Goal: Communication & Community: Participate in discussion

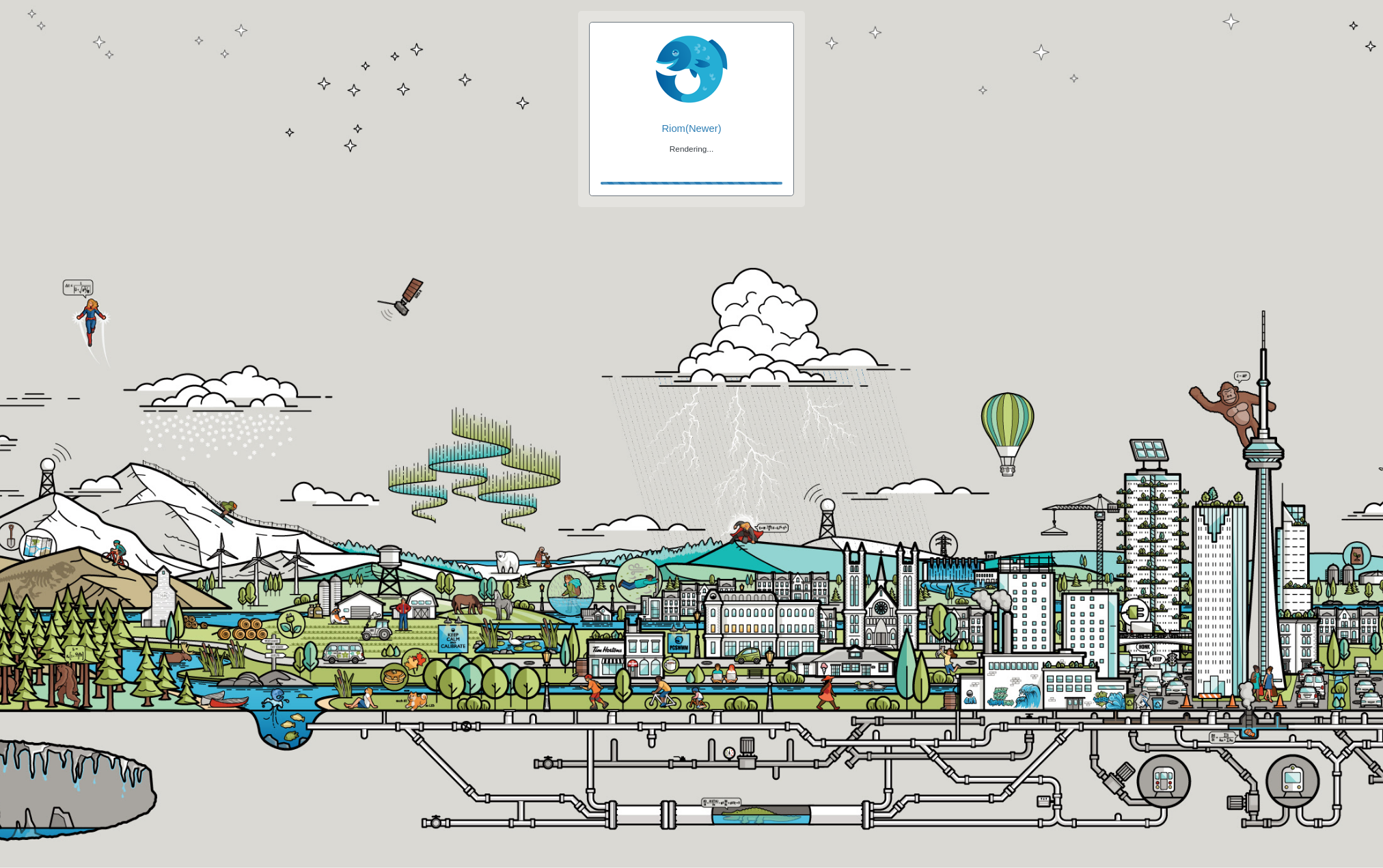
checkbox input "true"
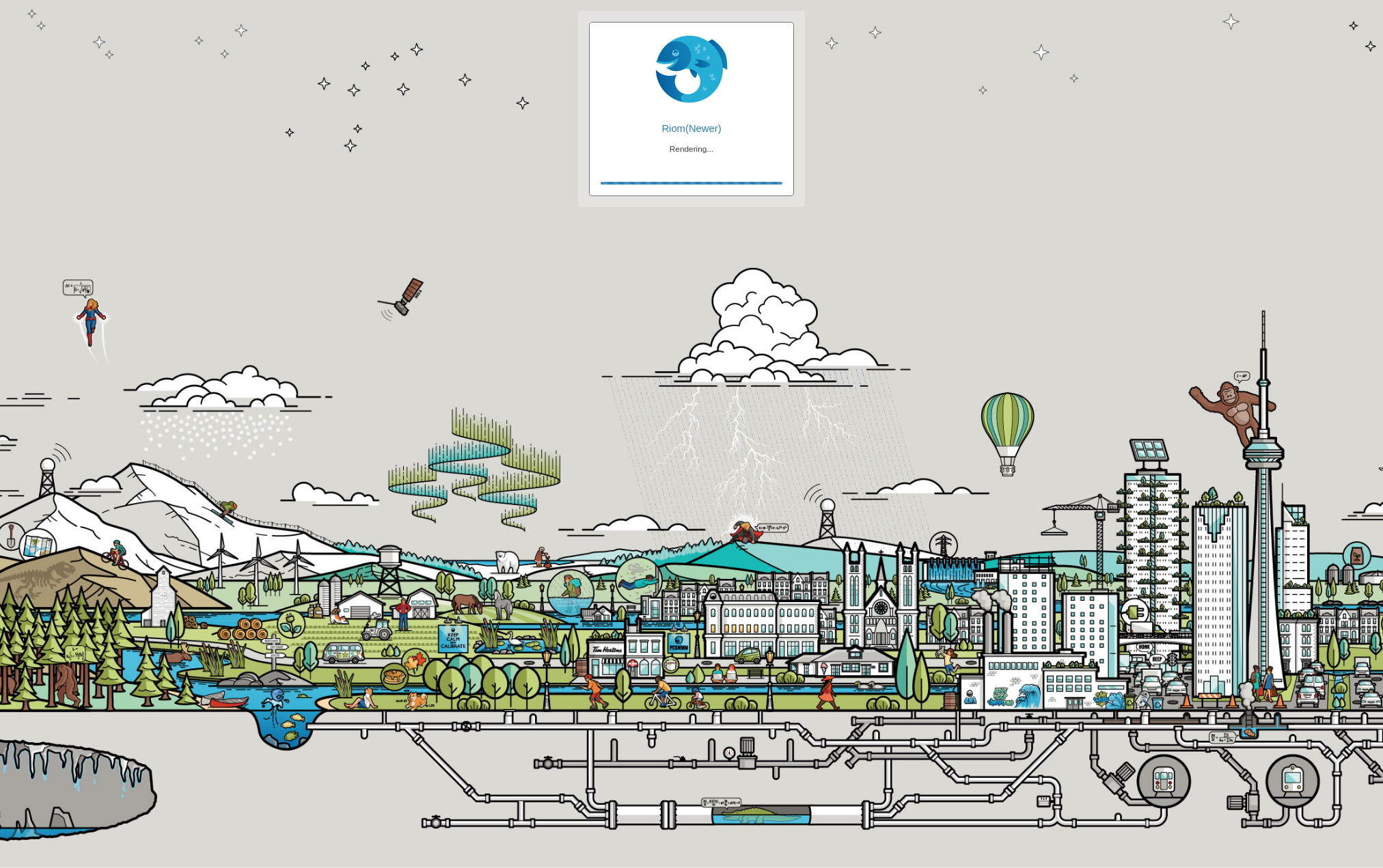
checkbox input "true"
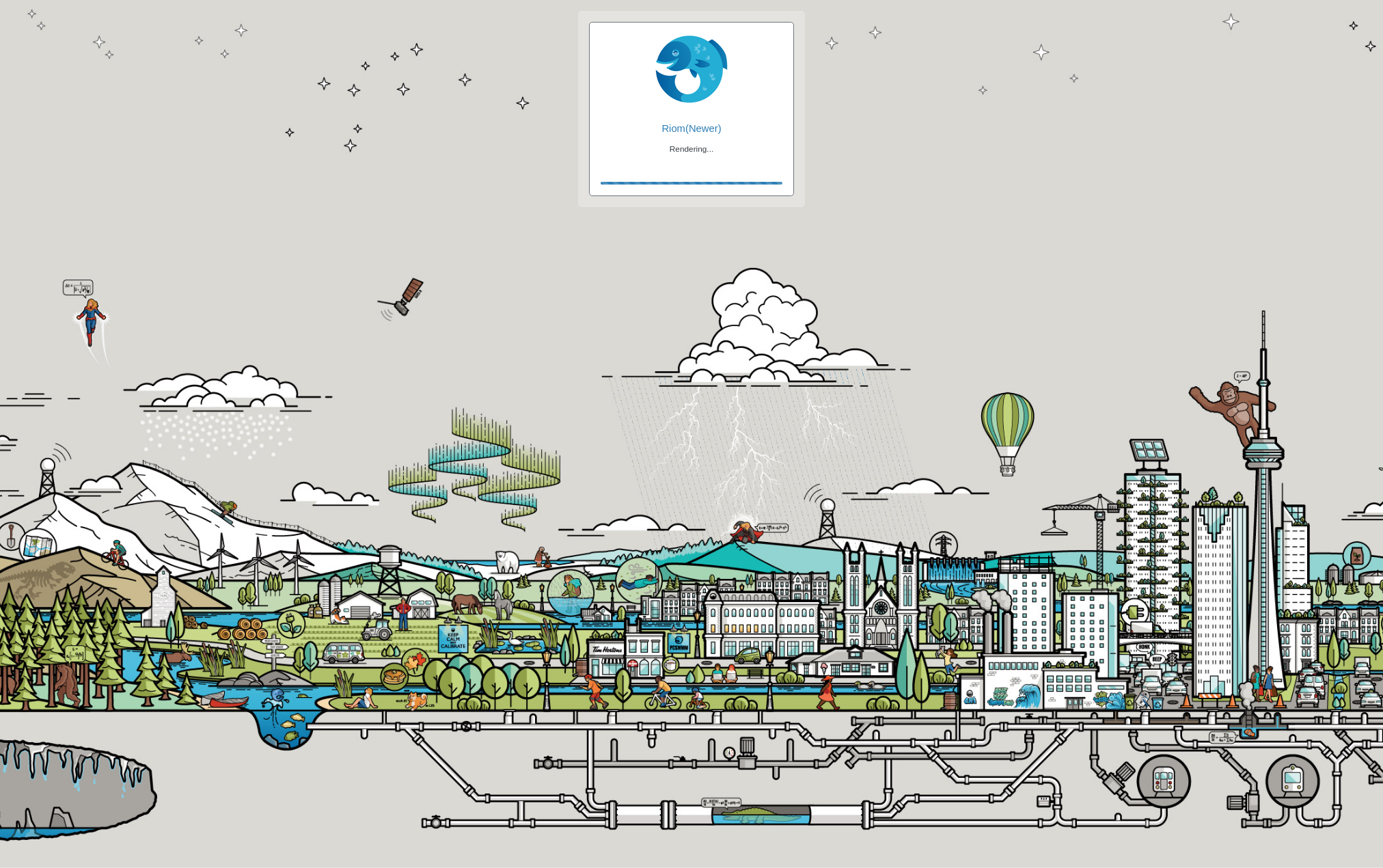
checkbox input "false"
checkbox input "true"
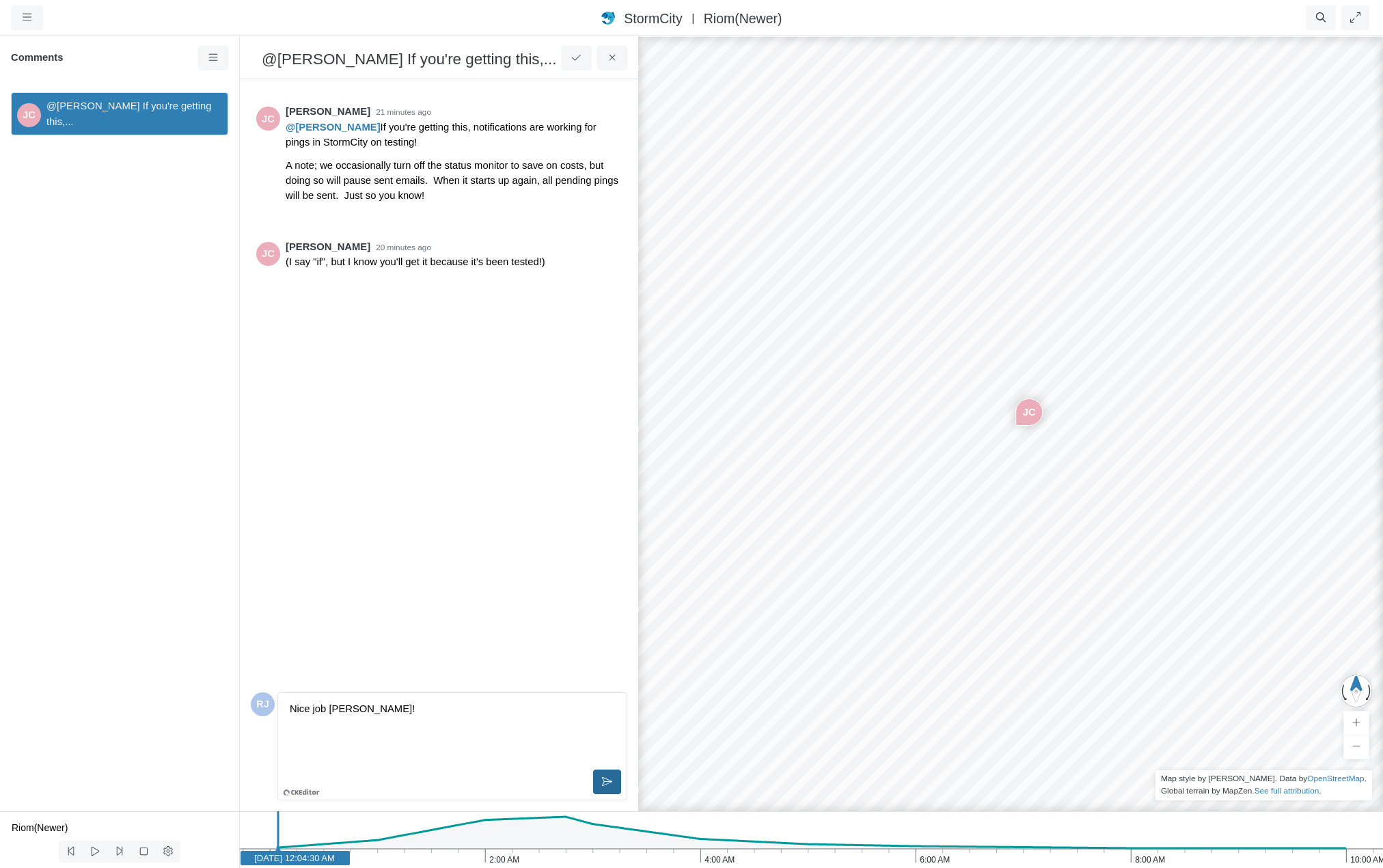
click at [608, 779] on icon at bounding box center [607, 781] width 10 height 10
click at [170, 223] on div "JC @[PERSON_NAME] If you're getting this,..." at bounding box center [119, 447] width 239 height 730
click at [613, 61] on icon at bounding box center [613, 58] width 13 height 10
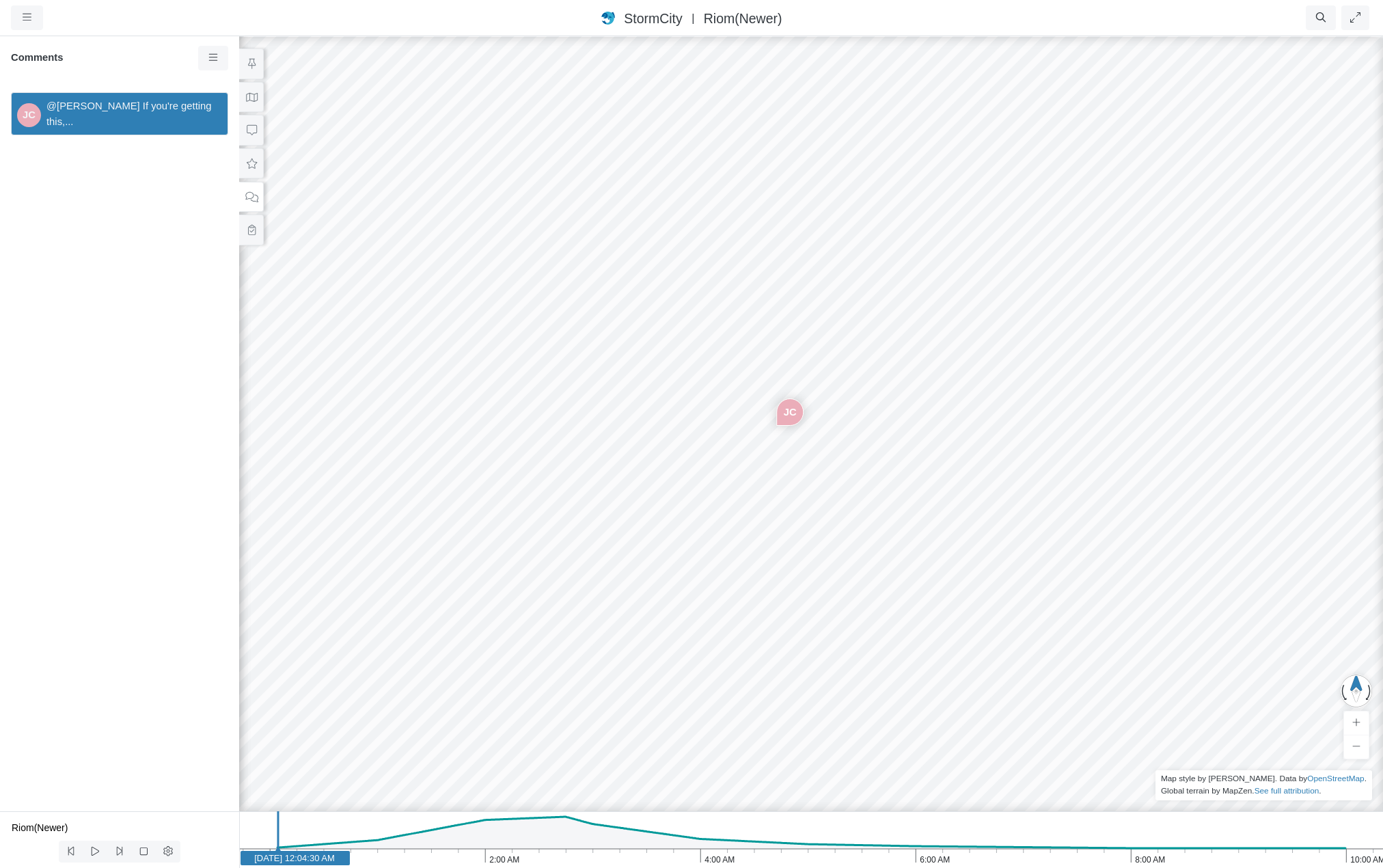
click at [613, 295] on div "JC" at bounding box center [811, 451] width 1383 height 833
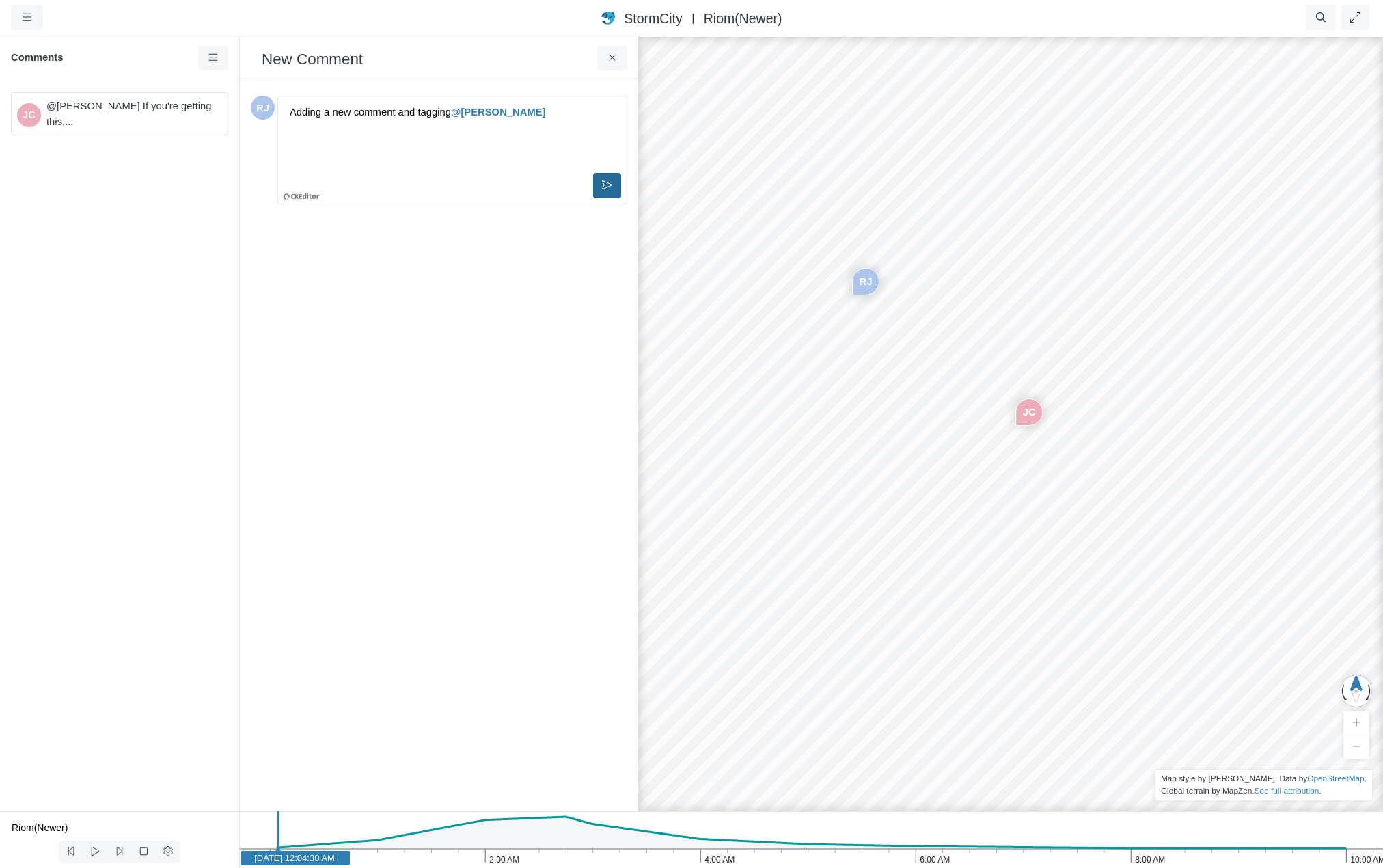
click at [605, 181] on icon at bounding box center [607, 185] width 10 height 10
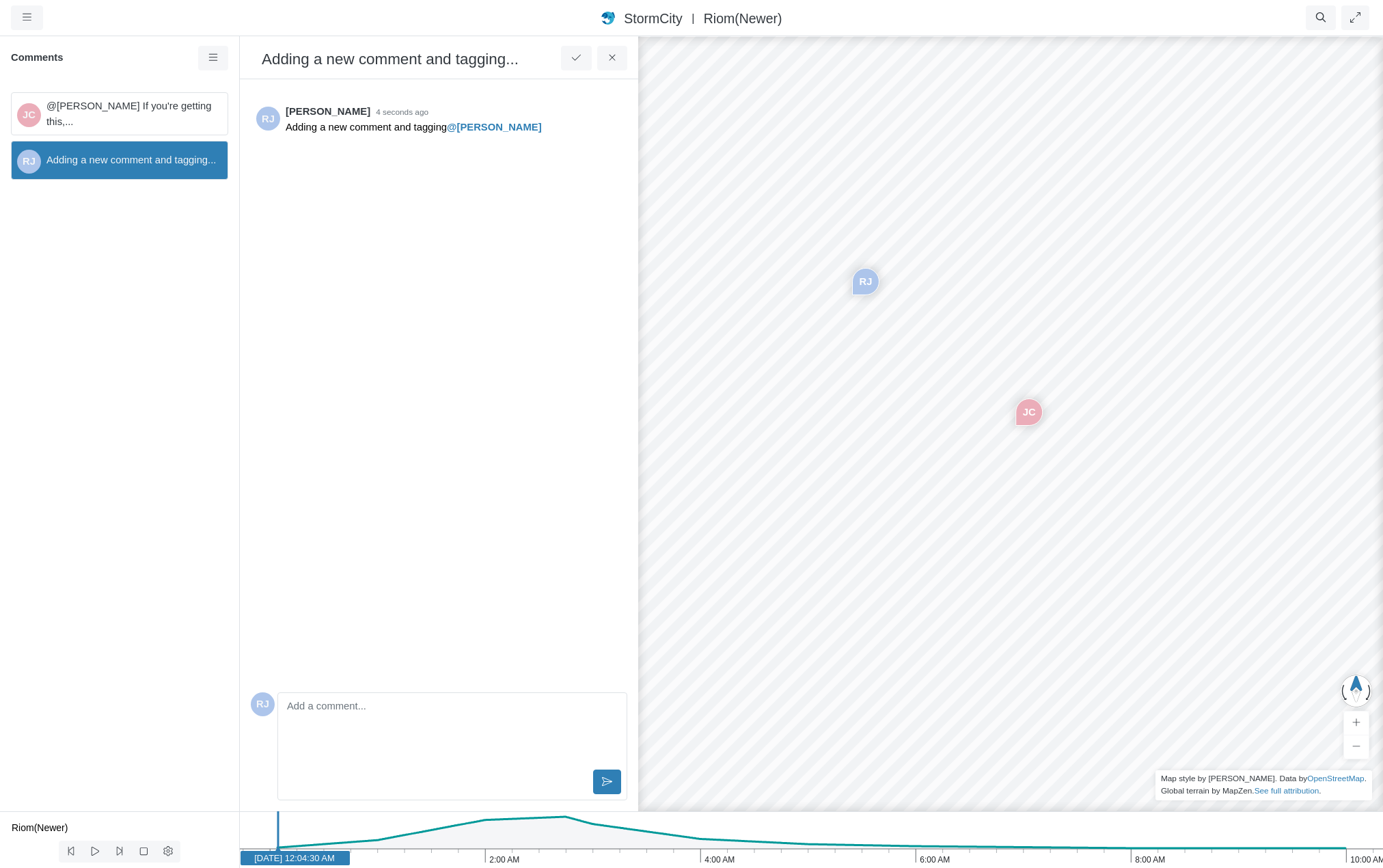
click at [137, 111] on span "@[PERSON_NAME] If you're getting this,..." at bounding box center [131, 113] width 170 height 30
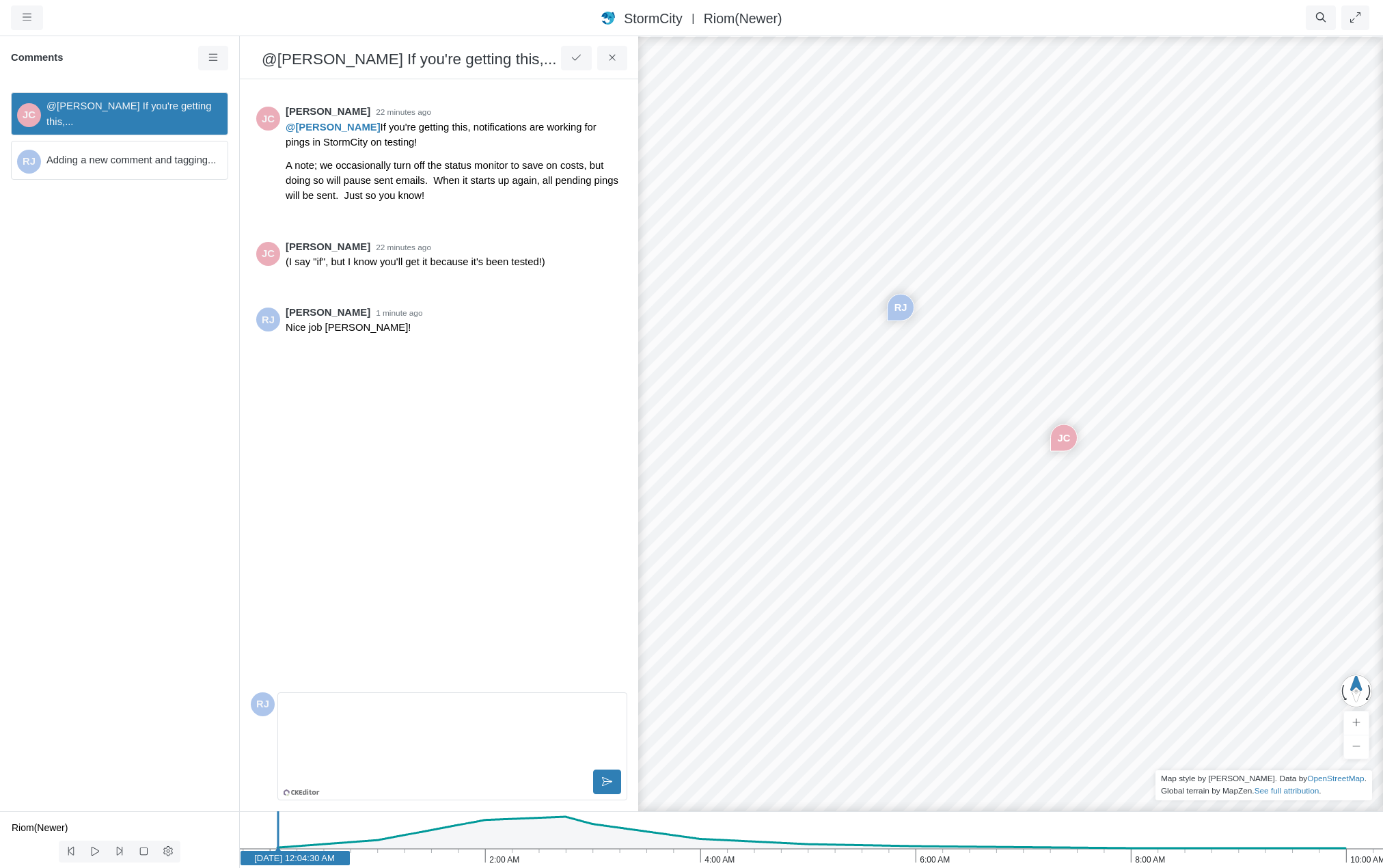
click at [144, 159] on span "Adding a new comment and tagging..." at bounding box center [131, 159] width 170 height 15
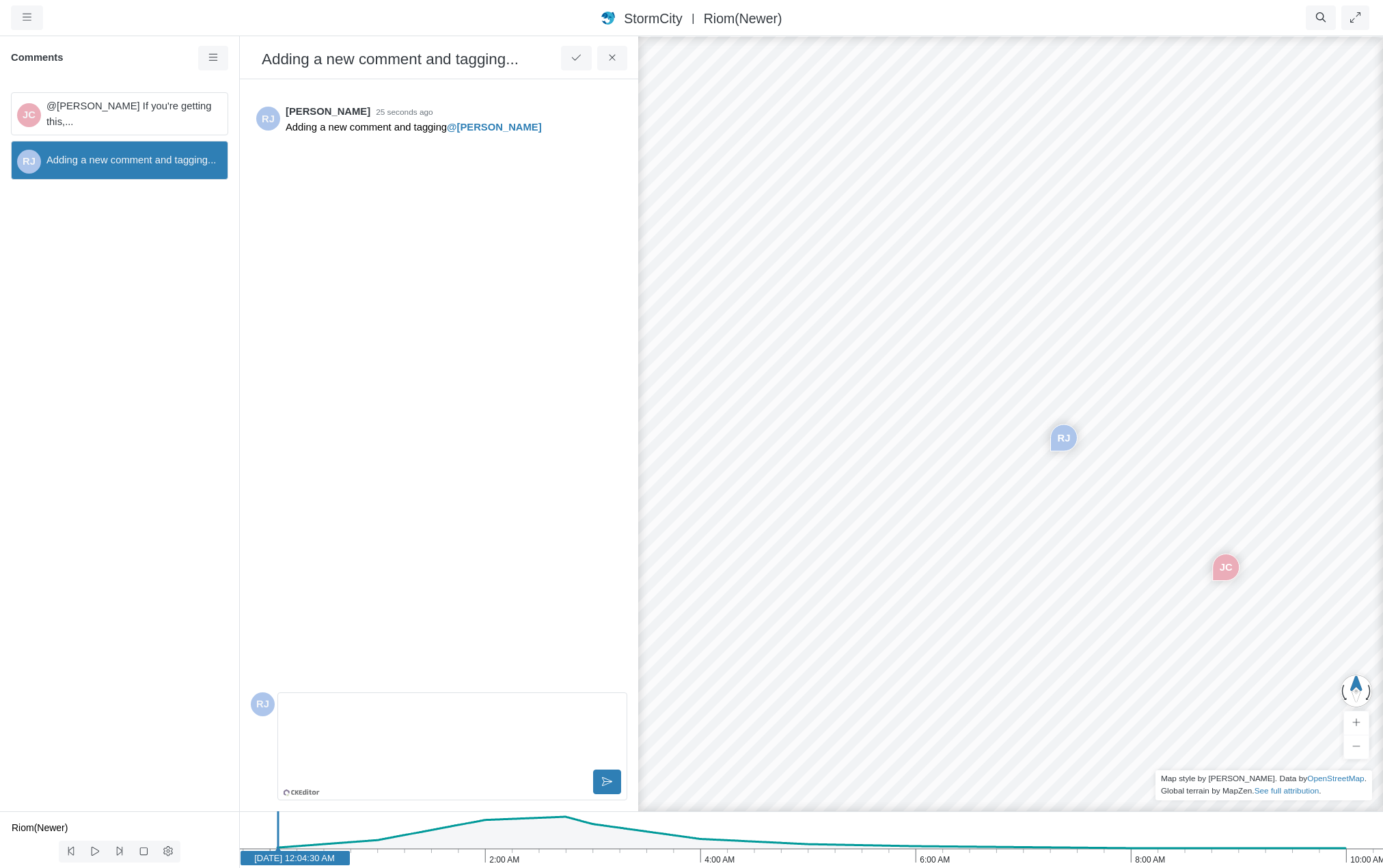
click at [139, 110] on span "@[PERSON_NAME] If you're getting this,..." at bounding box center [131, 113] width 170 height 30
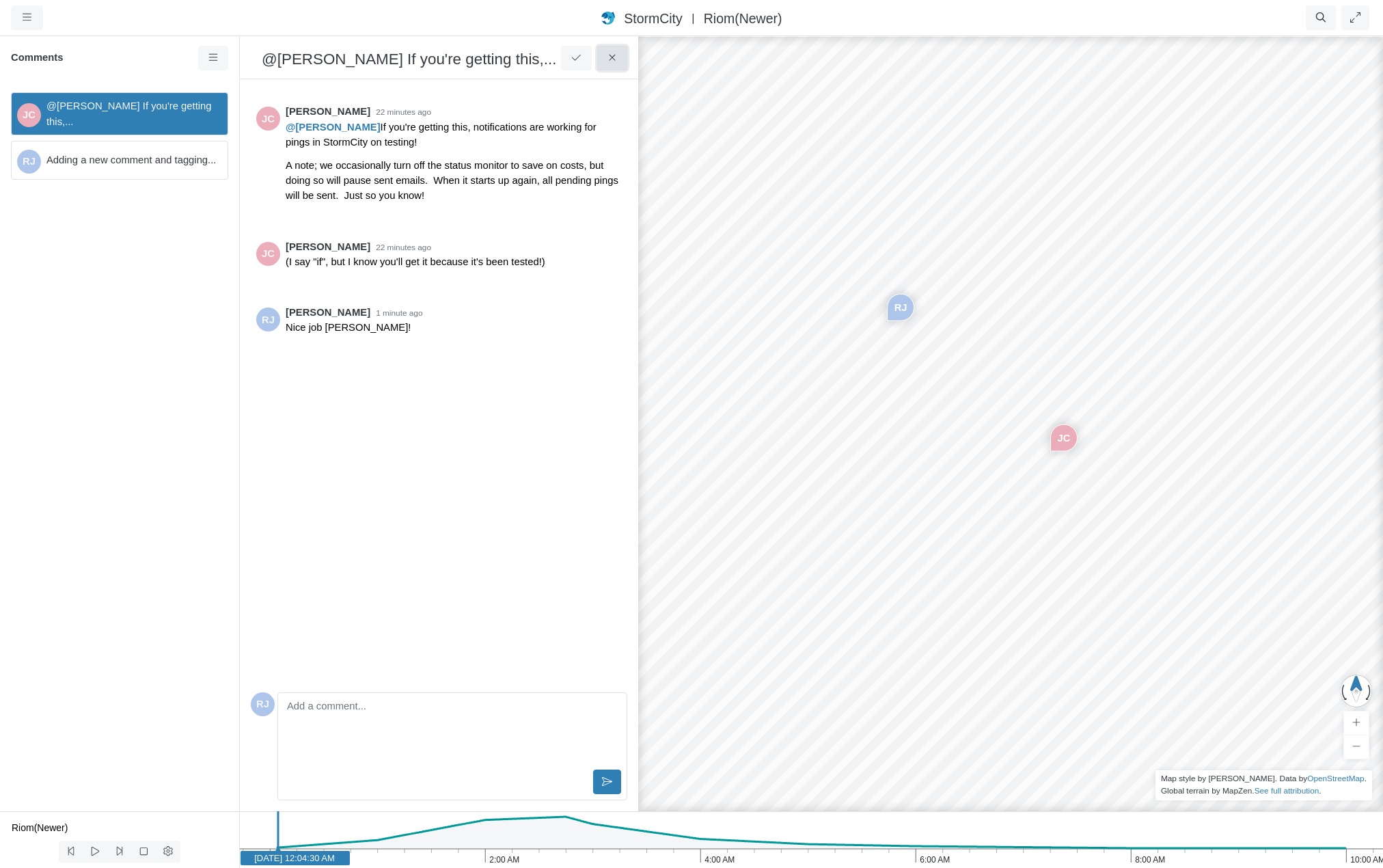
click at [610, 58] on icon at bounding box center [613, 58] width 13 height 10
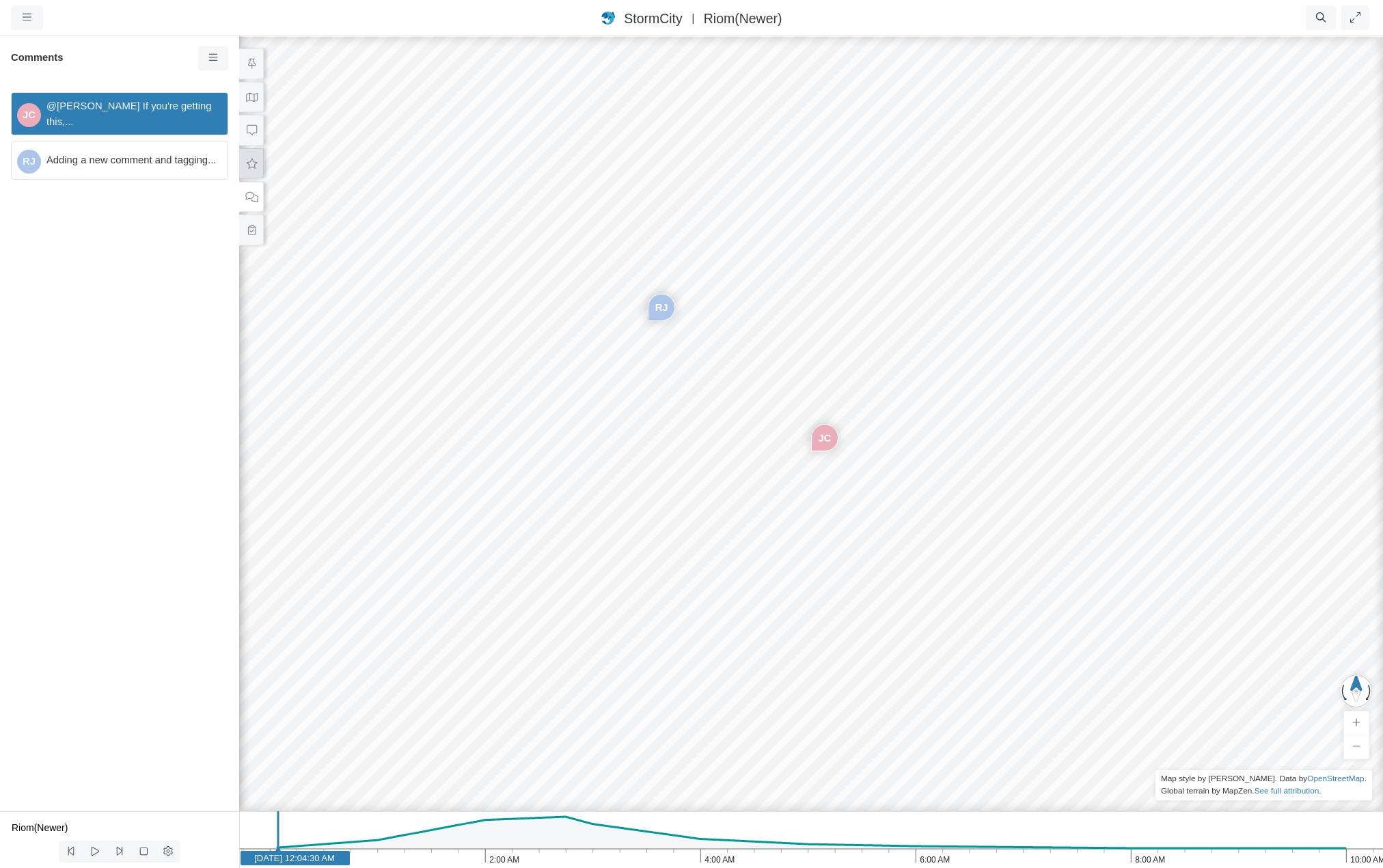
click at [251, 172] on button at bounding box center [251, 164] width 25 height 31
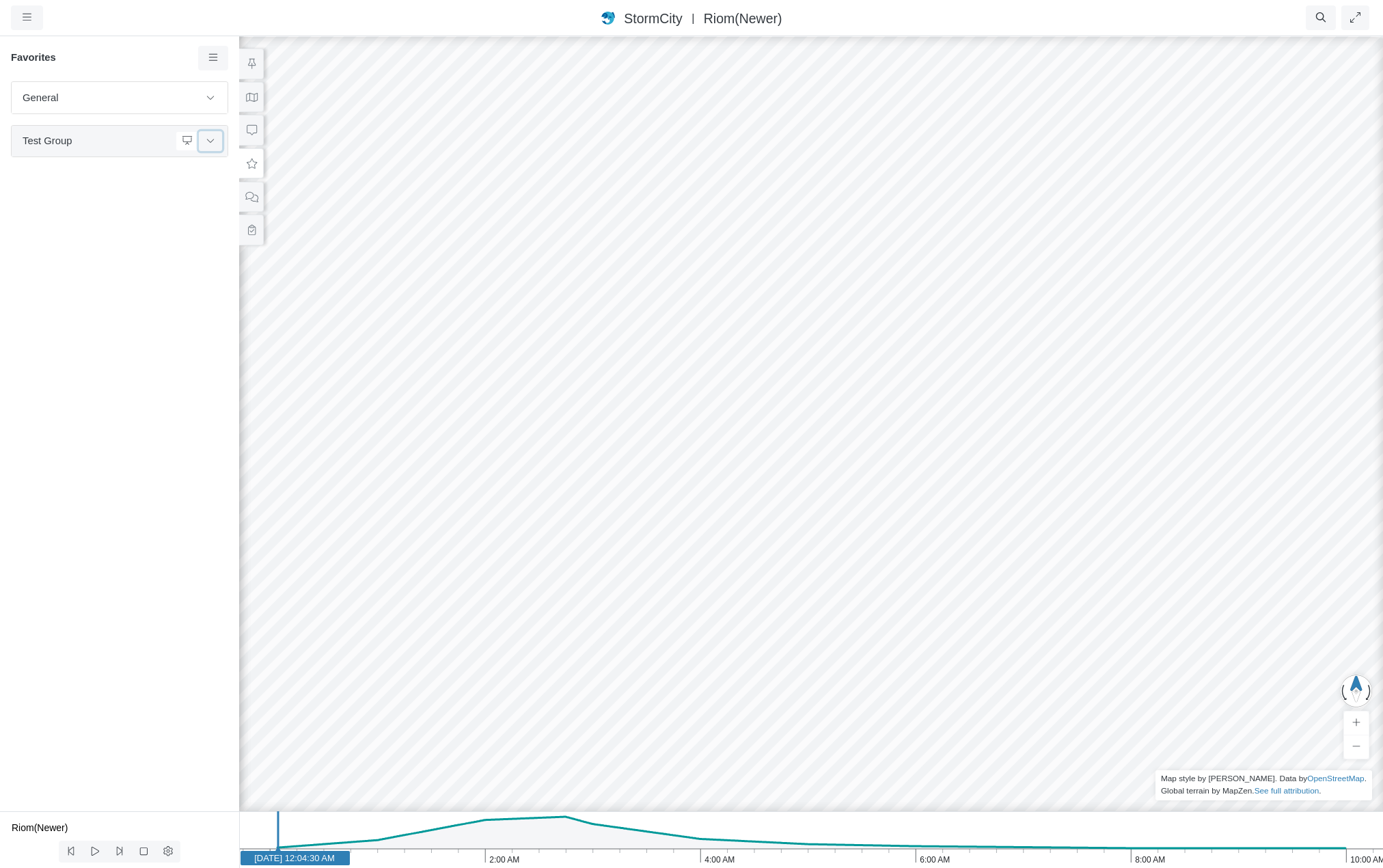
click at [216, 139] on button at bounding box center [211, 141] width 23 height 19
click at [253, 95] on icon at bounding box center [252, 97] width 12 height 9
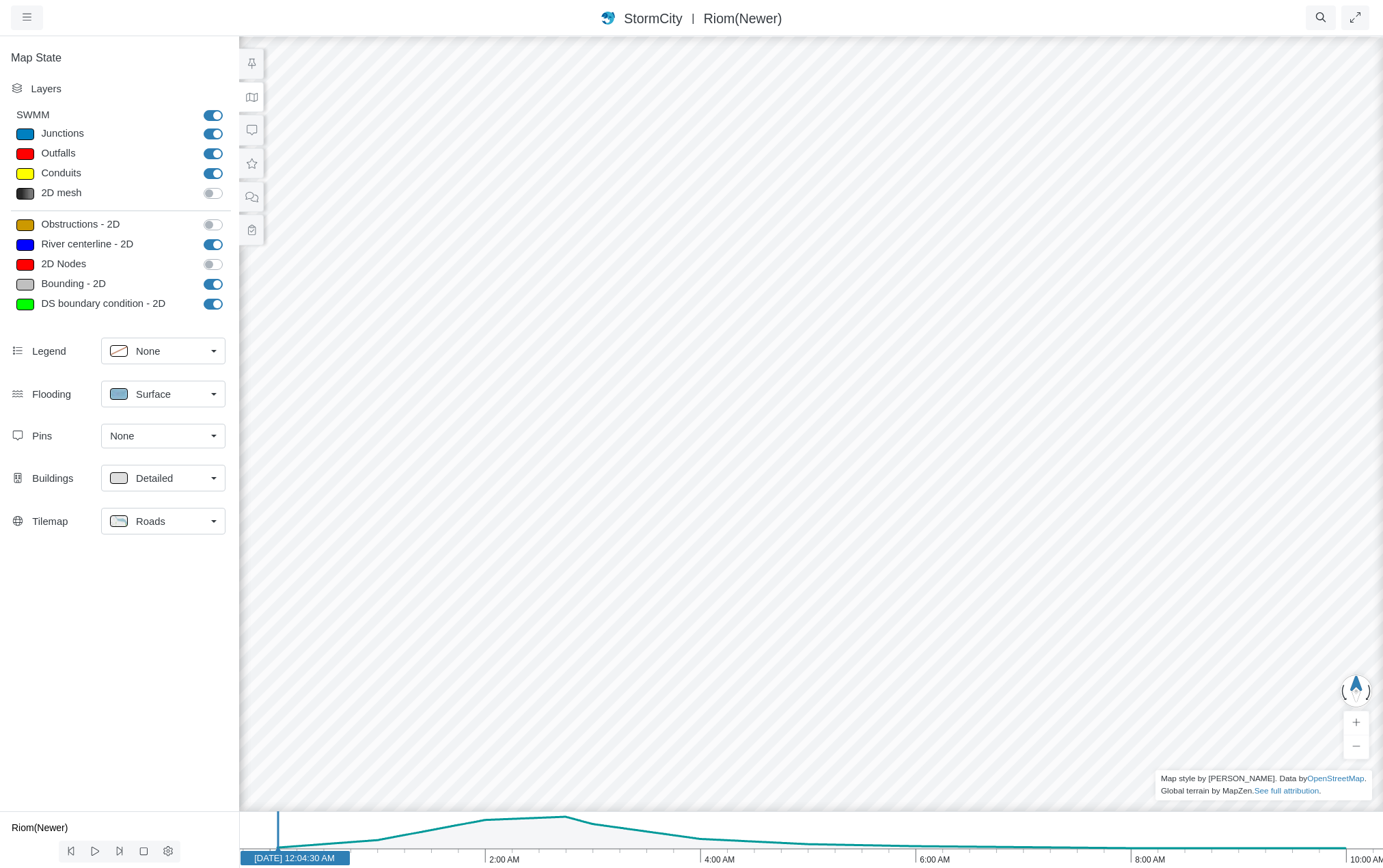
click at [216, 353] on link "None" at bounding box center [163, 351] width 124 height 27
click at [253, 165] on icon at bounding box center [252, 164] width 10 height 10
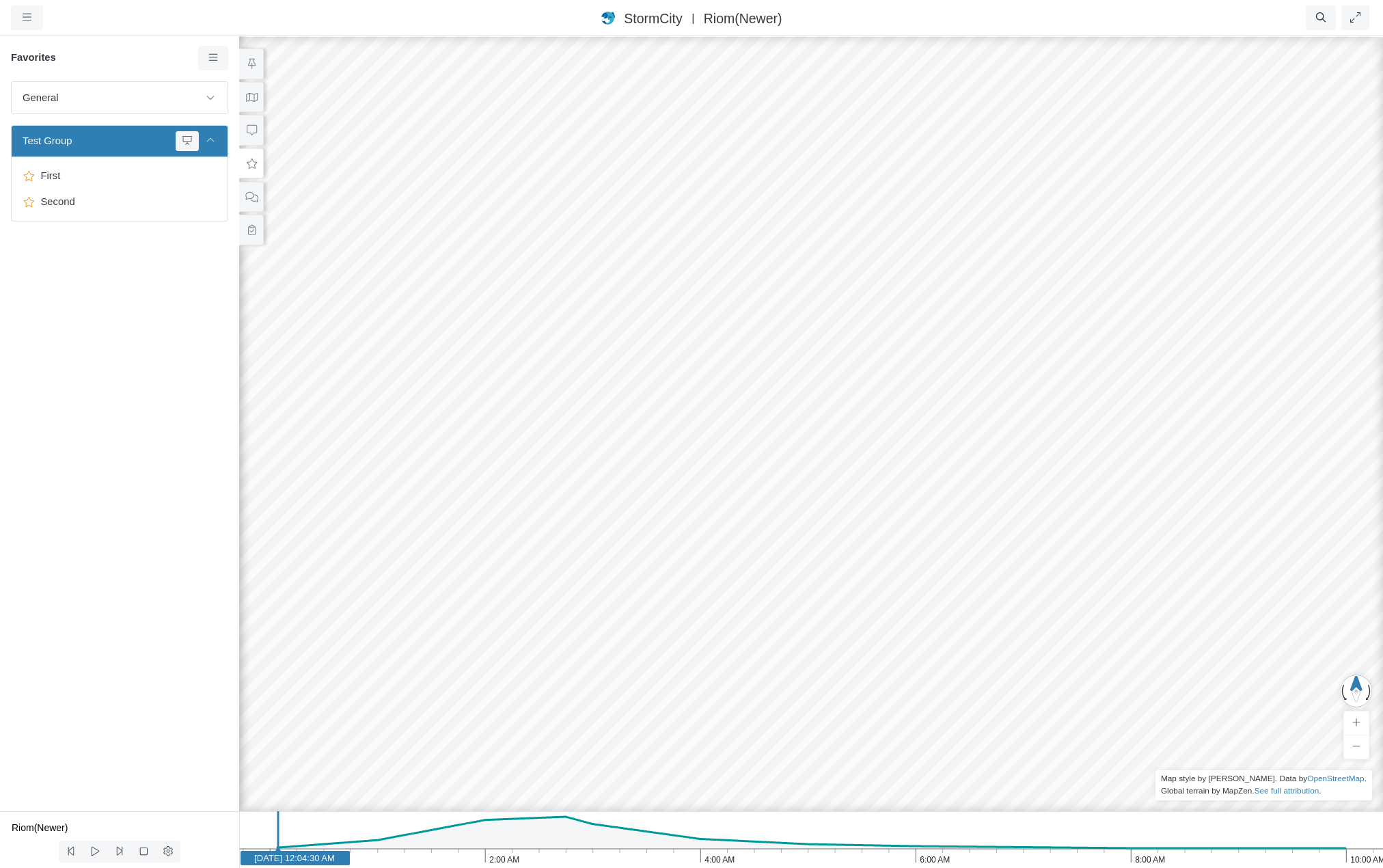
click at [92, 339] on div "General Default Map View Default Camera View Cross Project Test Fun with gradie…" at bounding box center [119, 447] width 239 height 730
click at [251, 195] on icon at bounding box center [252, 197] width 13 height 10
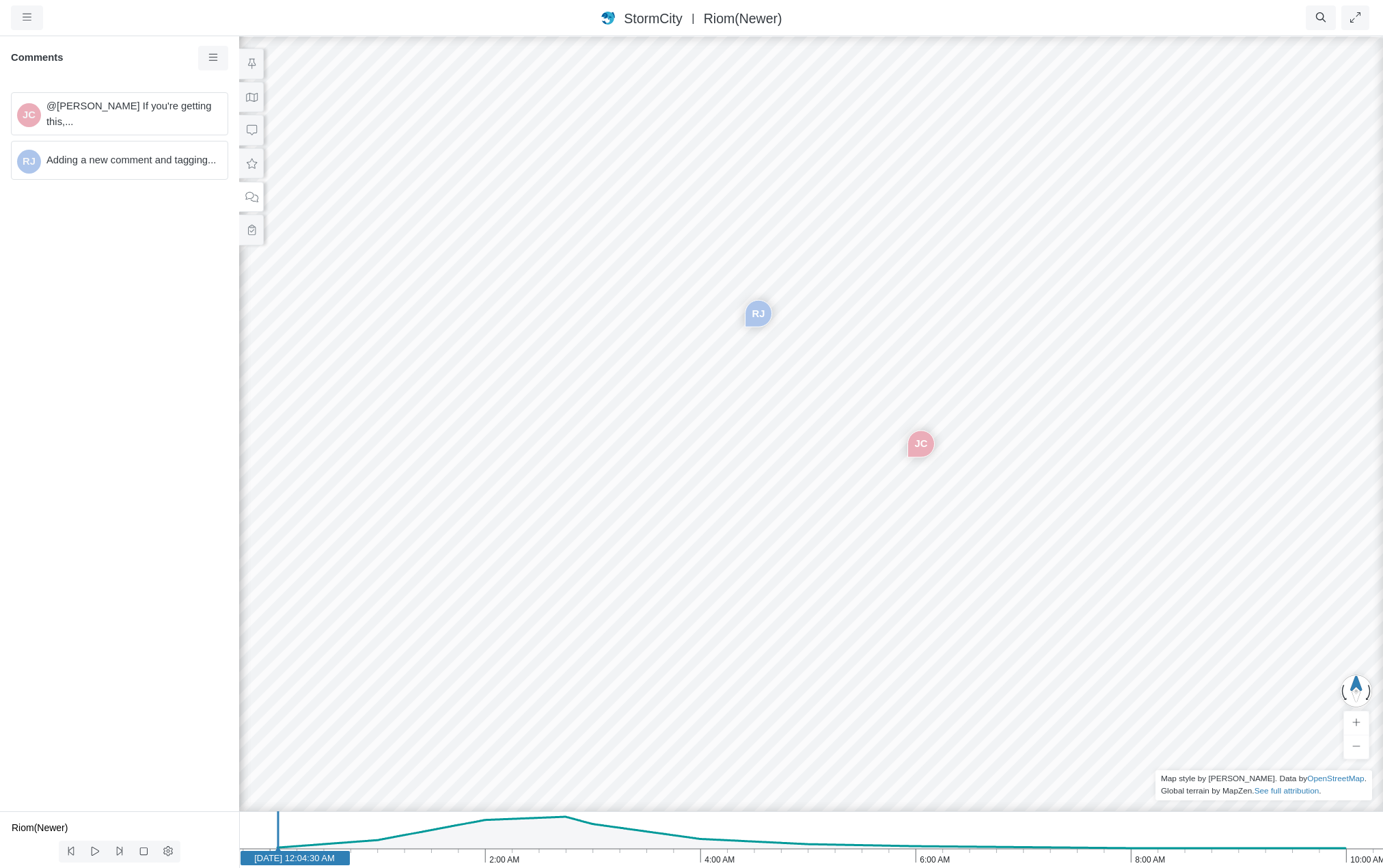
drag, startPoint x: 430, startPoint y: 367, endPoint x: 527, endPoint y: 372, distance: 97.1
click at [527, 372] on div "JC [GEOGRAPHIC_DATA]" at bounding box center [811, 451] width 1383 height 833
click at [251, 131] on icon at bounding box center [252, 130] width 13 height 10
click at [250, 193] on icon at bounding box center [252, 197] width 13 height 10
click at [838, 286] on div "JC [GEOGRAPHIC_DATA]" at bounding box center [811, 451] width 1383 height 833
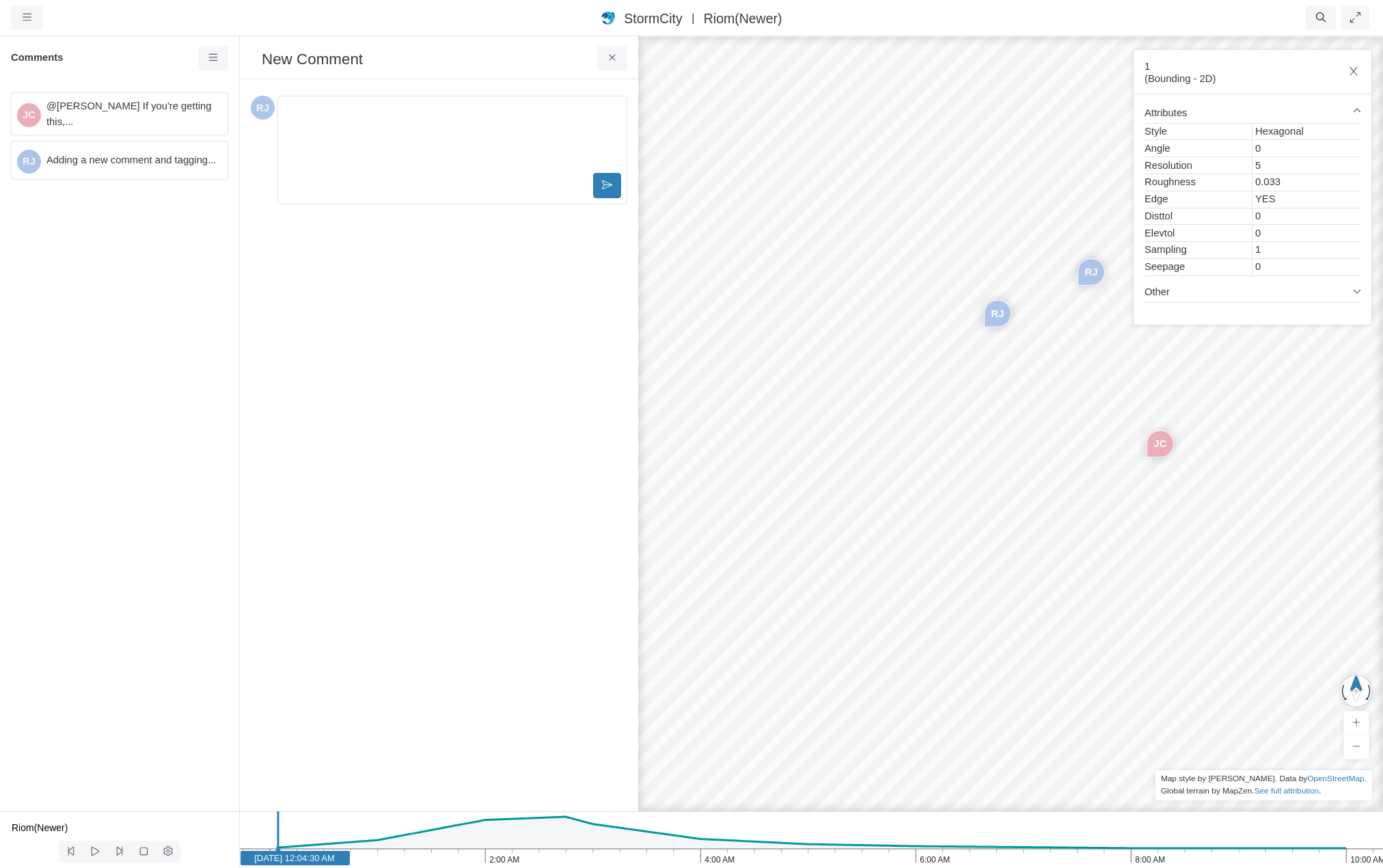
click at [382, 122] on div "Editor editing area: main" at bounding box center [452, 136] width 338 height 69
click at [607, 182] on icon at bounding box center [607, 185] width 10 height 10
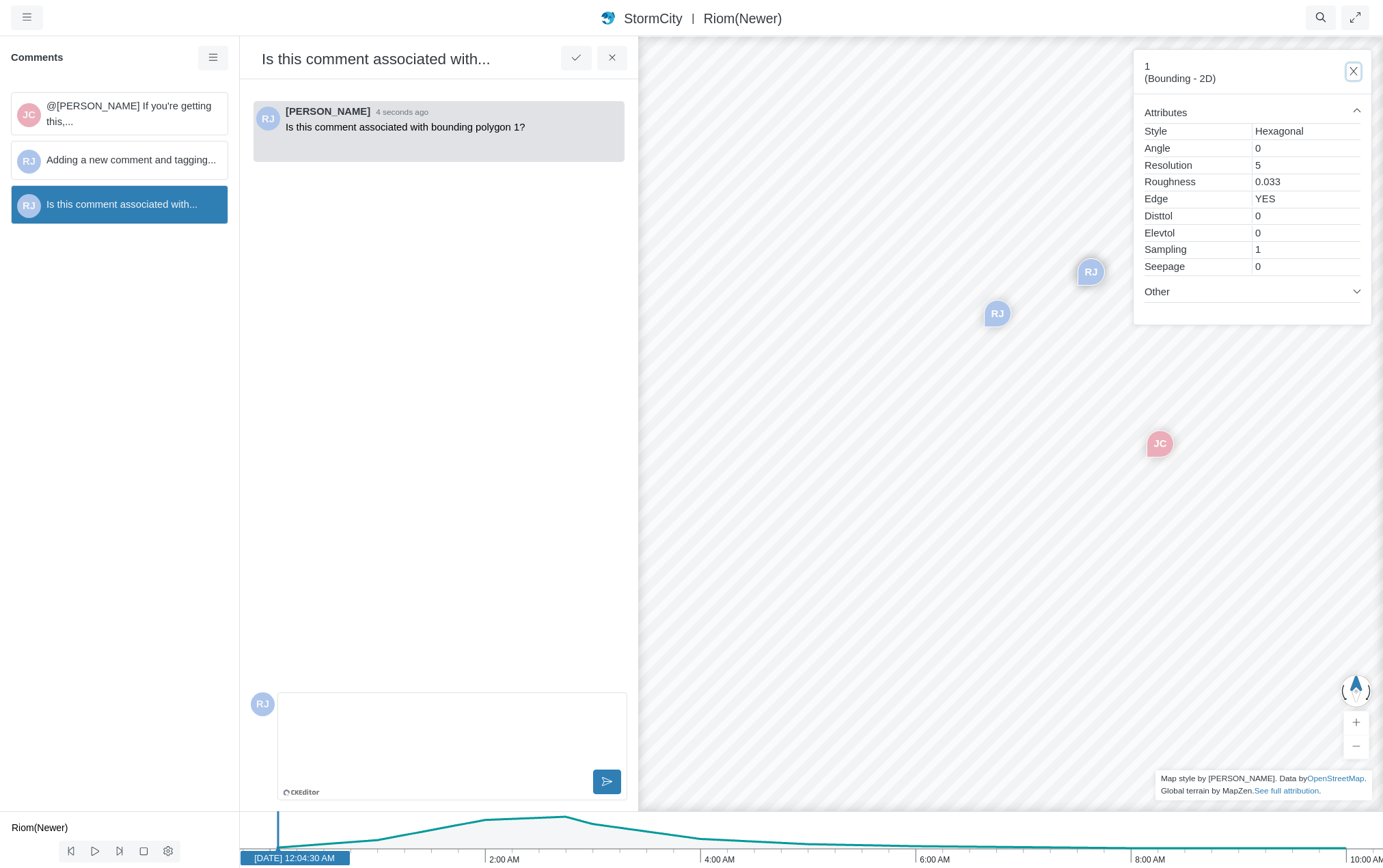
click at [1353, 71] on icon "button" at bounding box center [1354, 71] width 13 height 10
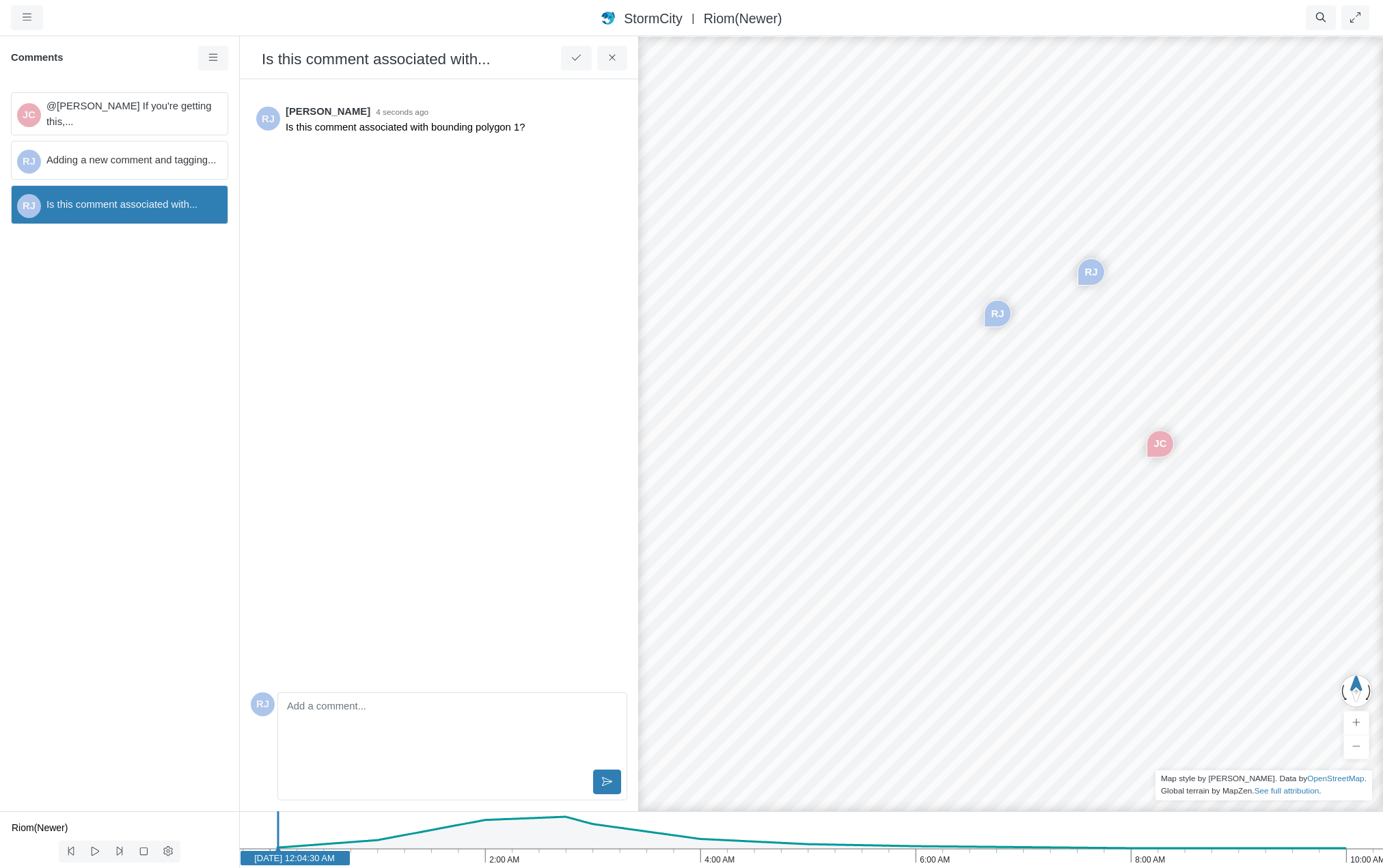
click at [1089, 275] on div "RJ" at bounding box center [1092, 272] width 26 height 26
click at [994, 315] on div "RJ" at bounding box center [998, 314] width 26 height 26
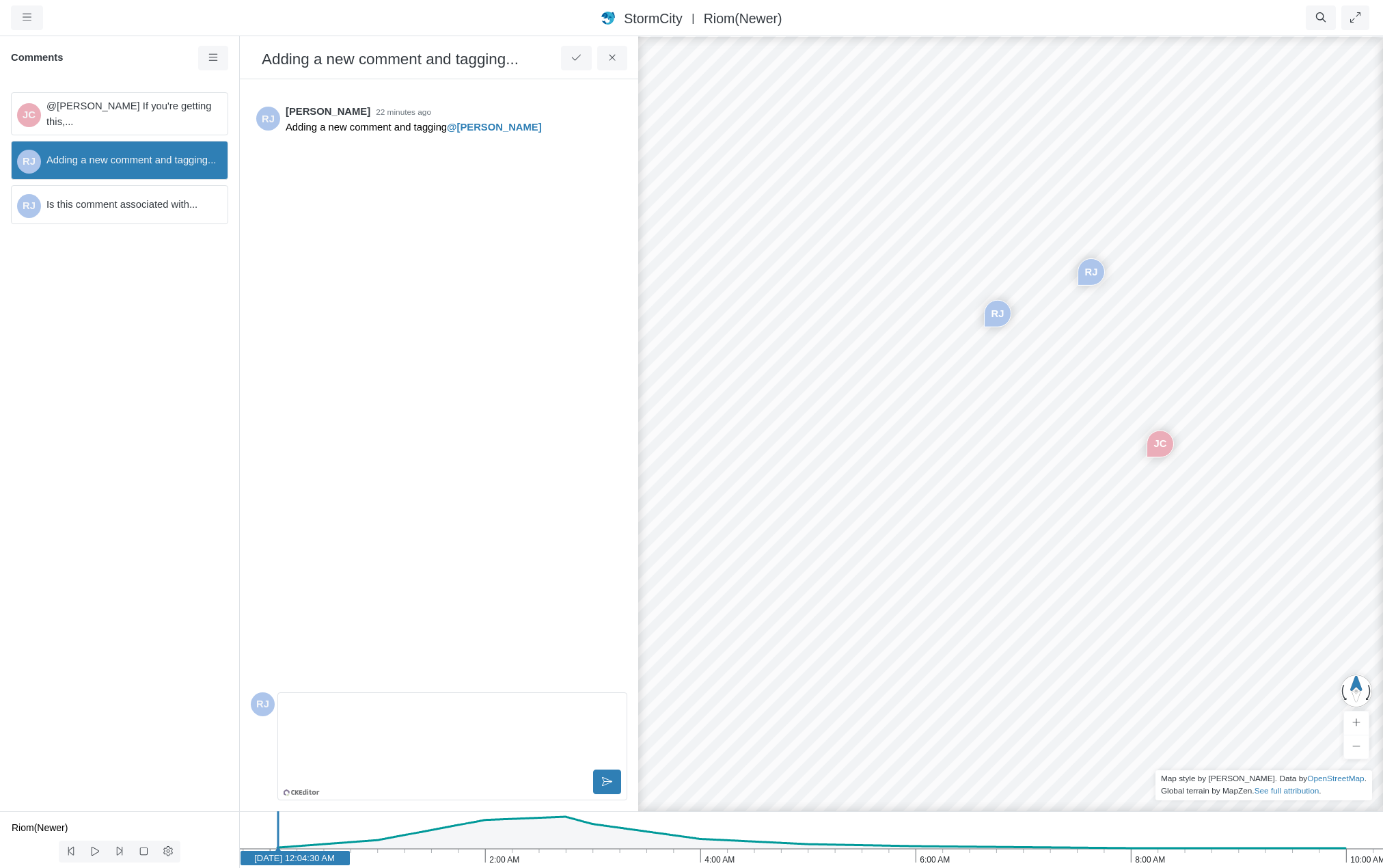
click at [1090, 276] on div "RJ" at bounding box center [1092, 272] width 26 height 26
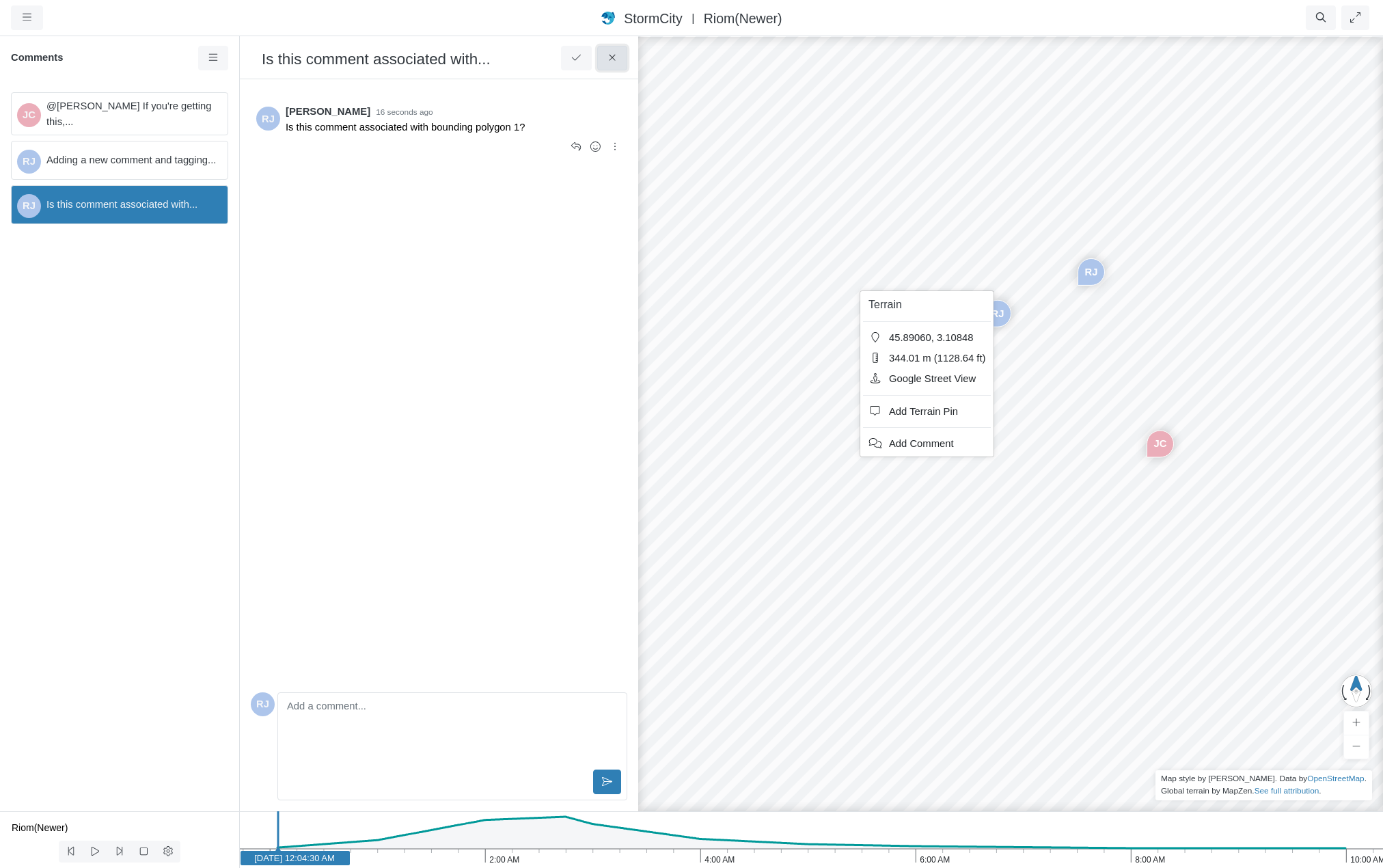
click at [617, 58] on icon at bounding box center [613, 58] width 13 height 10
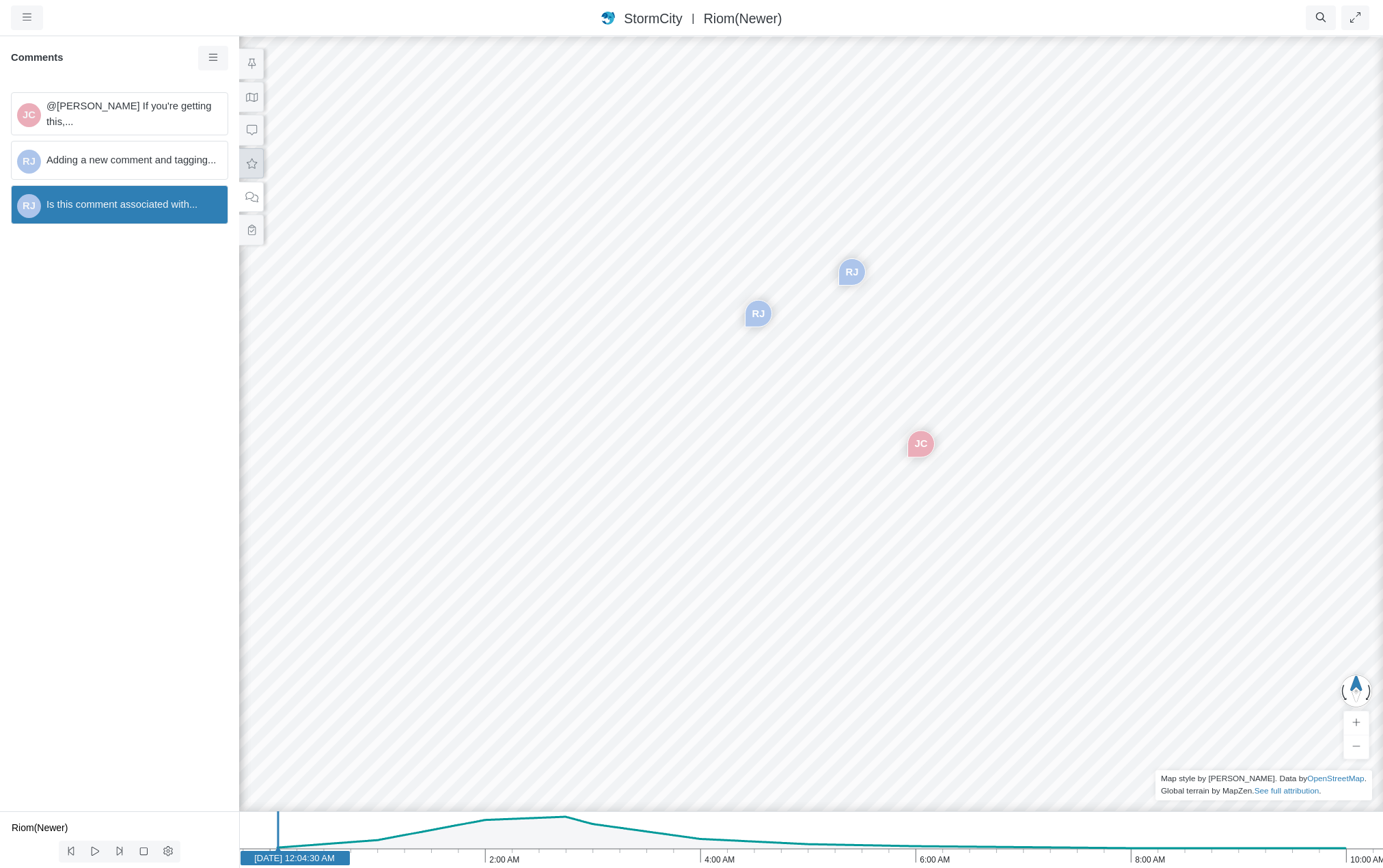
click at [253, 163] on icon at bounding box center [252, 164] width 13 height 10
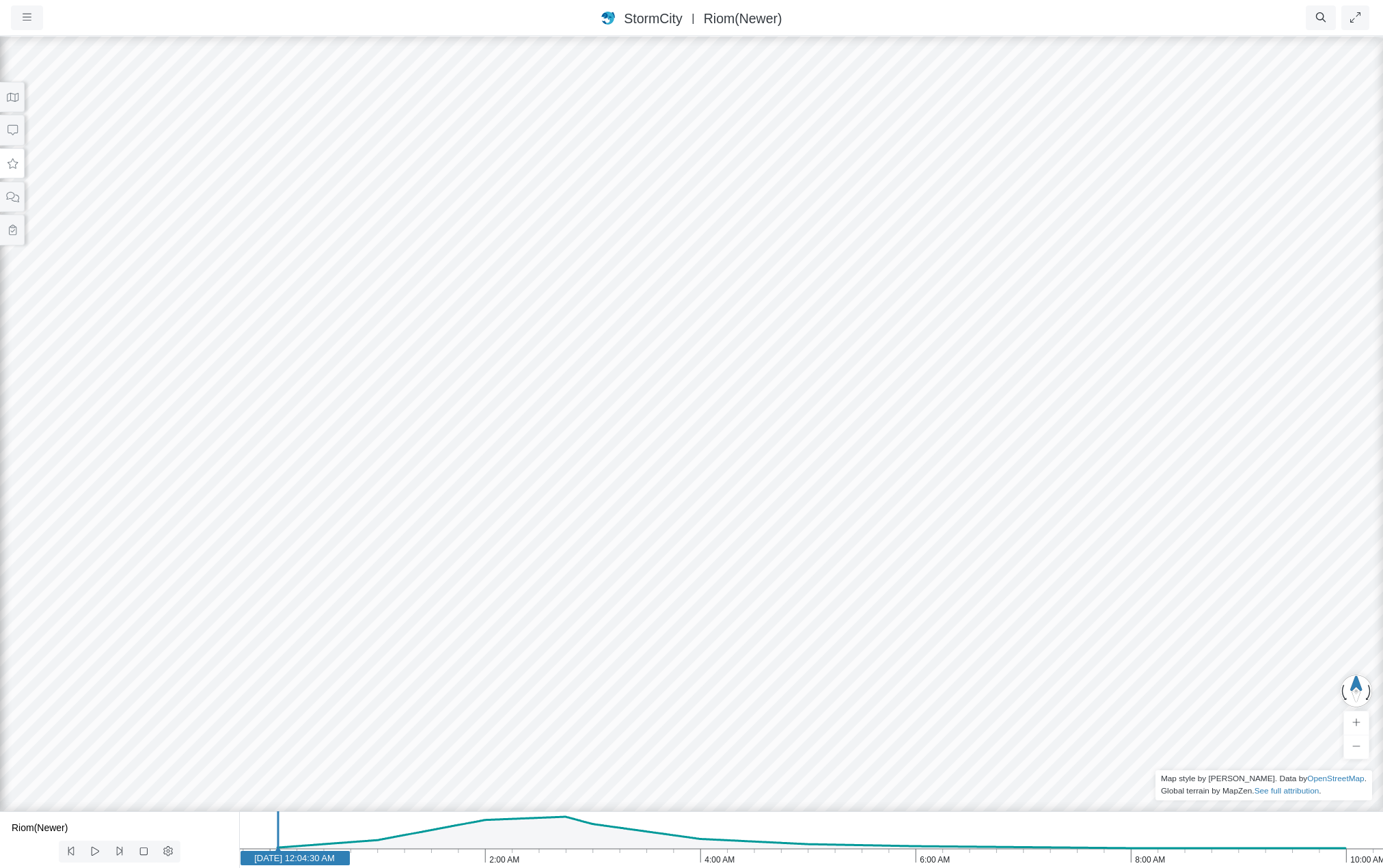
click at [614, 459] on div "JC [GEOGRAPHIC_DATA] [GEOGRAPHIC_DATA]" at bounding box center [691, 451] width 1383 height 833
click at [751, 369] on div "JC [GEOGRAPHIC_DATA] [GEOGRAPHIC_DATA]" at bounding box center [691, 451] width 1383 height 833
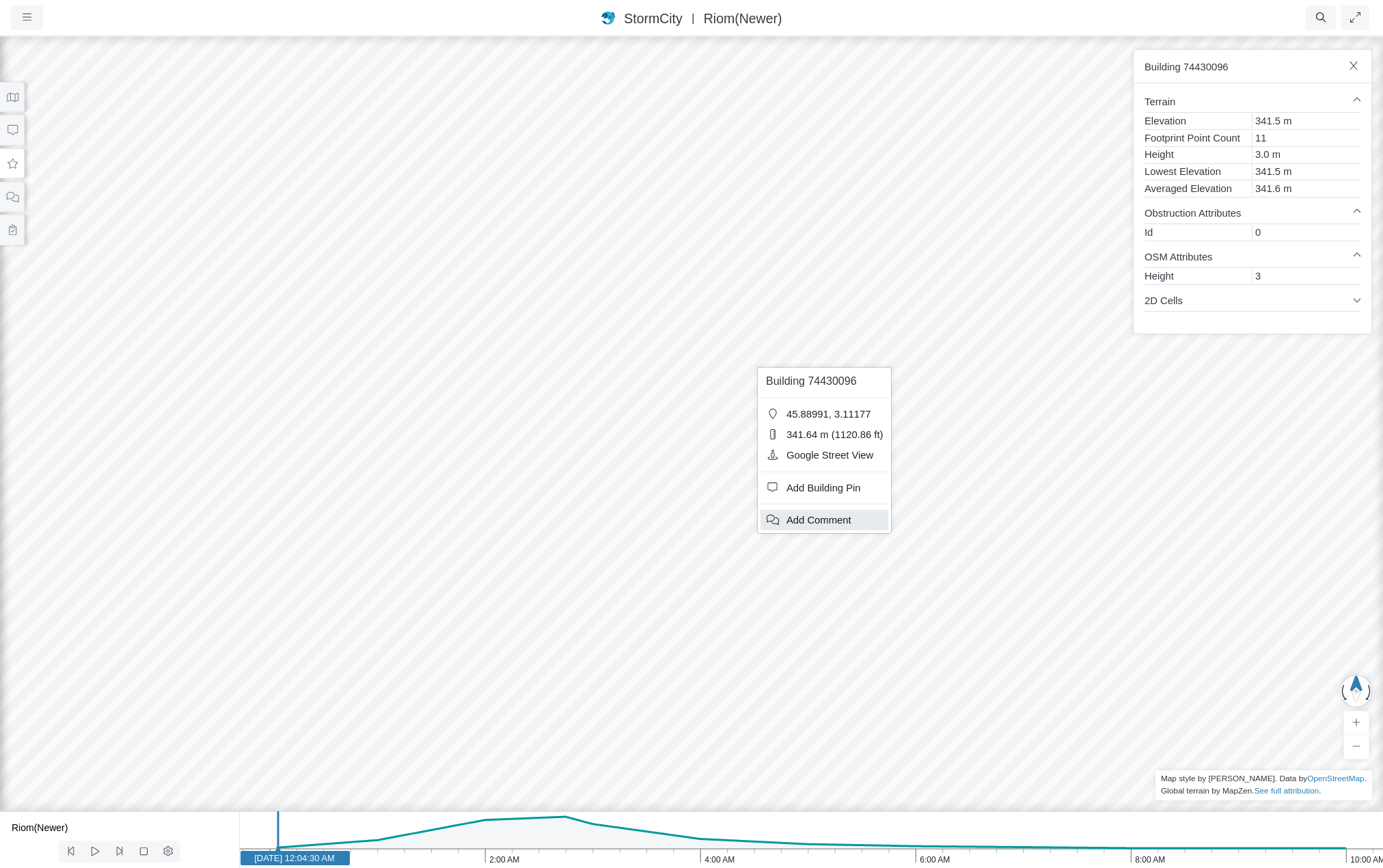
click at [812, 521] on span "Add Comment" at bounding box center [819, 520] width 65 height 11
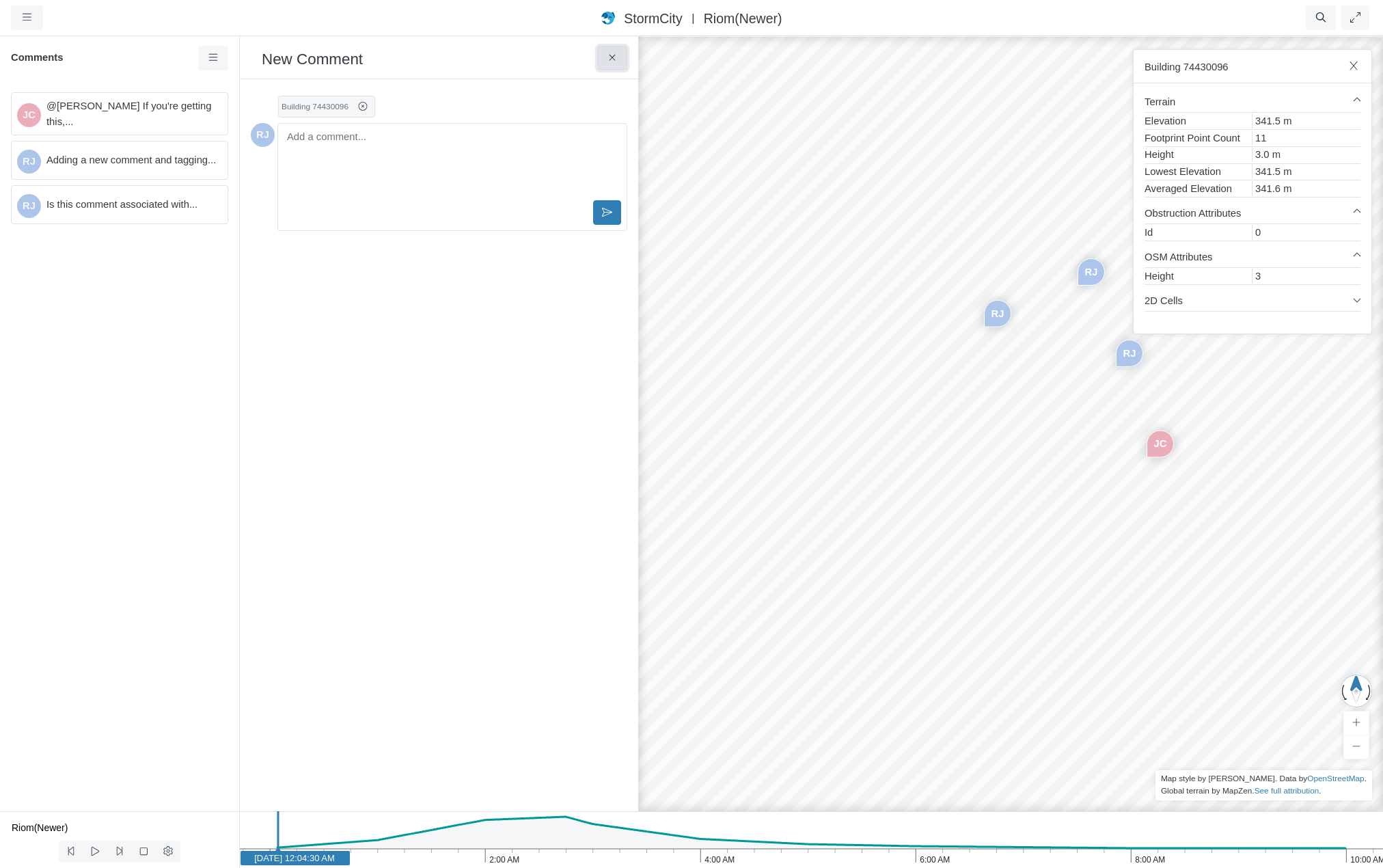
click at [612, 48] on button at bounding box center [613, 58] width 31 height 25
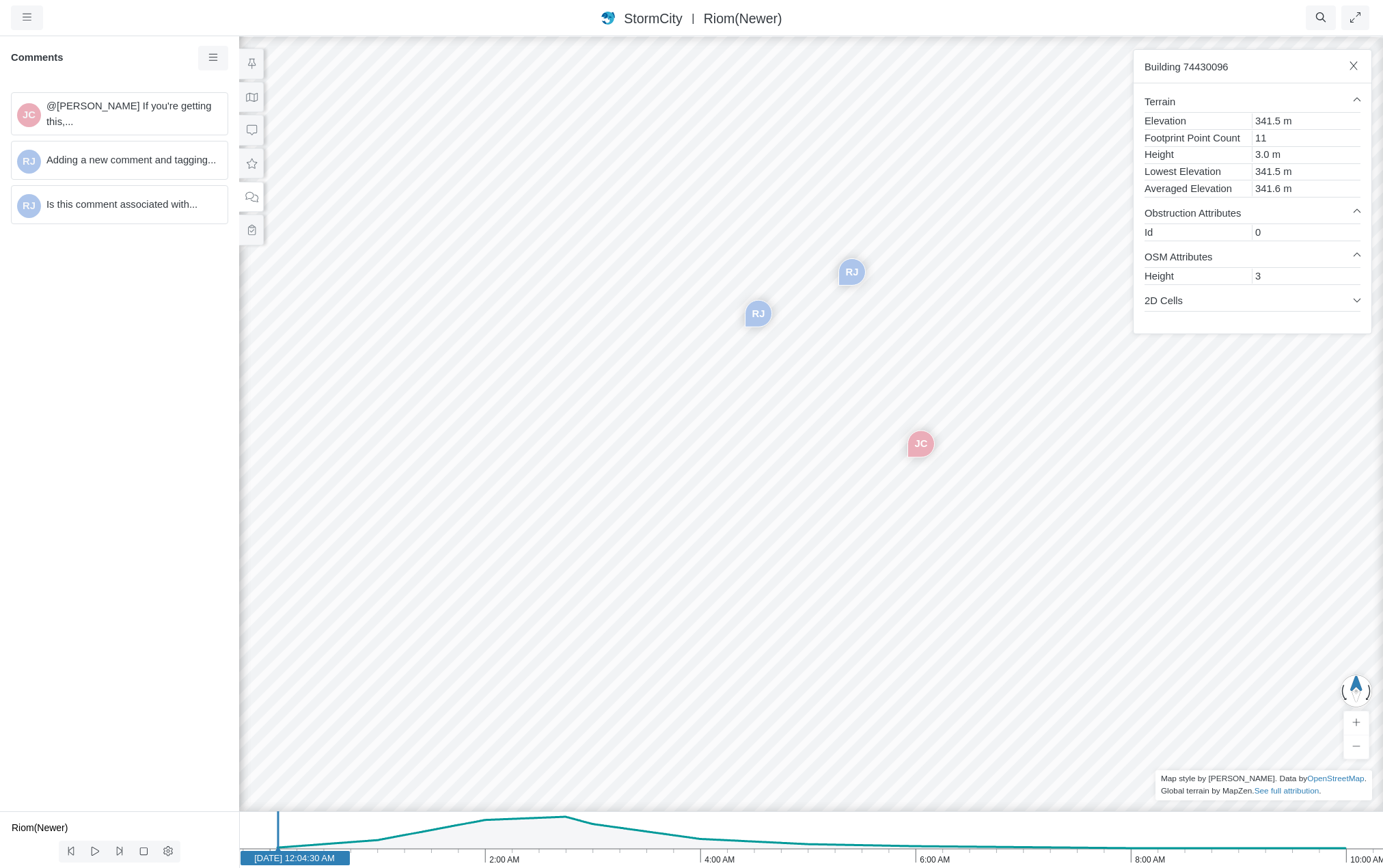
click at [716, 328] on div "JC [GEOGRAPHIC_DATA] [GEOGRAPHIC_DATA]" at bounding box center [811, 451] width 1383 height 833
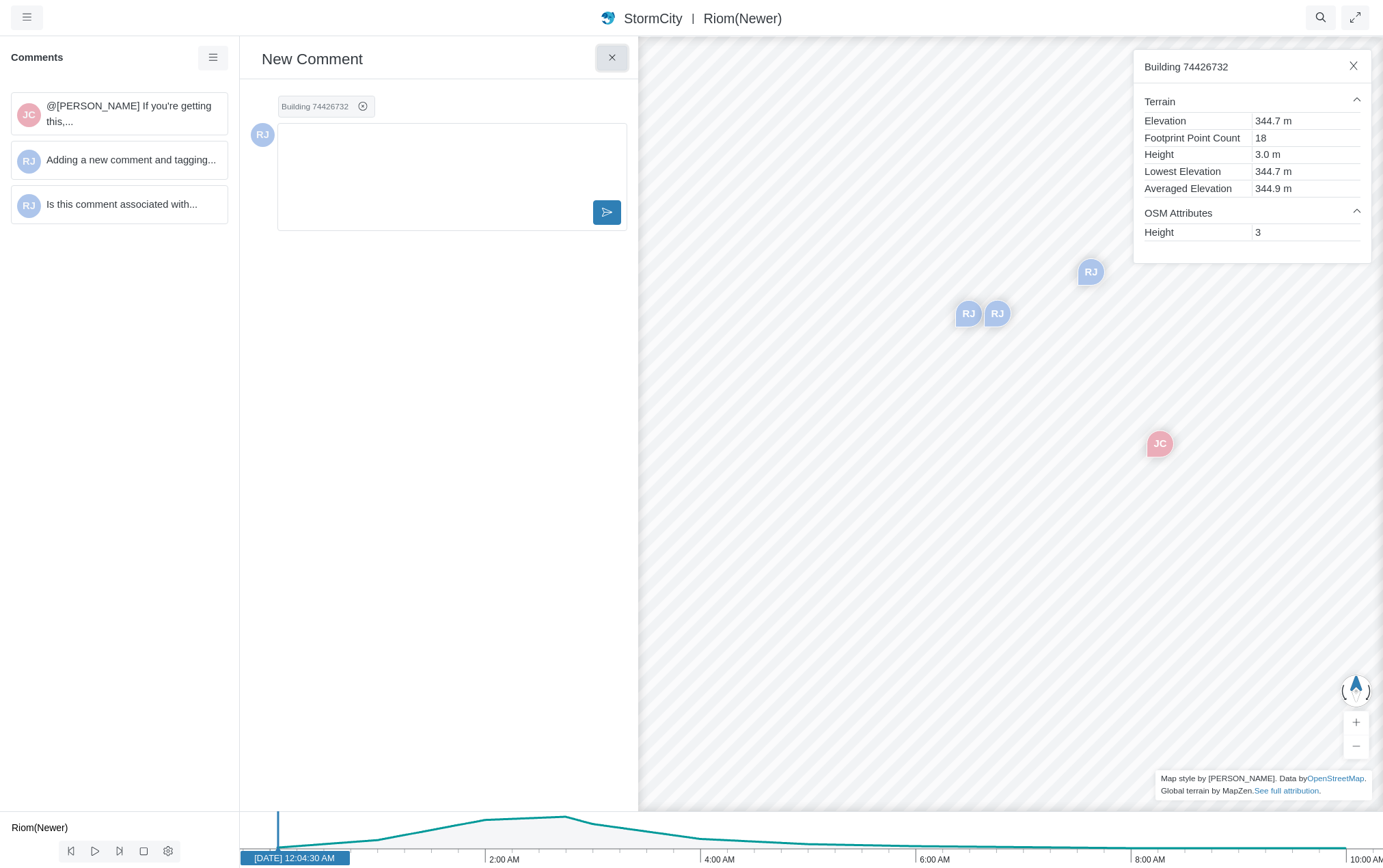
click at [614, 58] on icon at bounding box center [613, 58] width 13 height 10
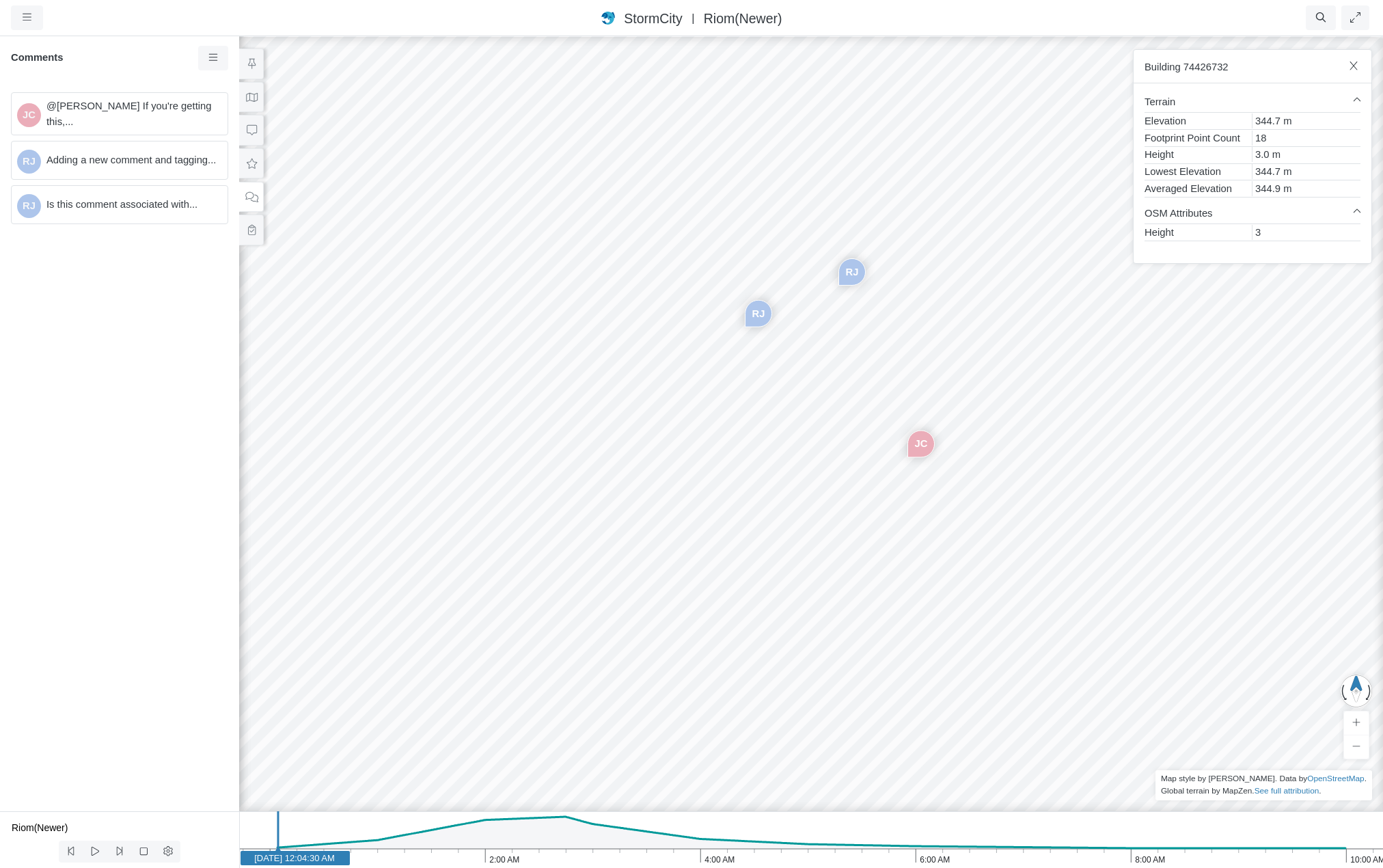
click at [652, 221] on div "JC [GEOGRAPHIC_DATA] [GEOGRAPHIC_DATA]" at bounding box center [811, 451] width 1383 height 833
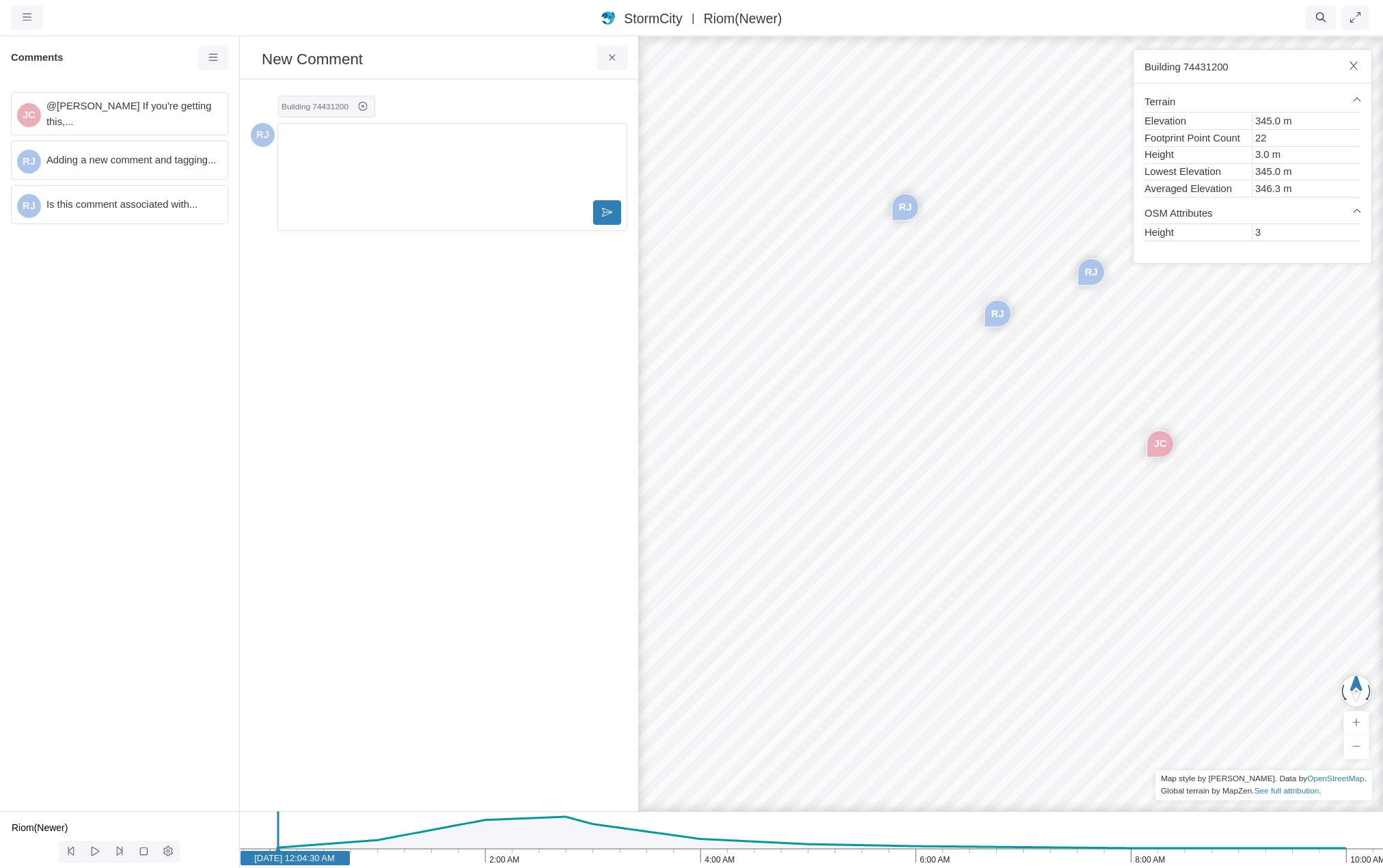
click at [1139, 739] on div "JC [GEOGRAPHIC_DATA] [GEOGRAPHIC_DATA] [GEOGRAPHIC_DATA]" at bounding box center [1050, 451] width 1383 height 833
click at [1193, 604] on div "JC [GEOGRAPHIC_DATA] [GEOGRAPHIC_DATA] [GEOGRAPHIC_DATA]" at bounding box center [1050, 451] width 1383 height 833
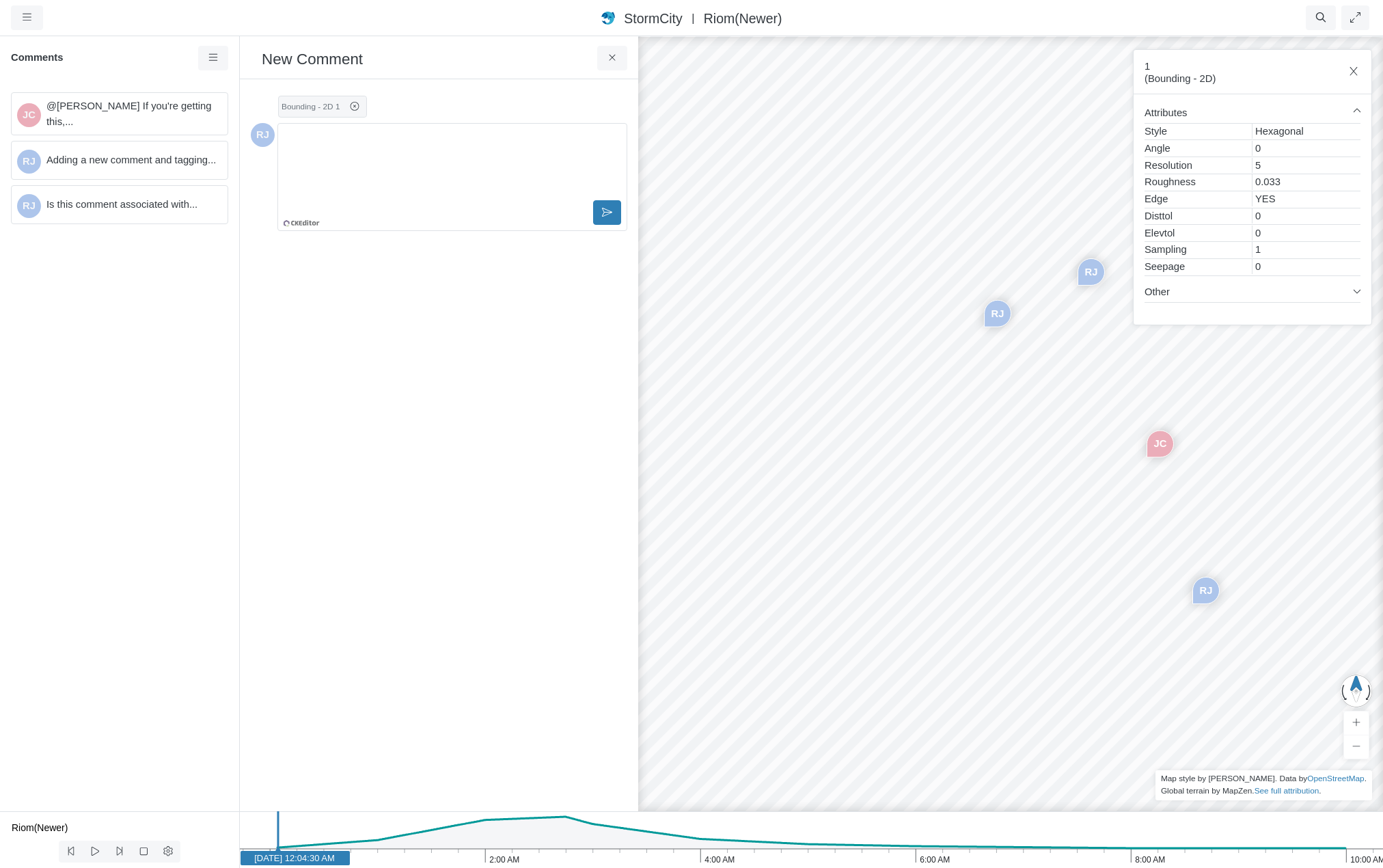
click at [1134, 452] on div "JC" at bounding box center [1146, 458] width 27 height 27
click at [608, 59] on icon at bounding box center [613, 58] width 13 height 10
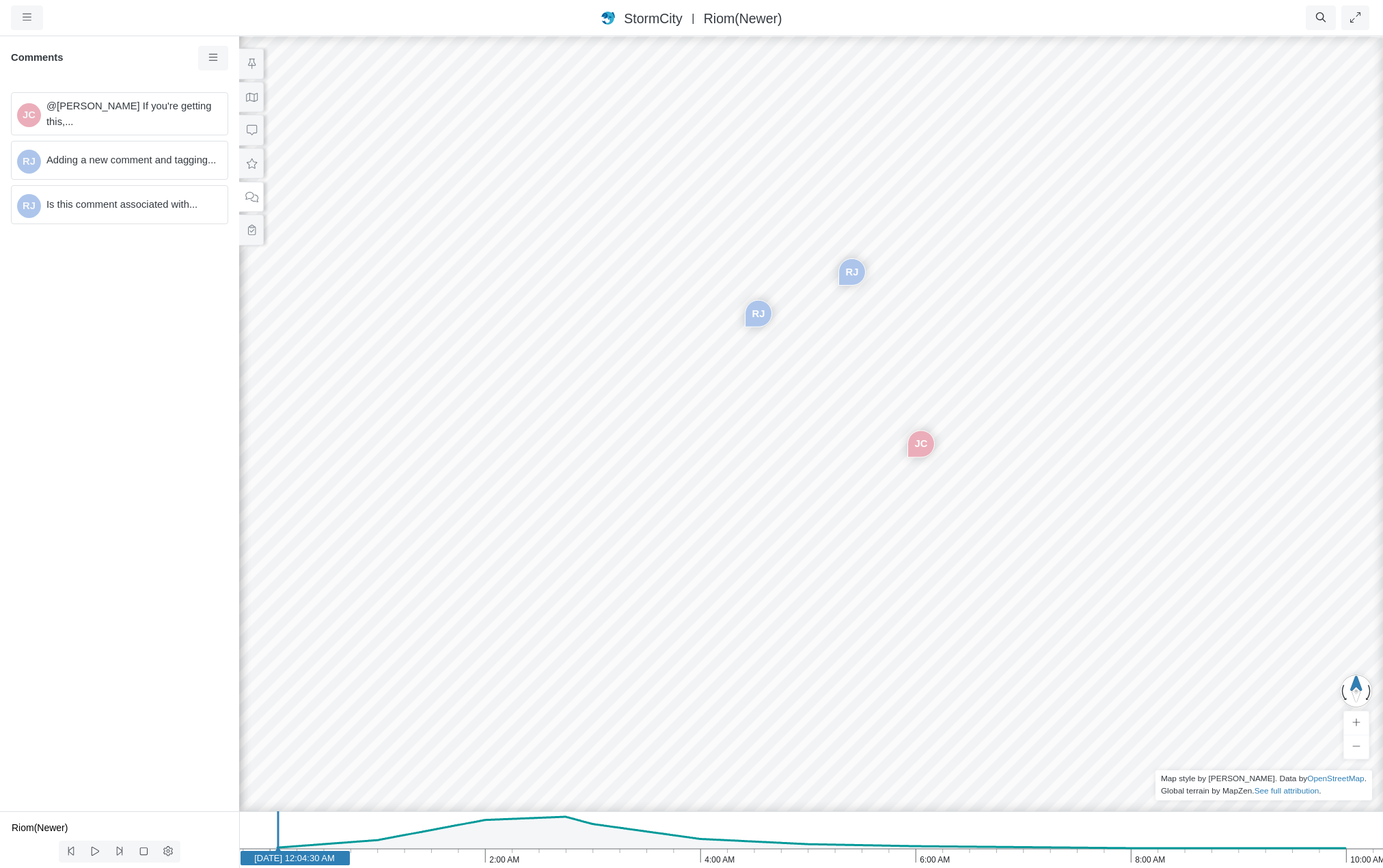
click at [929, 470] on div "JC [GEOGRAPHIC_DATA] [GEOGRAPHIC_DATA]" at bounding box center [811, 451] width 1383 height 833
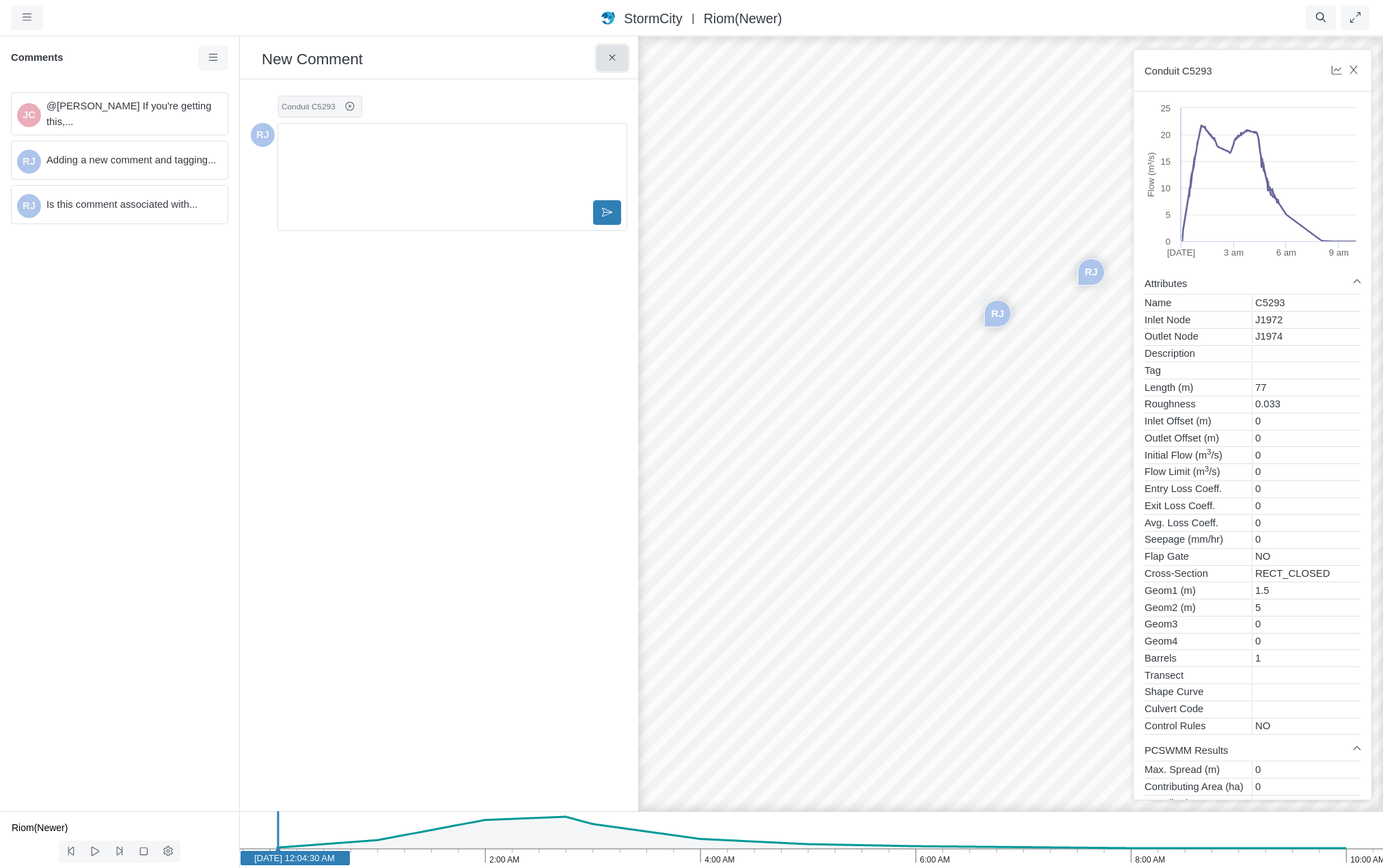
click at [610, 60] on icon at bounding box center [613, 58] width 13 height 10
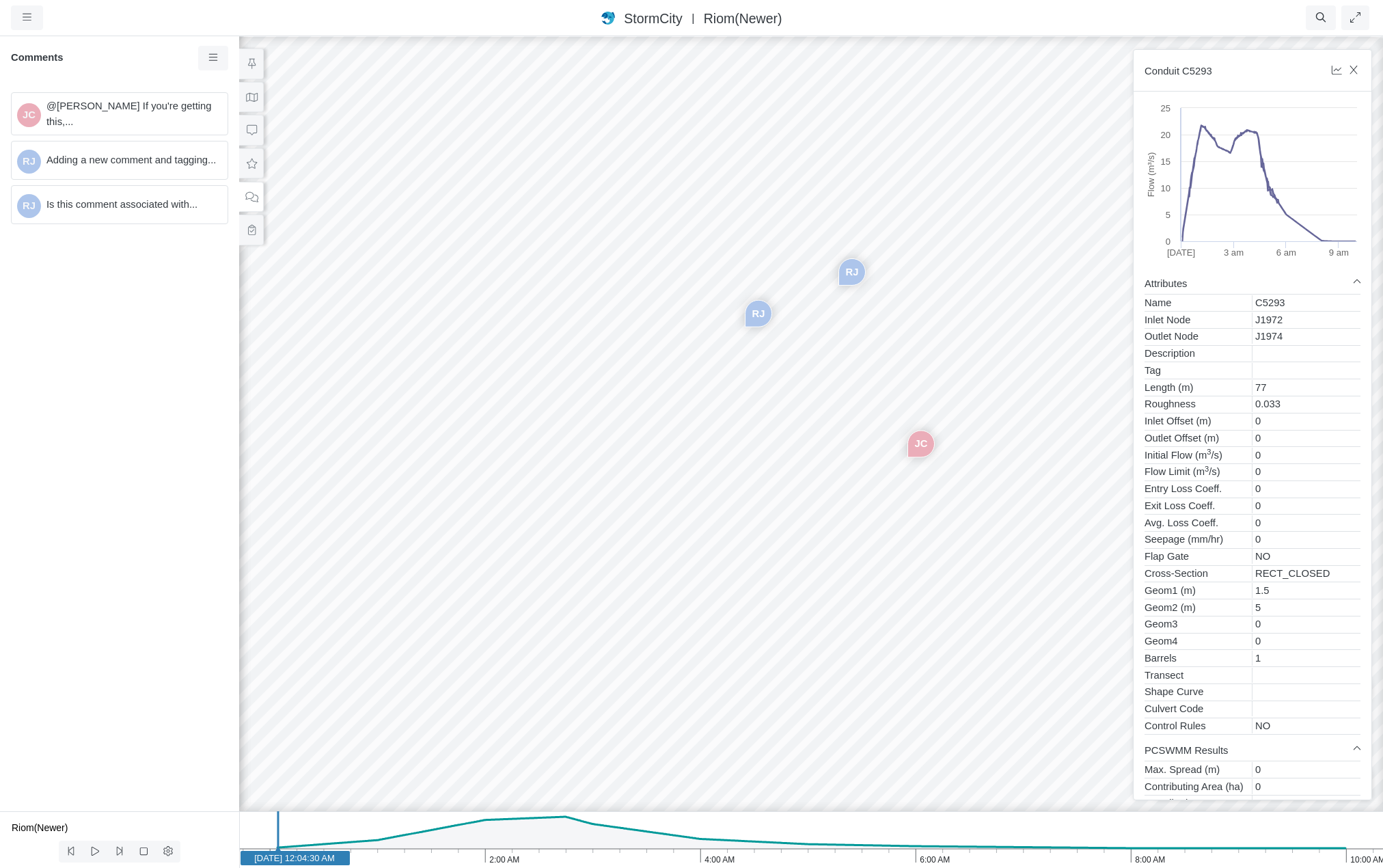
click at [154, 117] on span "@[PERSON_NAME] If you're getting this,..." at bounding box center [131, 113] width 170 height 30
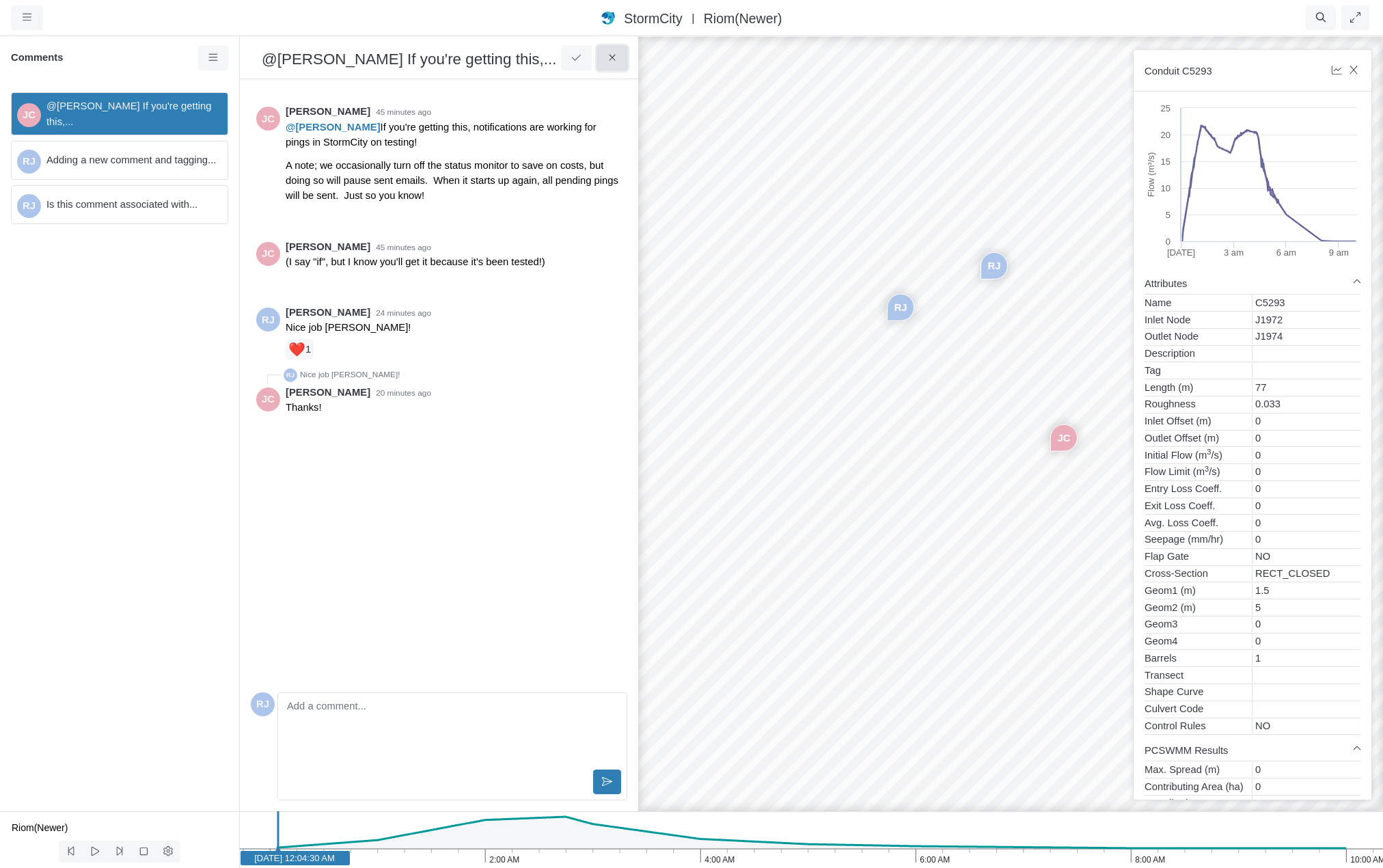
click at [619, 63] on button at bounding box center [613, 58] width 31 height 25
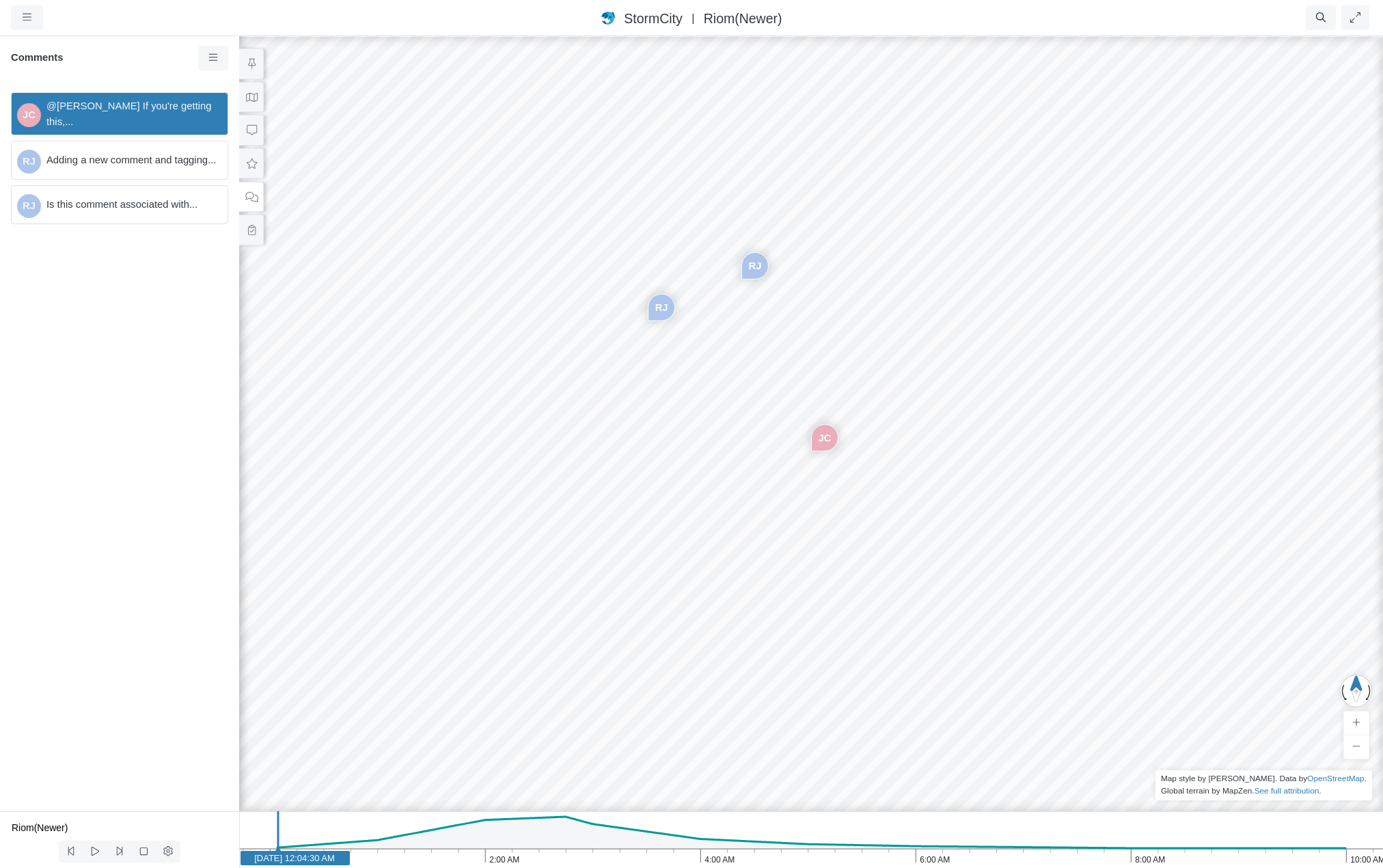
click at [126, 152] on span "Adding a new comment and tagging..." at bounding box center [131, 159] width 170 height 15
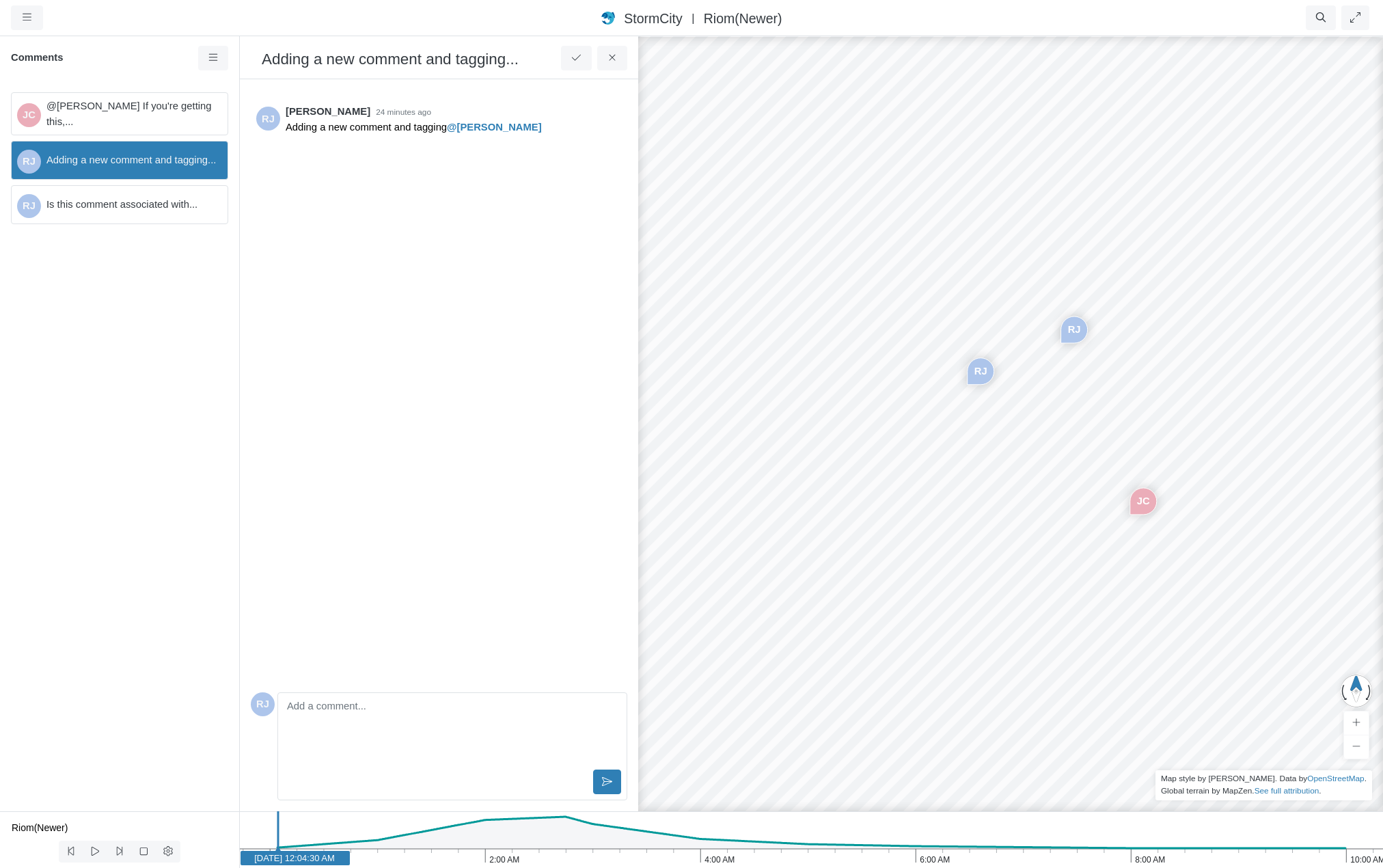
click at [159, 104] on span "@[PERSON_NAME] If you're getting this,..." at bounding box center [131, 113] width 170 height 30
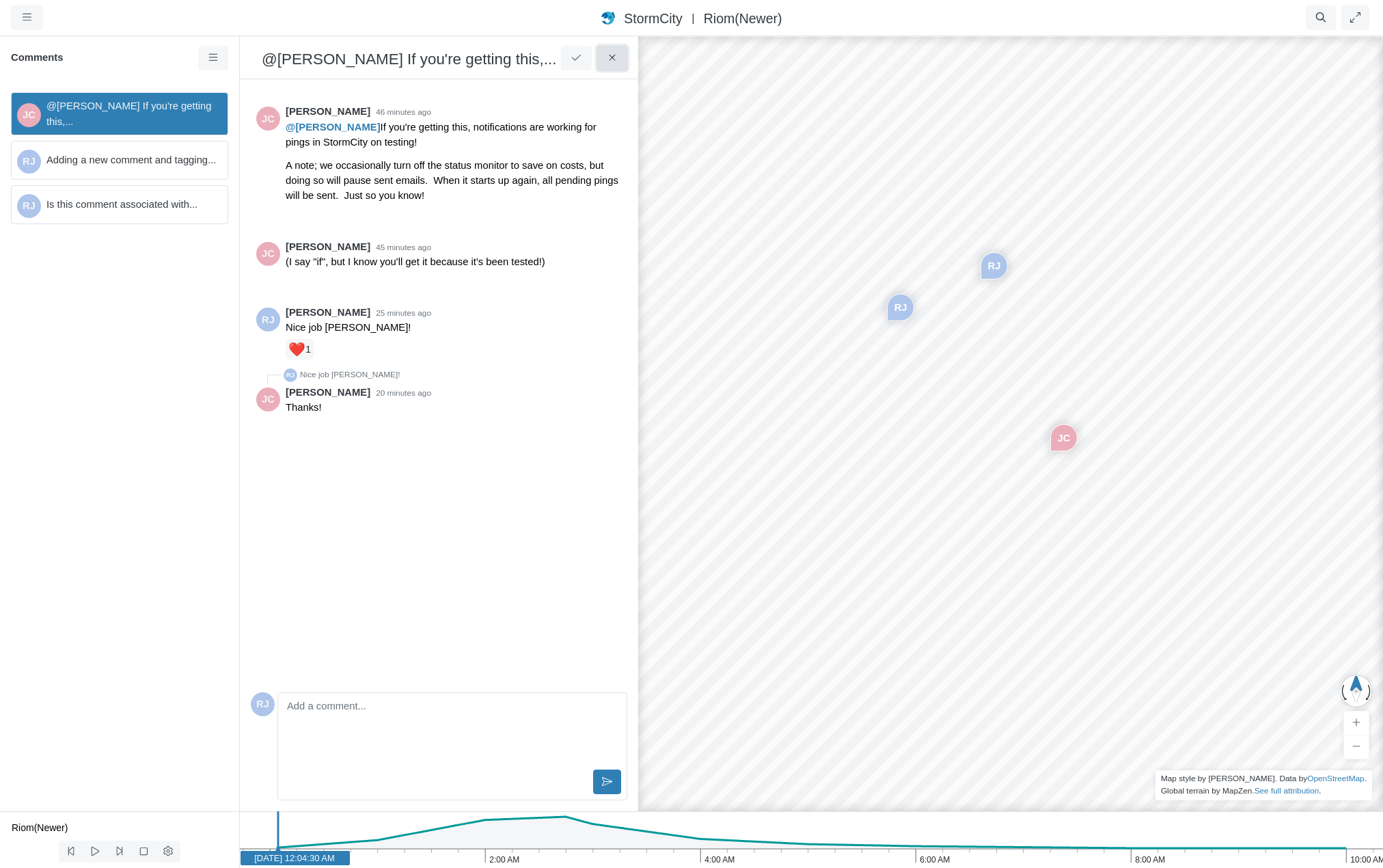
click at [617, 62] on icon at bounding box center [613, 58] width 13 height 10
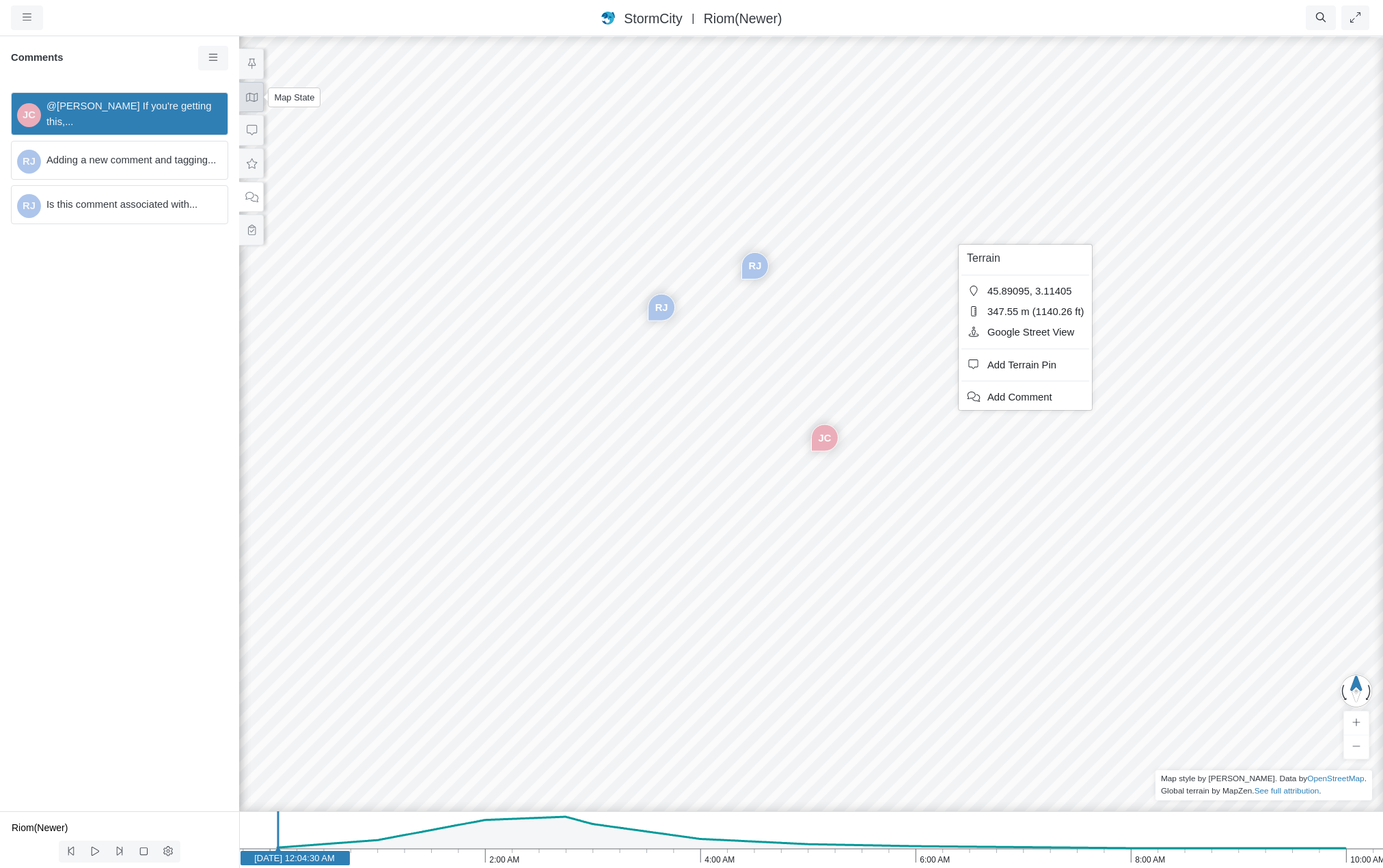
click at [250, 97] on icon at bounding box center [252, 97] width 13 height 10
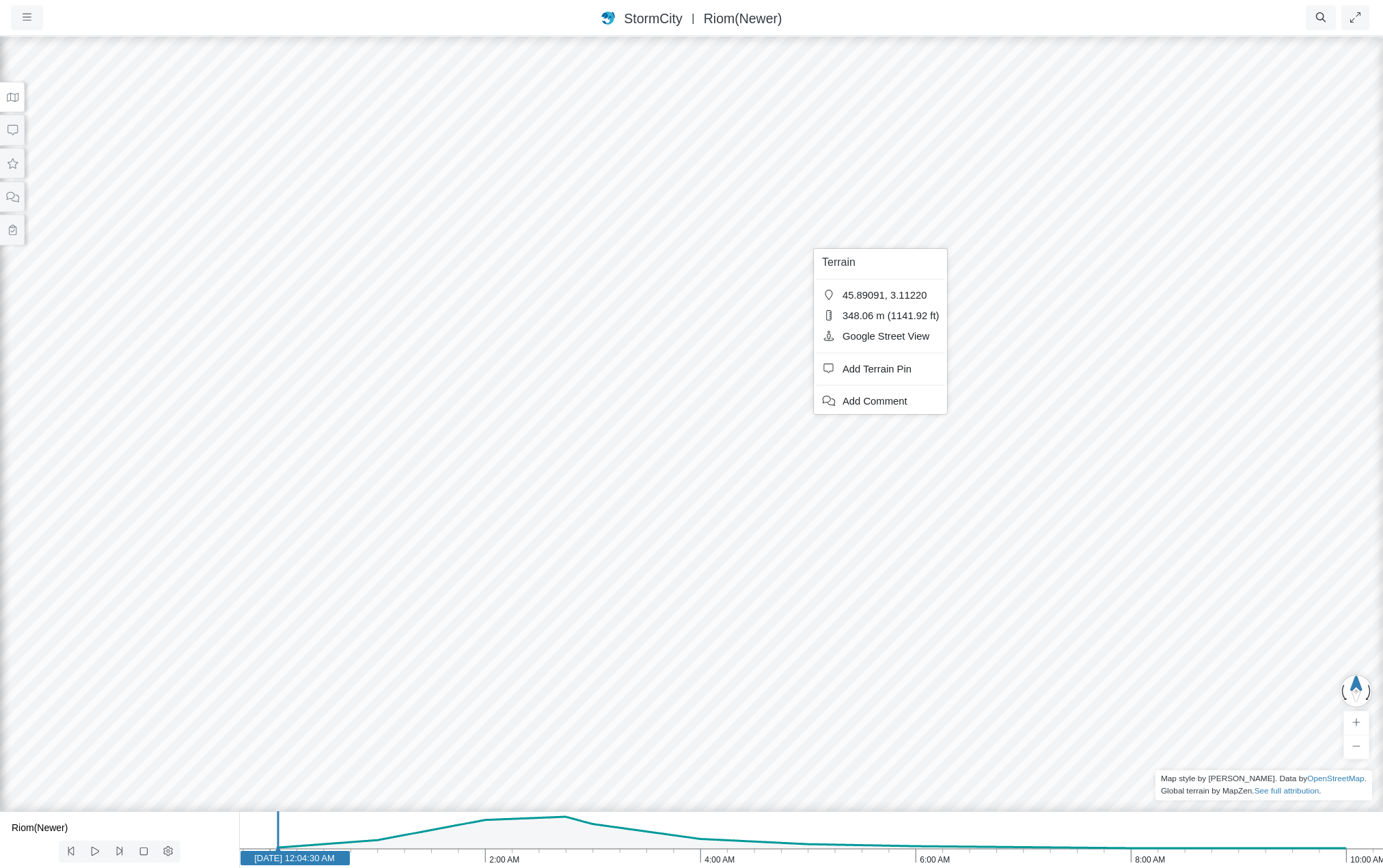
click at [1029, 461] on div "JC [GEOGRAPHIC_DATA] [GEOGRAPHIC_DATA]" at bounding box center [691, 451] width 1383 height 833
click at [748, 335] on div "JC [GEOGRAPHIC_DATA] [GEOGRAPHIC_DATA]" at bounding box center [691, 451] width 1383 height 833
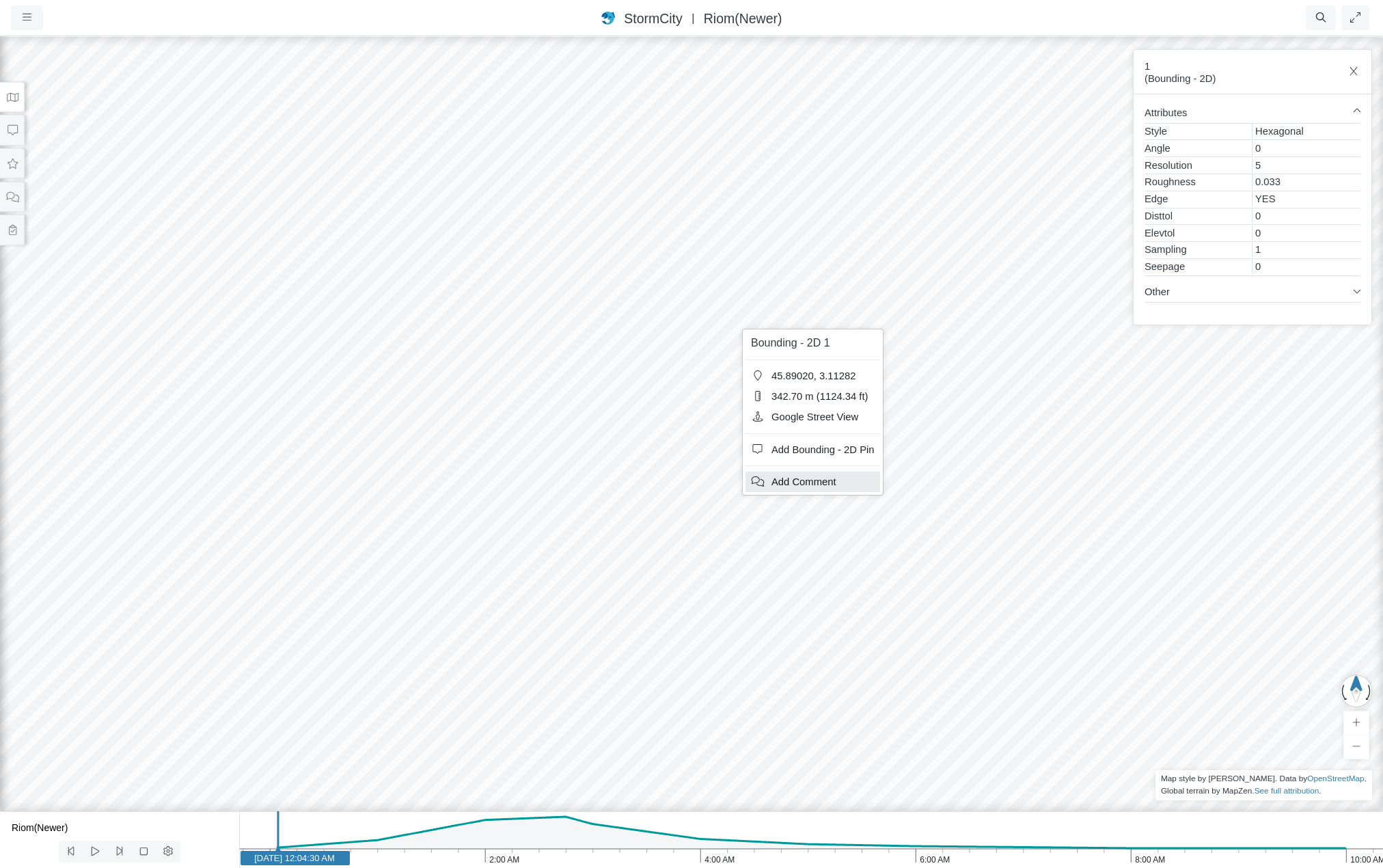
click at [817, 485] on span "Add Comment" at bounding box center [804, 481] width 65 height 11
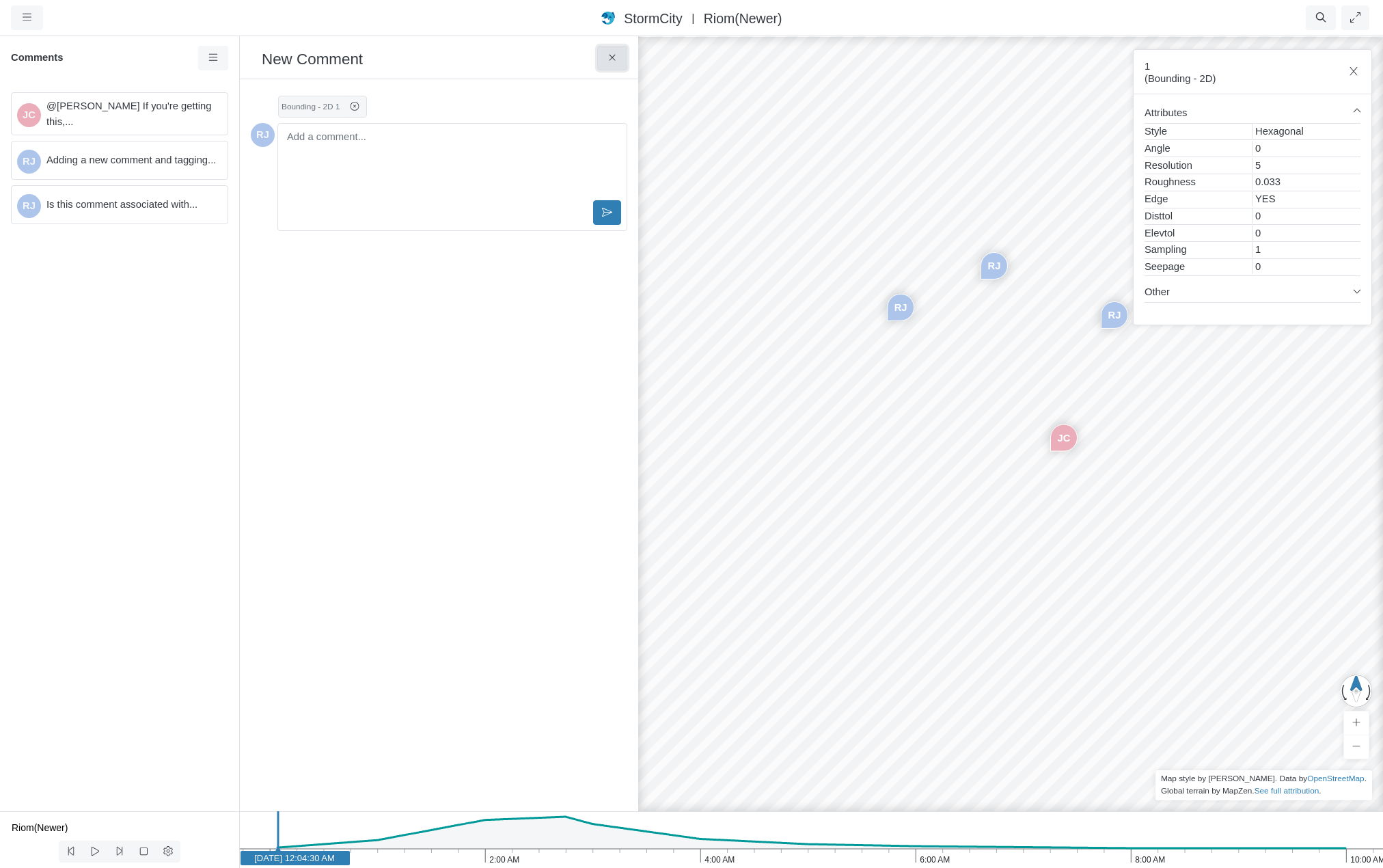
click at [603, 54] on button at bounding box center [613, 58] width 31 height 25
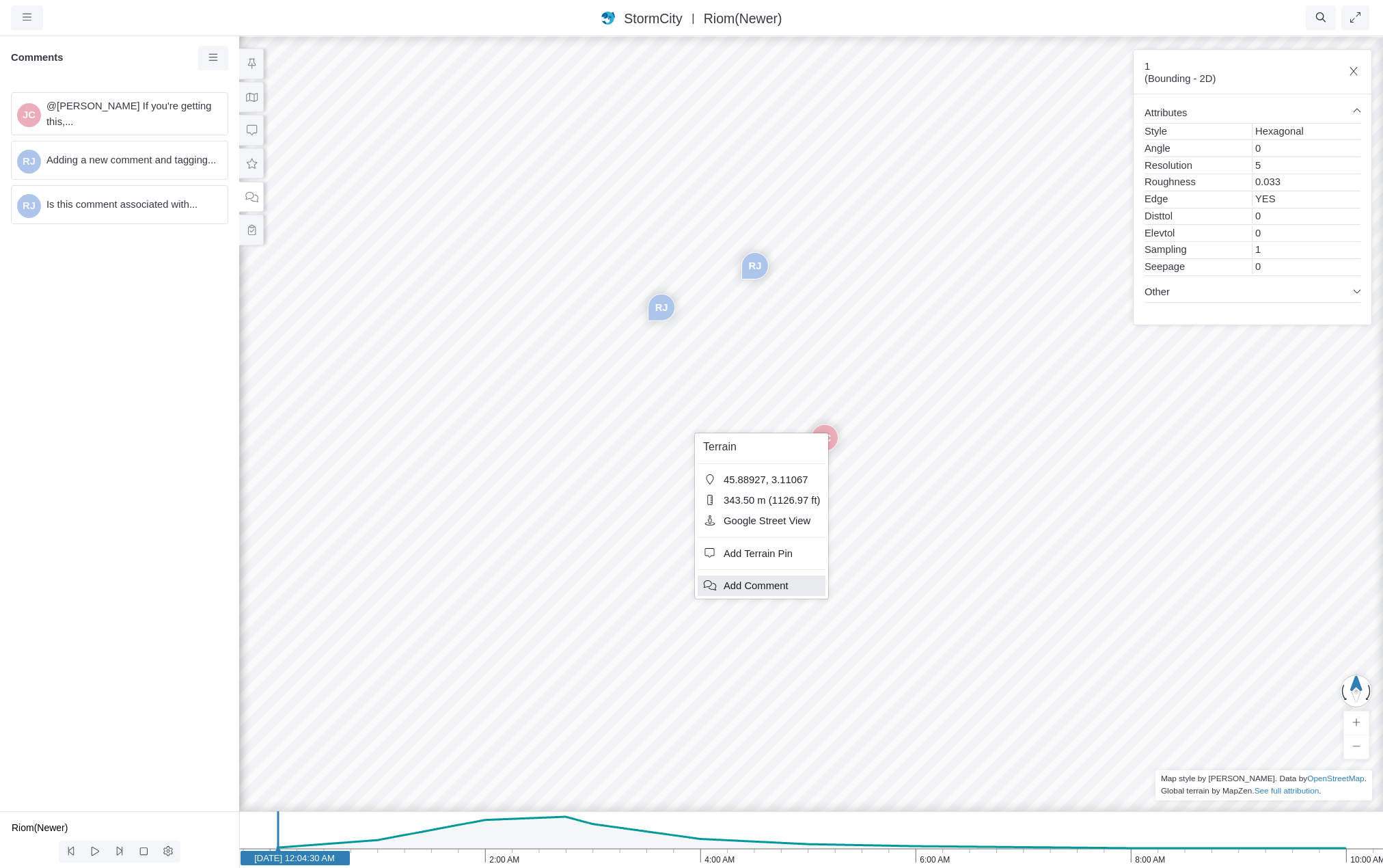
click at [760, 584] on span "Add Comment" at bounding box center [756, 585] width 65 height 11
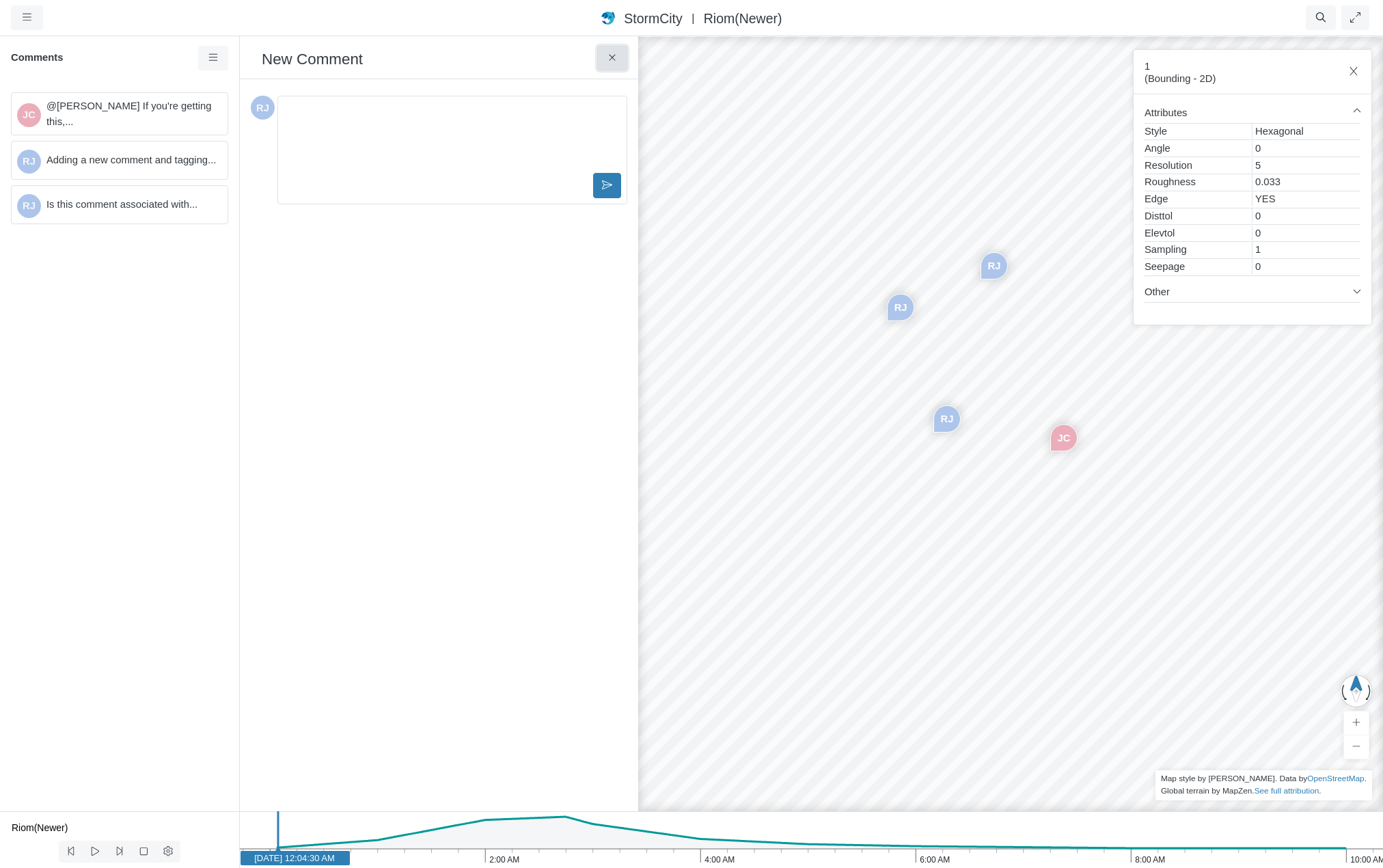
click at [610, 58] on icon at bounding box center [613, 58] width 13 height 10
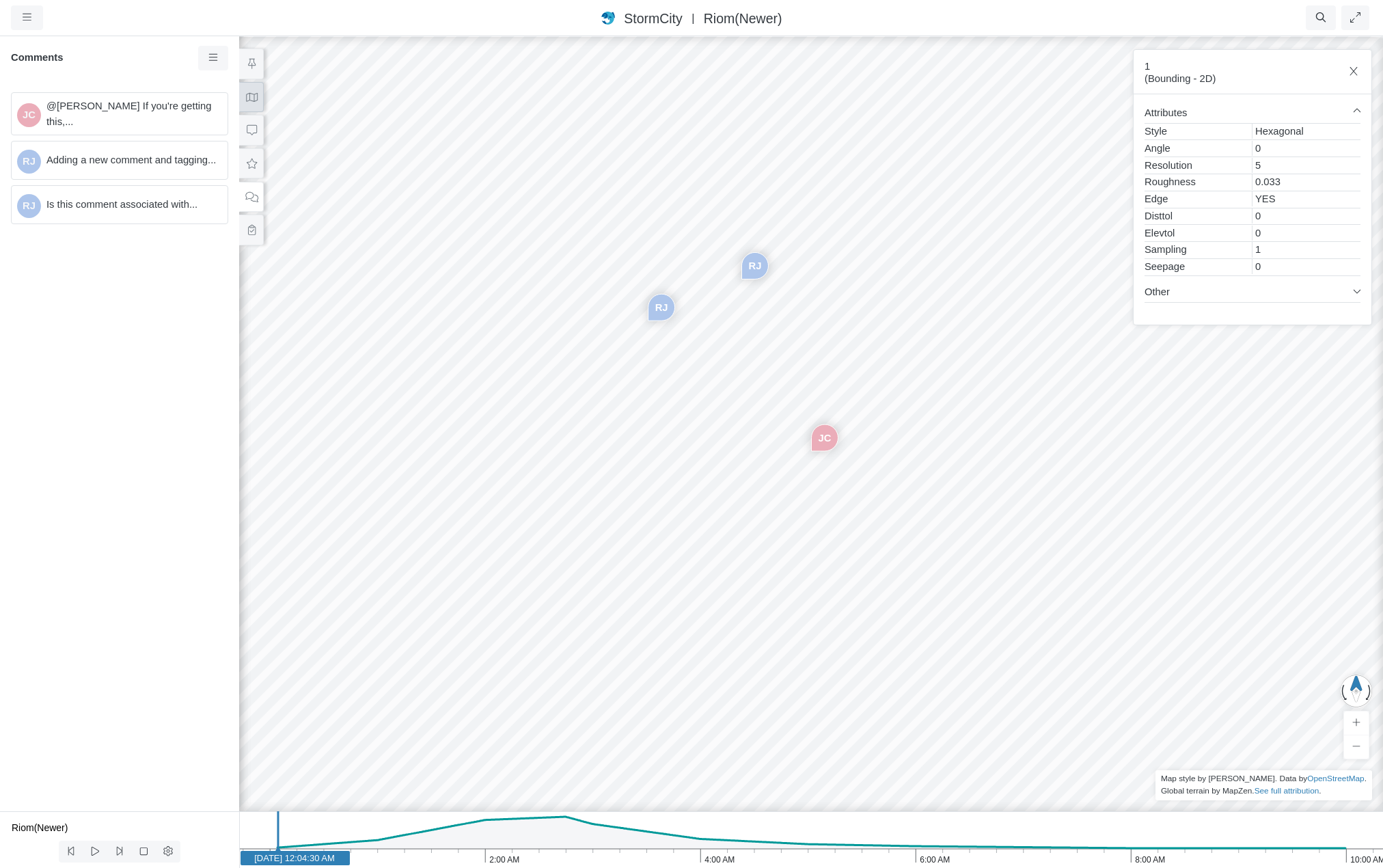
click at [253, 97] on icon at bounding box center [252, 97] width 13 height 10
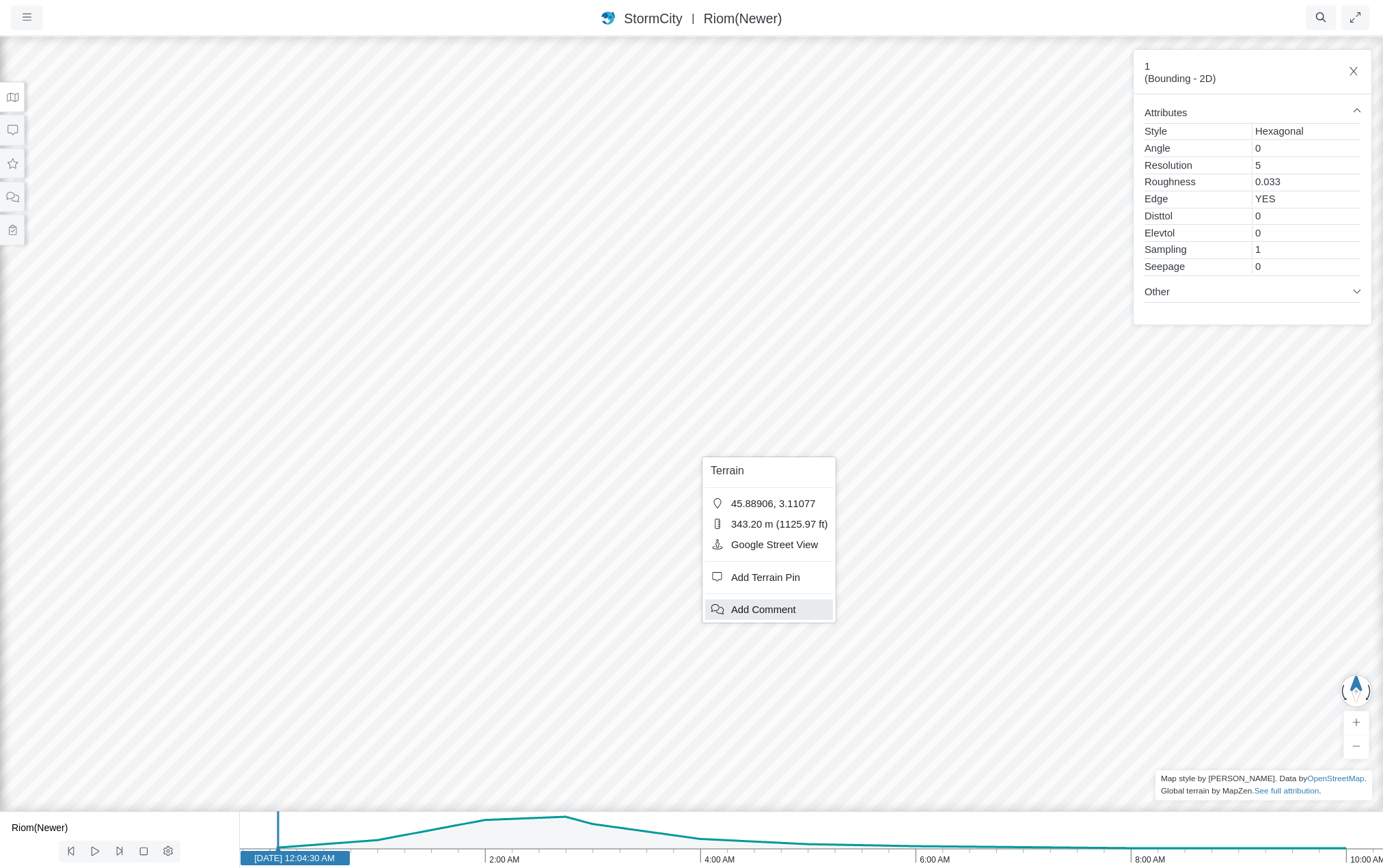
click at [756, 606] on span "Add Comment" at bounding box center [763, 609] width 65 height 11
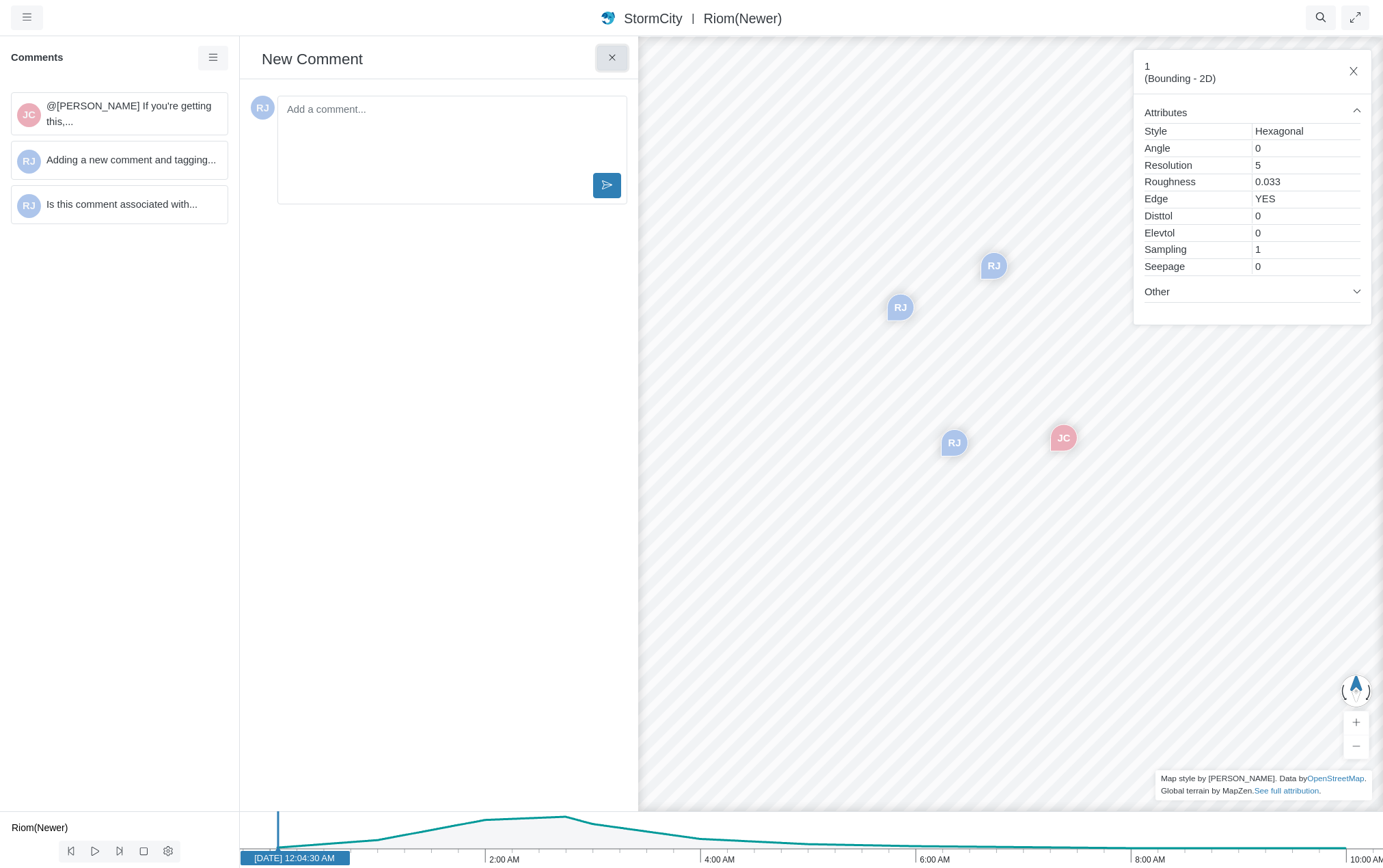
click at [602, 56] on button at bounding box center [613, 58] width 31 height 25
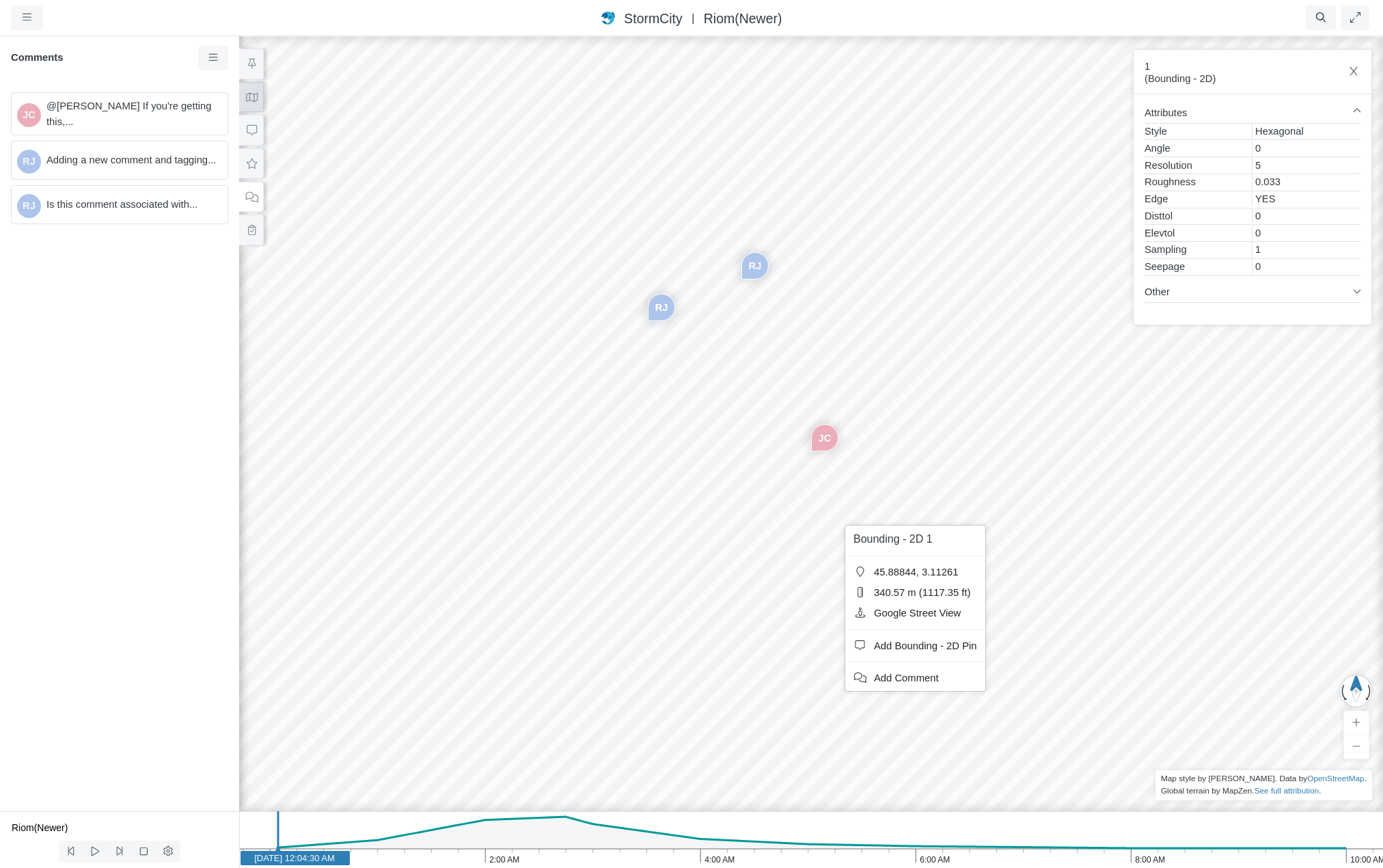
click at [247, 107] on button at bounding box center [251, 97] width 25 height 31
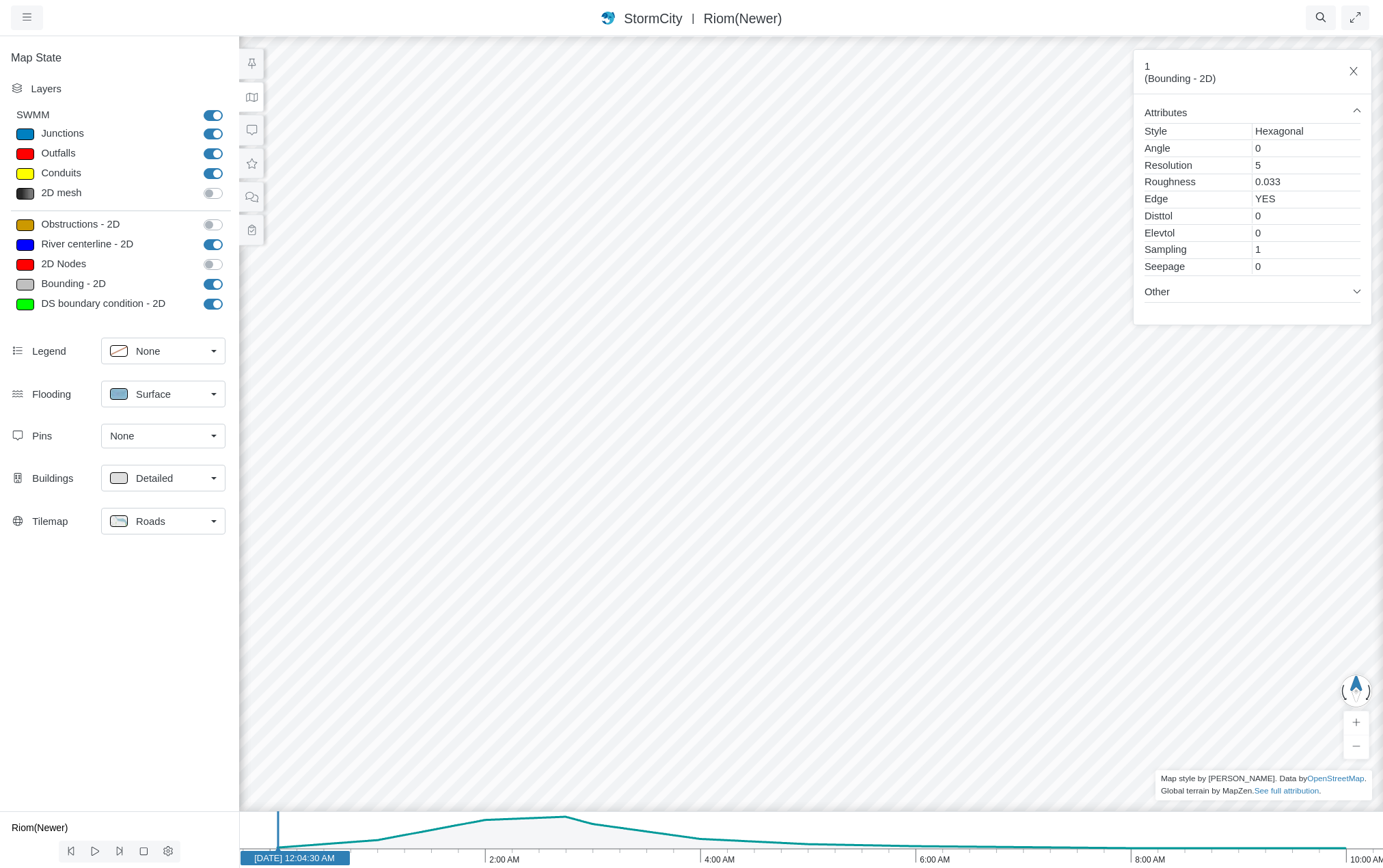
click at [746, 530] on div "JC [GEOGRAPHIC_DATA] [GEOGRAPHIC_DATA]" at bounding box center [811, 451] width 1383 height 833
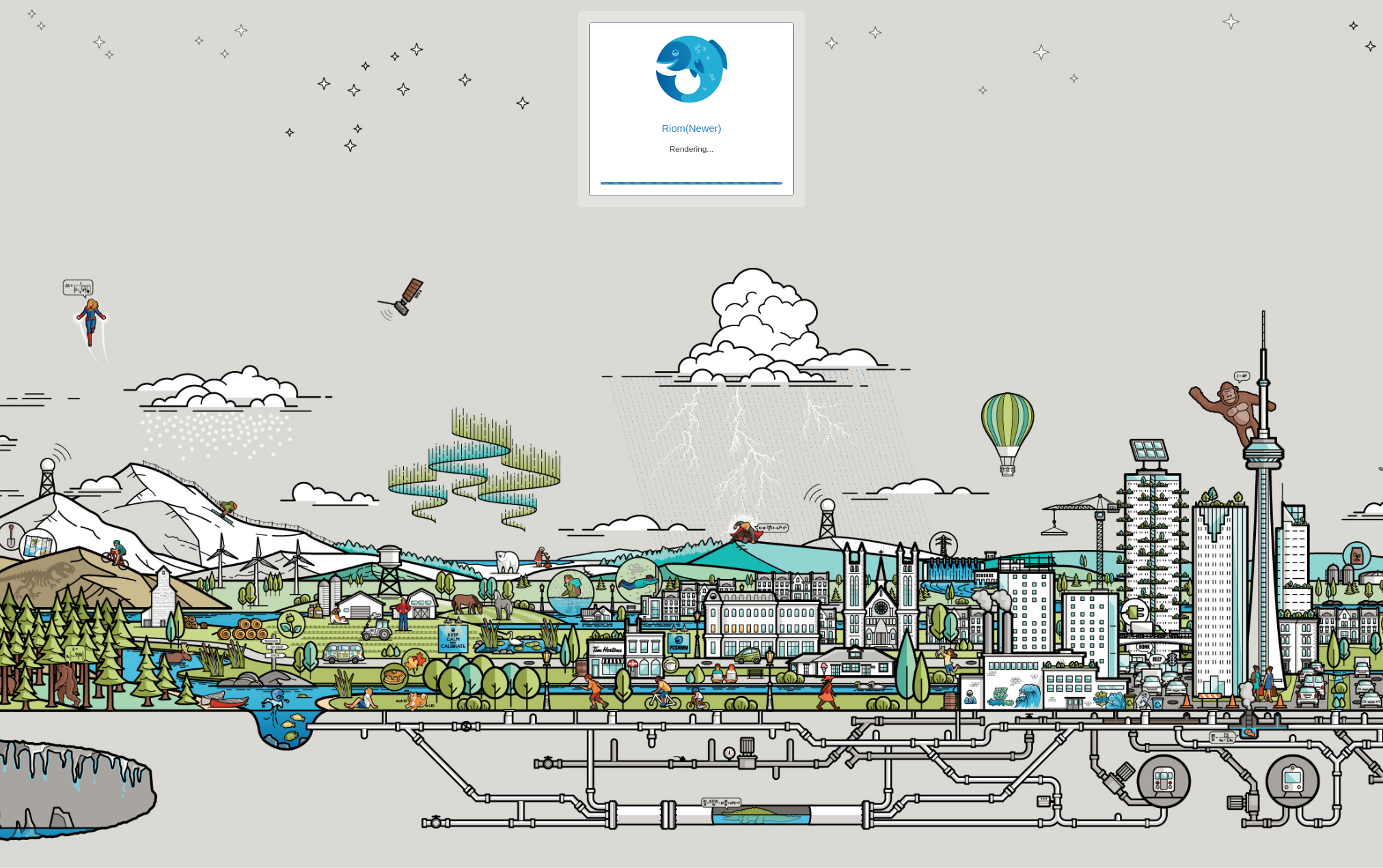
checkbox input "true"
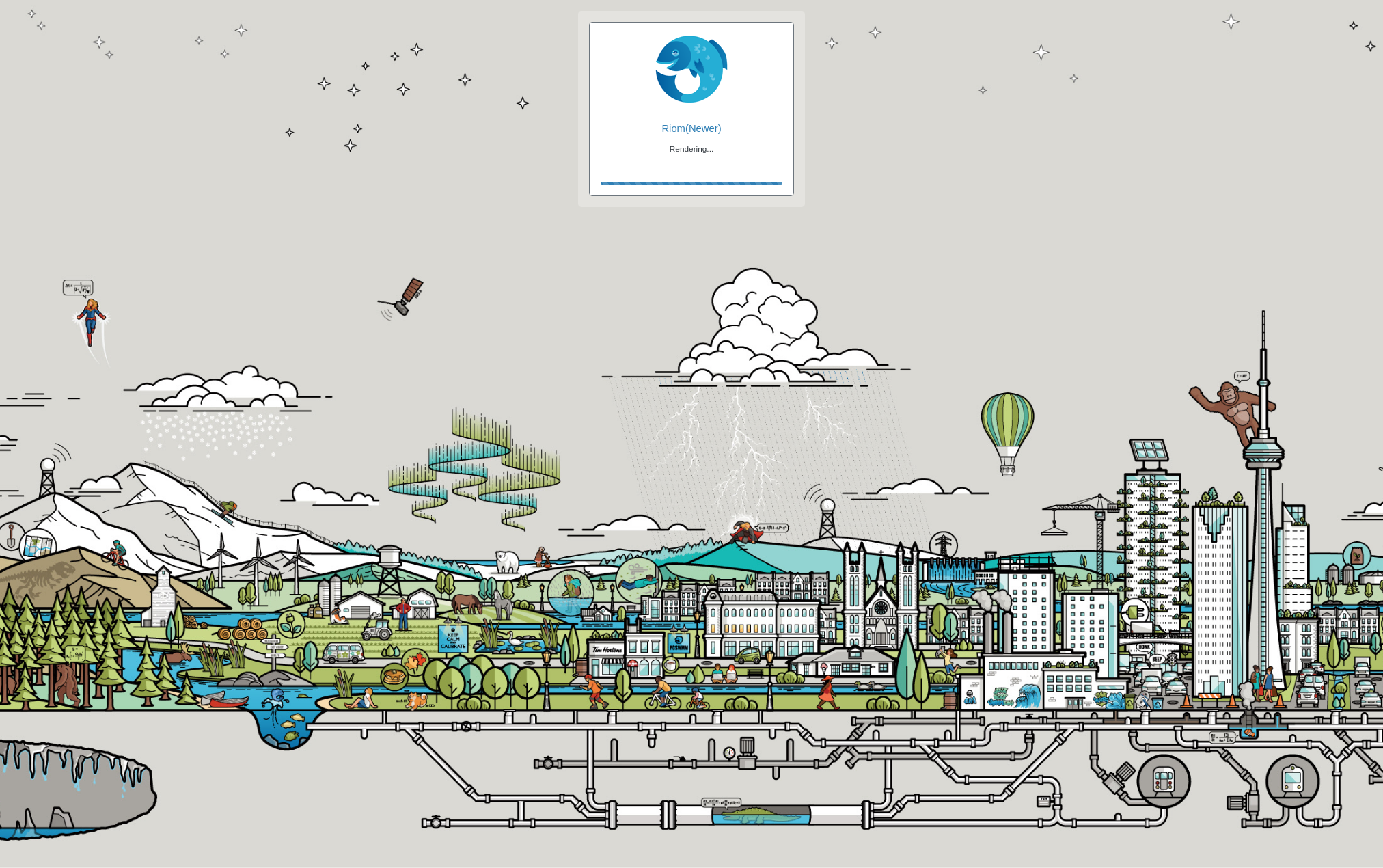
checkbox input "true"
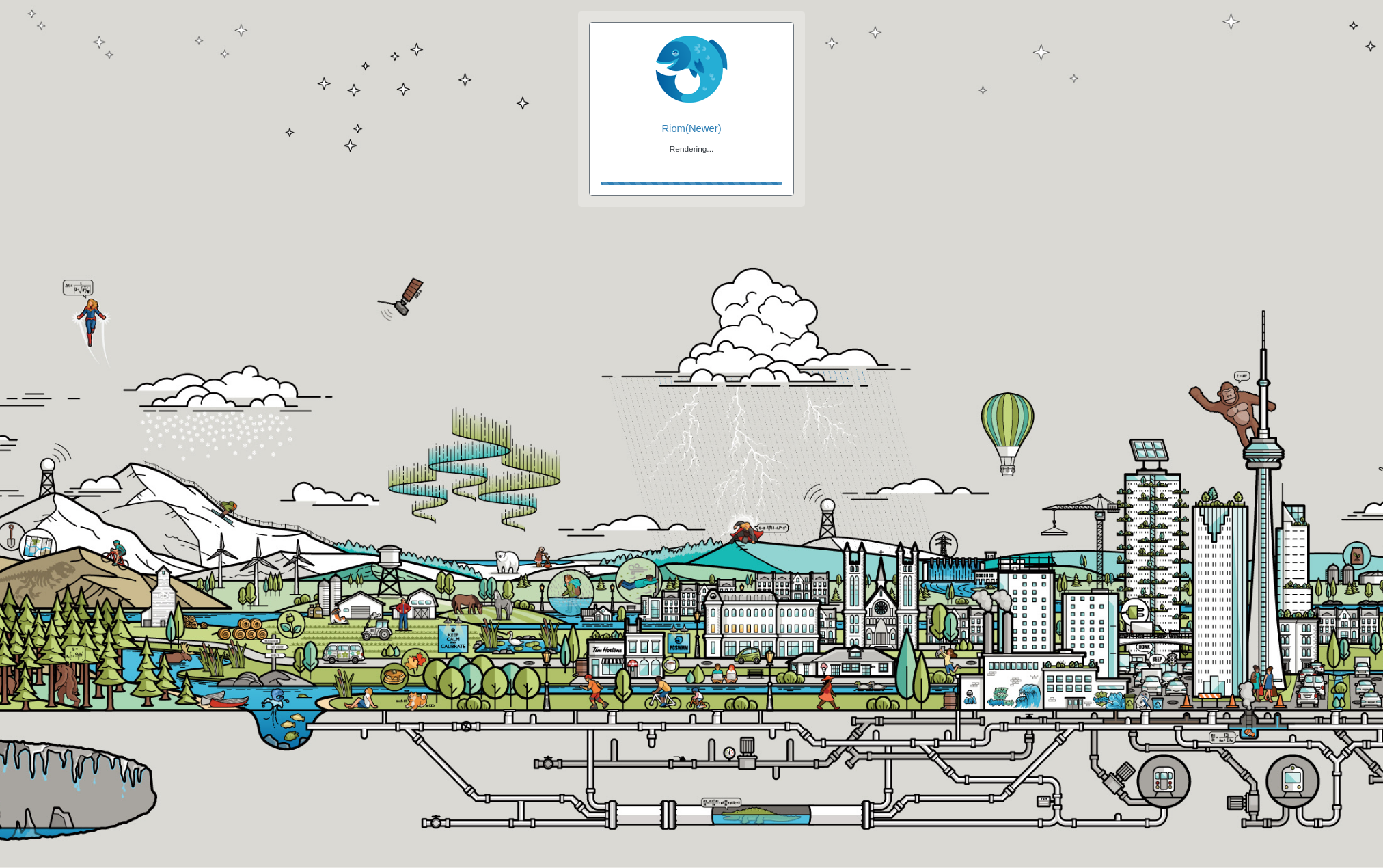
checkbox input "false"
checkbox input "true"
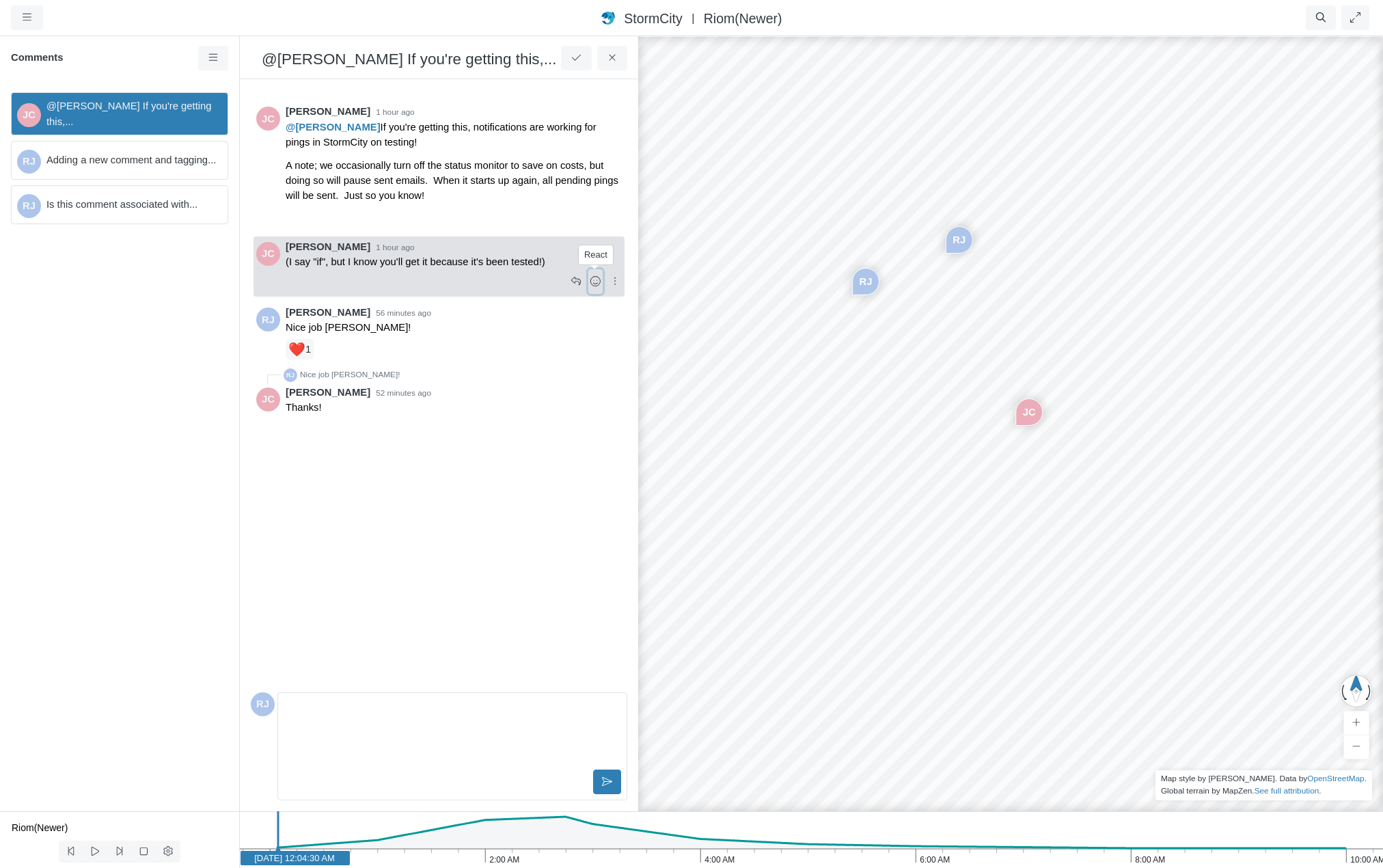
click at [596, 280] on icon at bounding box center [595, 281] width 13 height 10
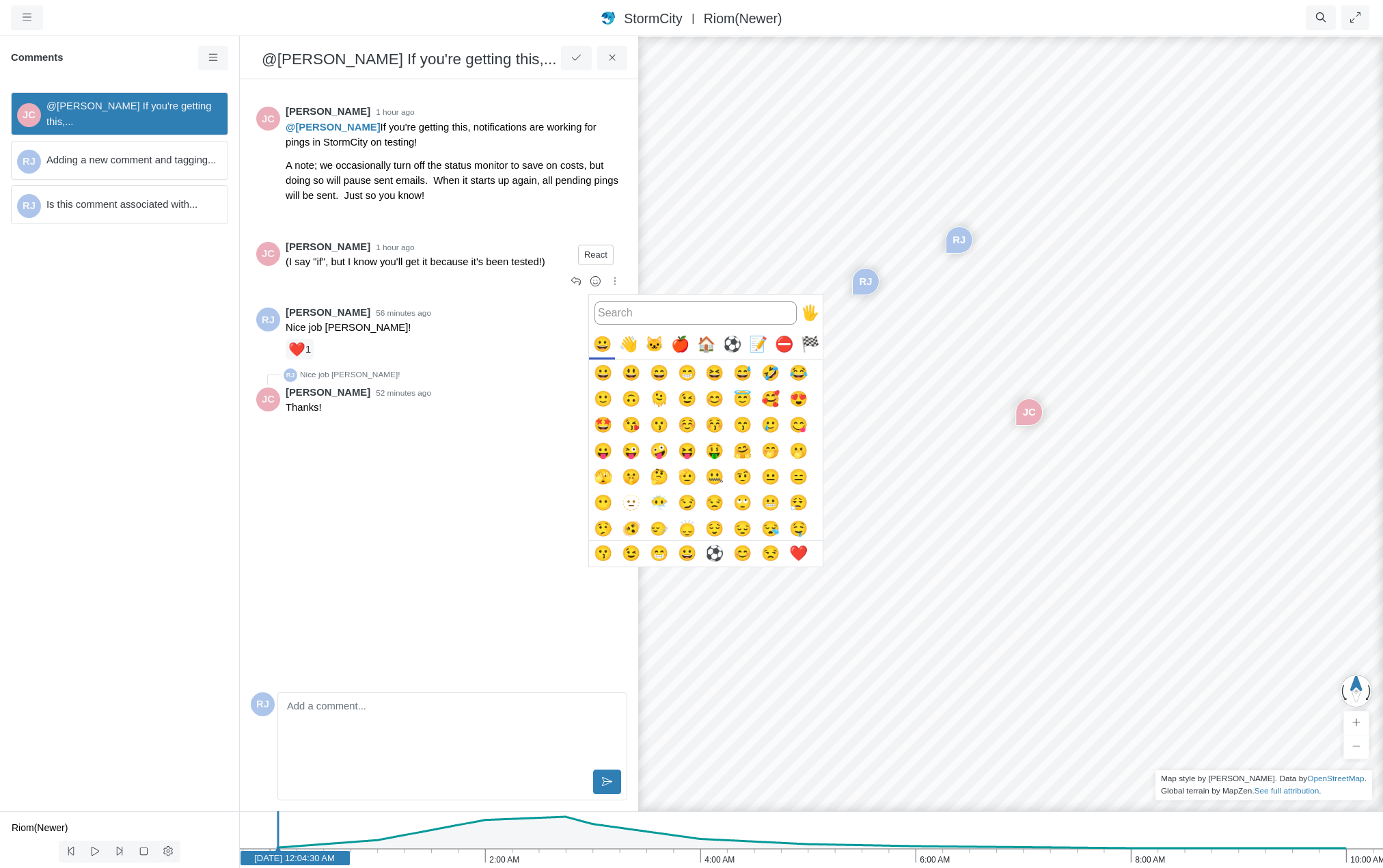
click at [619, 214] on div at bounding box center [691, 434] width 1383 height 868
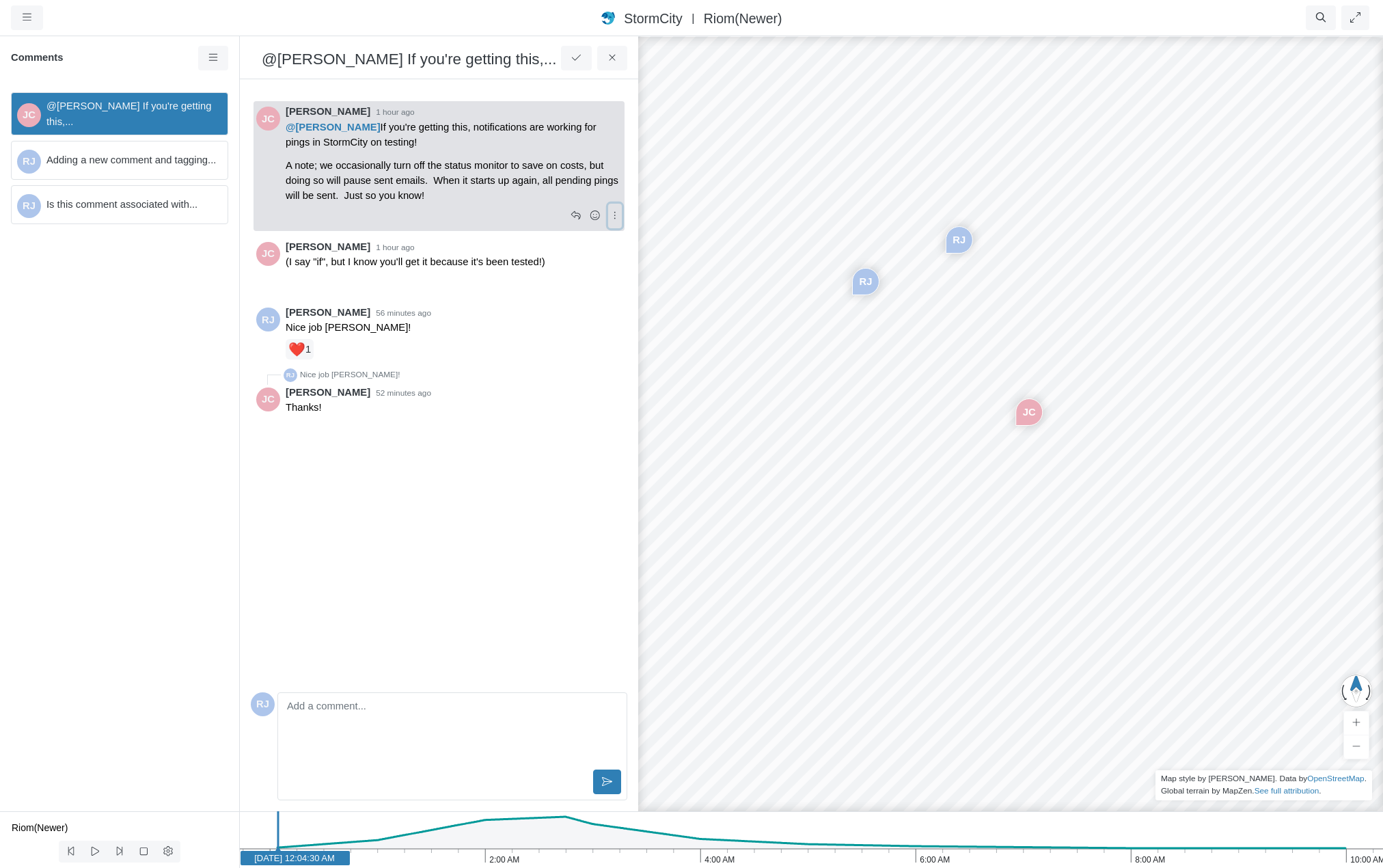
click at [615, 218] on icon at bounding box center [615, 216] width 13 height 10
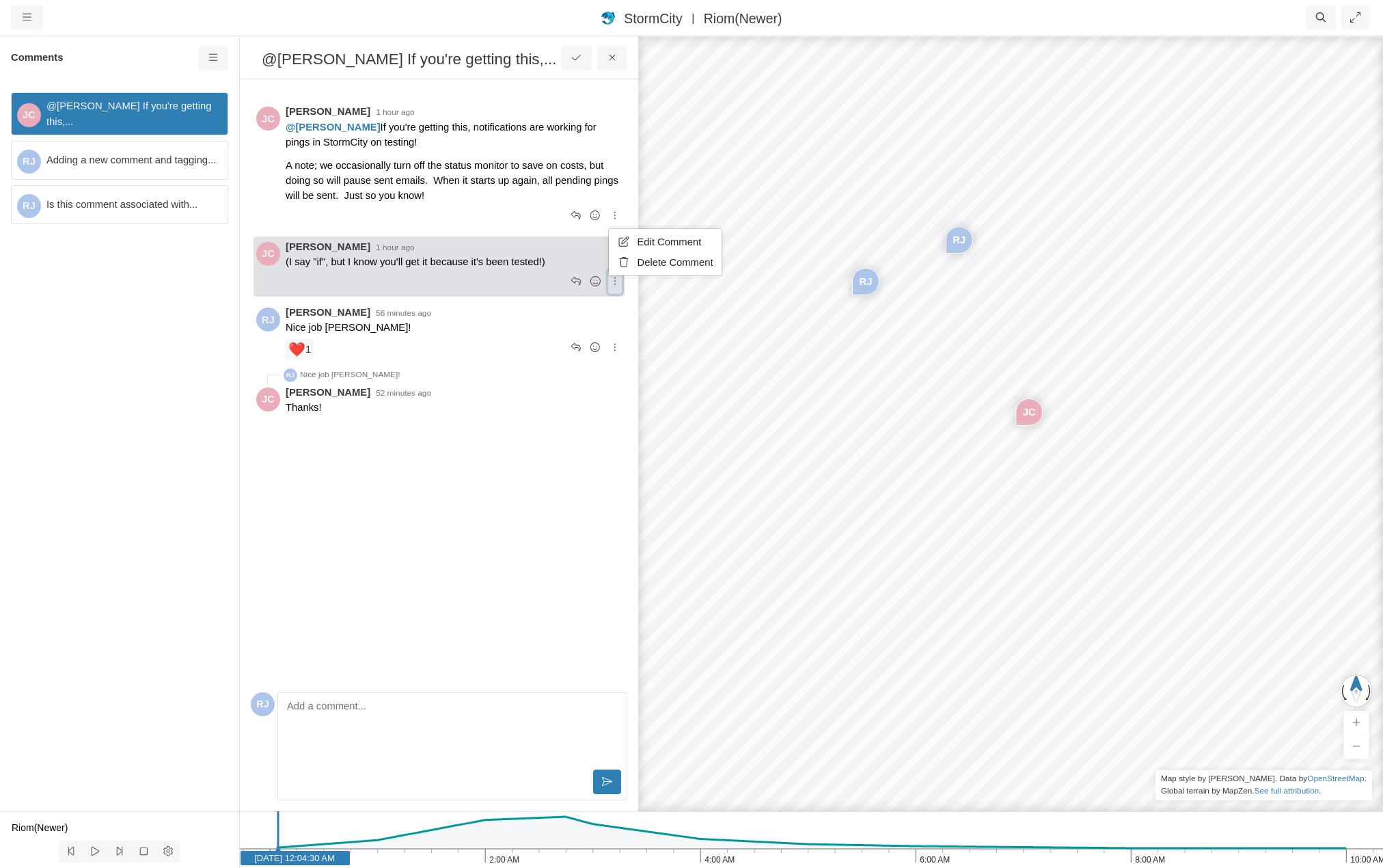
click at [614, 282] on icon at bounding box center [615, 281] width 13 height 10
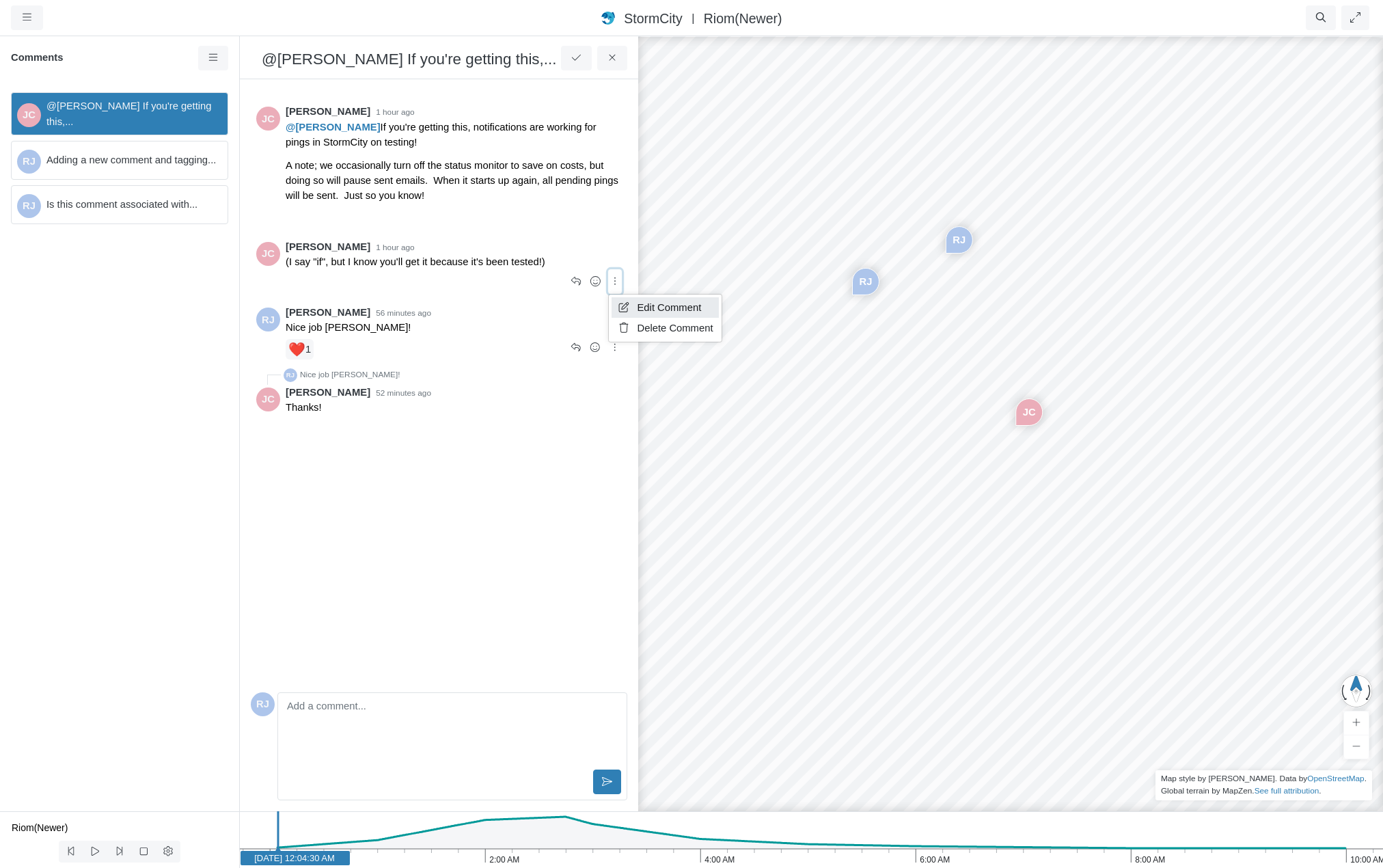
click at [686, 304] on span "Edit Comment" at bounding box center [669, 307] width 64 height 11
click at [172, 405] on div "JC @Rob James If you're getting this,... RJ Adding a new comment and tagging...…" at bounding box center [119, 447] width 239 height 730
click at [144, 157] on span "Adding a new comment and tagging..." at bounding box center [131, 159] width 170 height 15
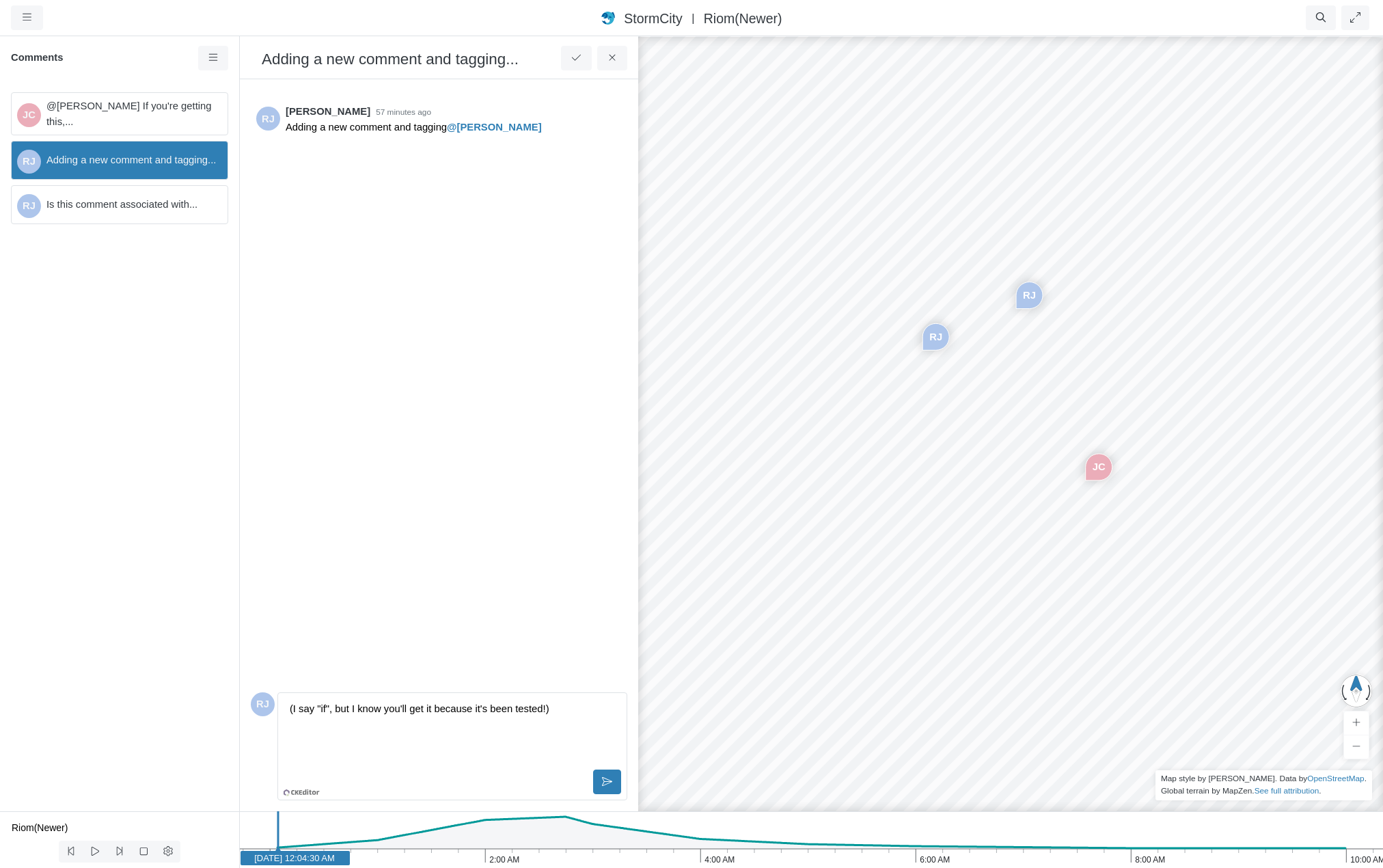
click at [151, 114] on span "@[PERSON_NAME] If you're getting this,..." at bounding box center [131, 113] width 170 height 30
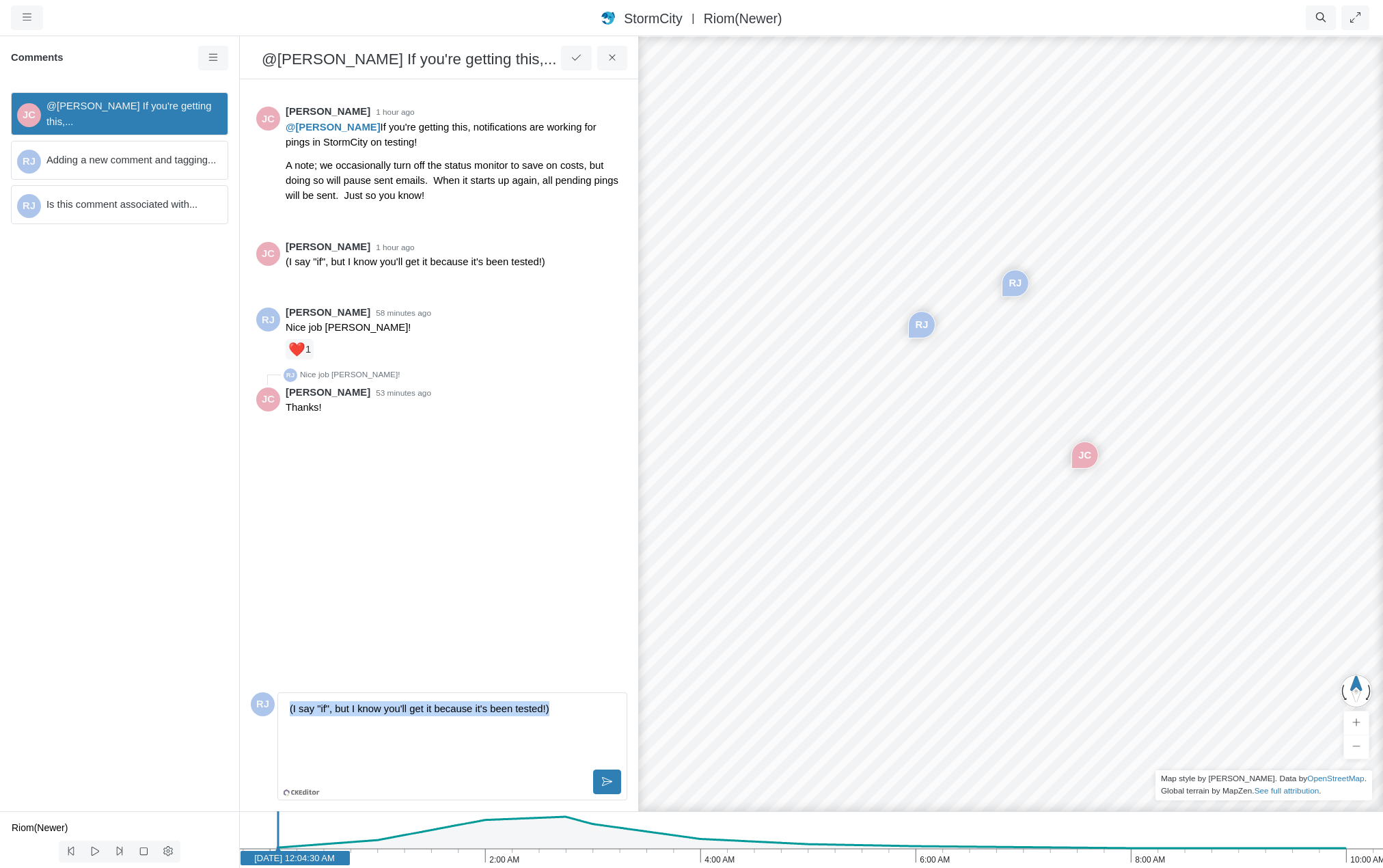
drag, startPoint x: 574, startPoint y: 711, endPoint x: 206, endPoint y: 698, distance: 368.2
click at [206, 698] on div "Projects Groups Users Preferences Profiles Data Centers Accounts Support About …" at bounding box center [691, 434] width 1383 height 868
click at [113, 159] on span "Adding a new comment and tagging..." at bounding box center [131, 159] width 170 height 15
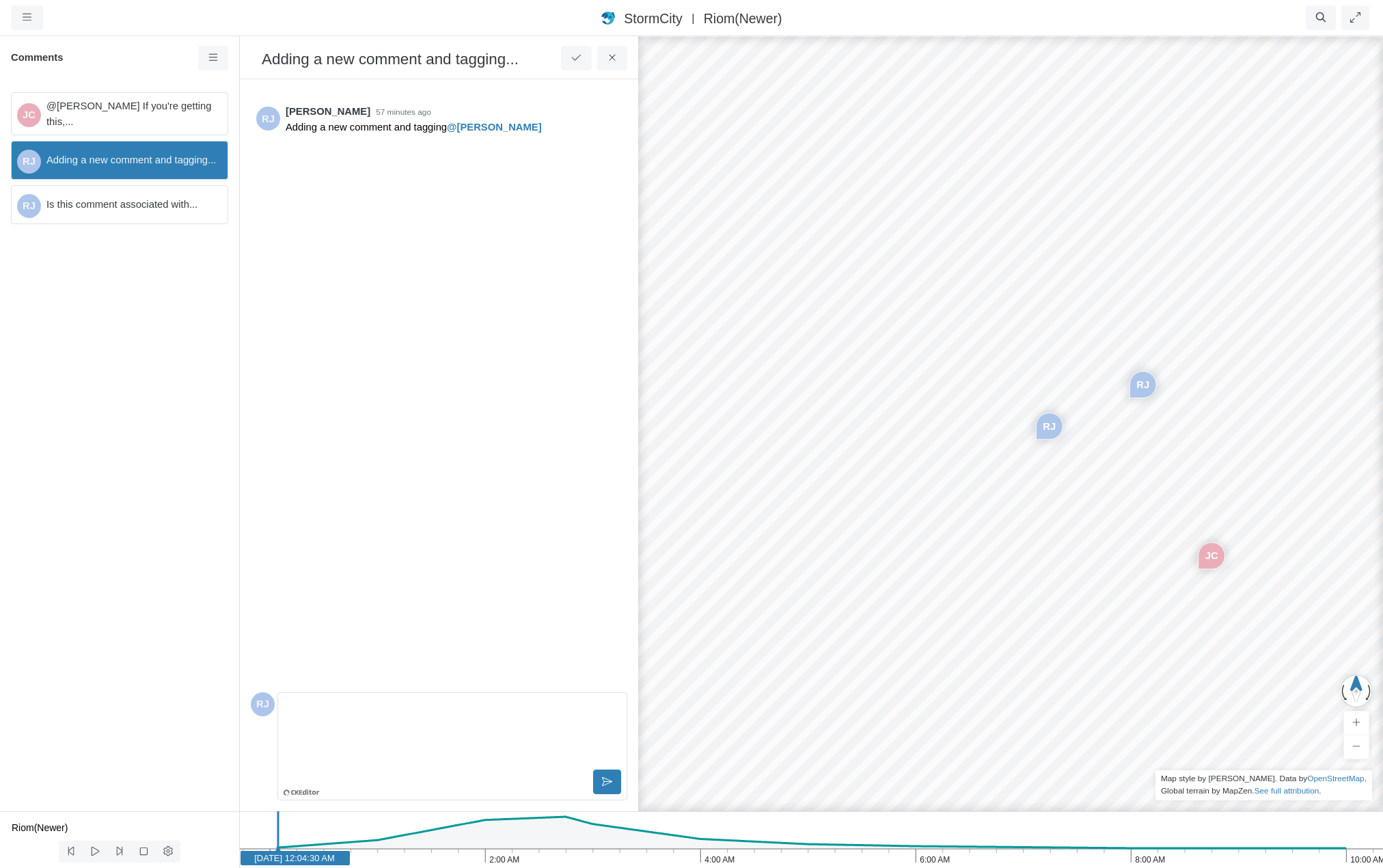
click at [117, 208] on span "Is this comment associated with..." at bounding box center [131, 204] width 170 height 15
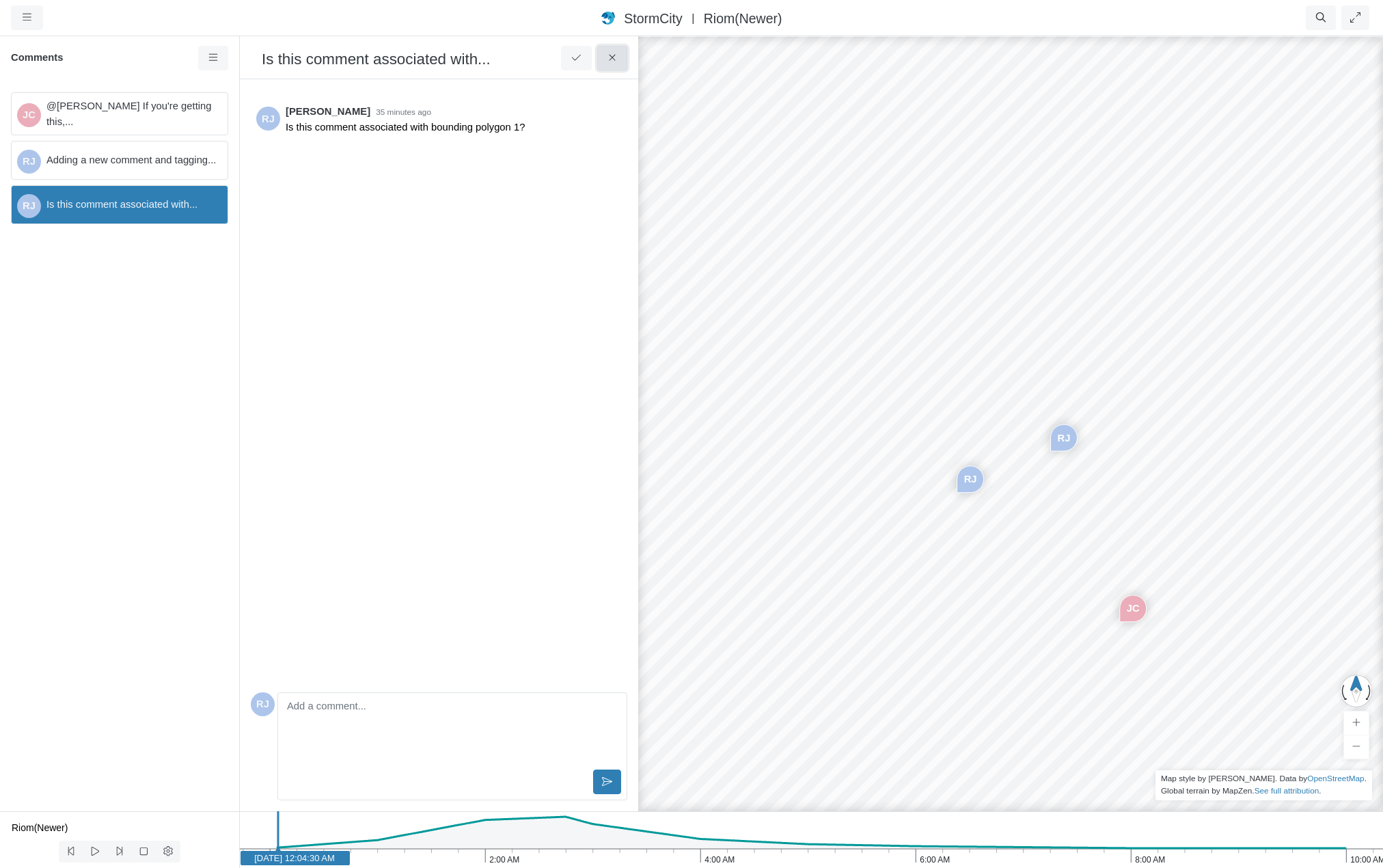
click at [610, 57] on icon at bounding box center [612, 58] width 6 height 6
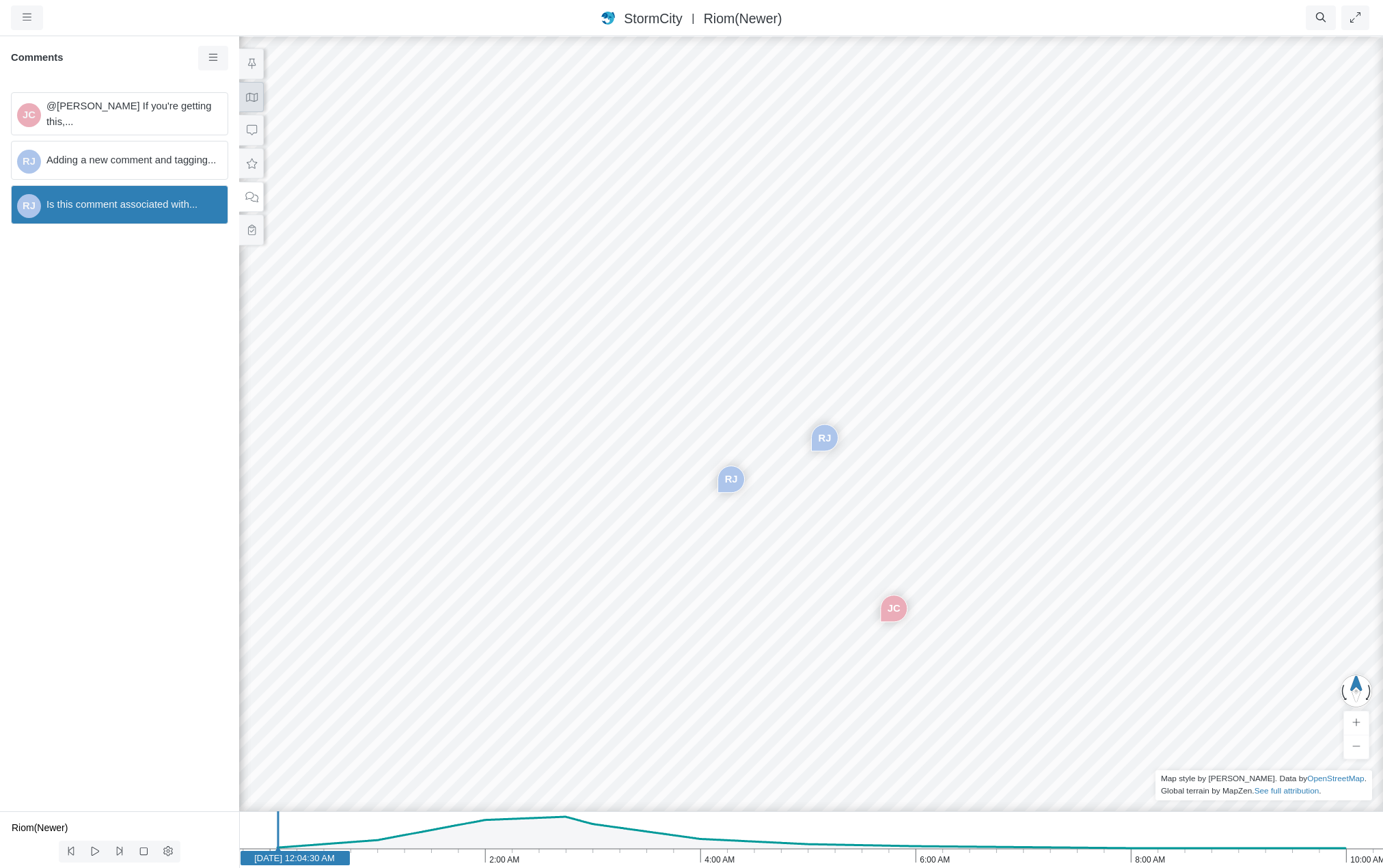
click at [251, 97] on icon at bounding box center [252, 97] width 13 height 10
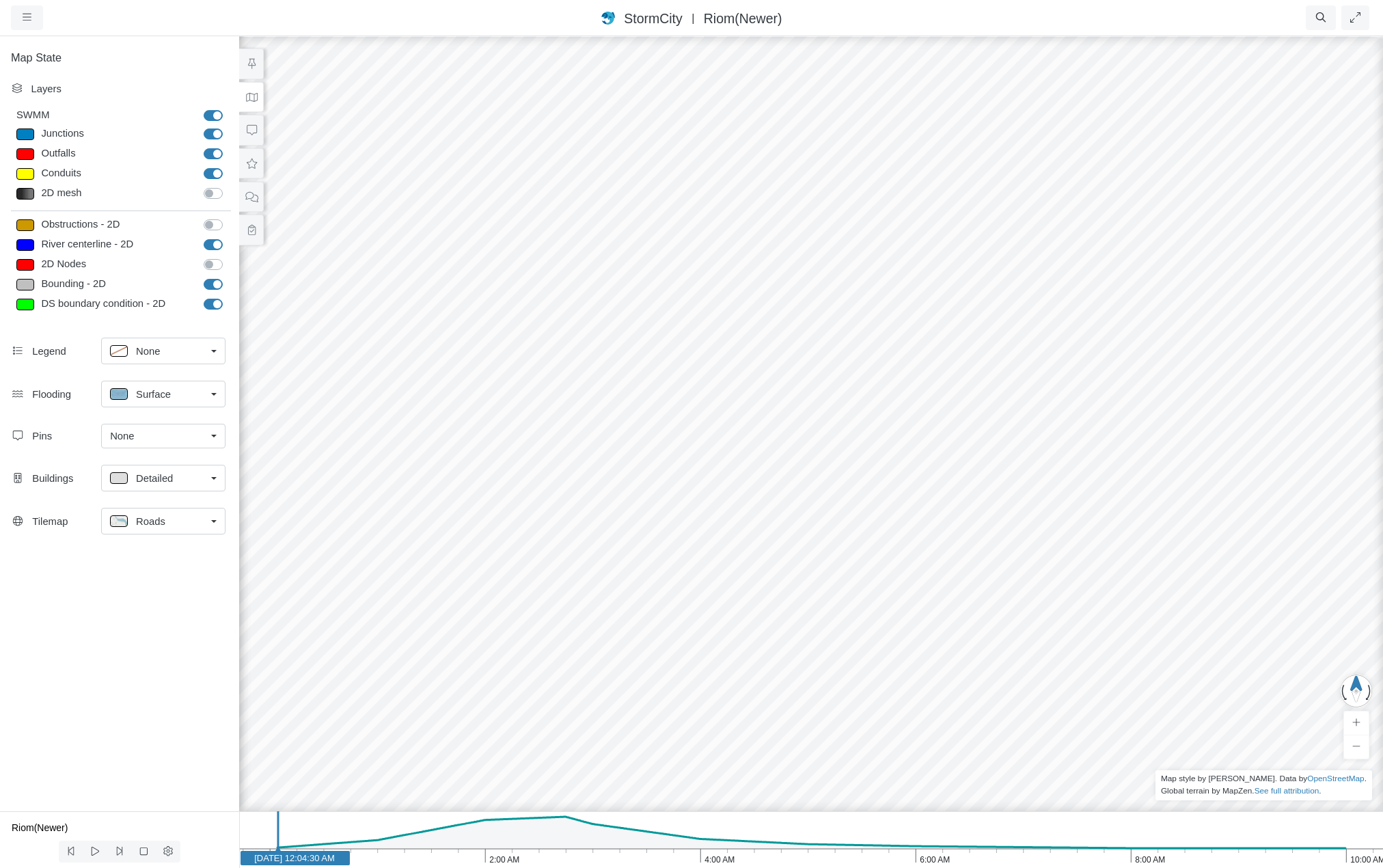
click at [919, 516] on div "JC [GEOGRAPHIC_DATA] [GEOGRAPHIC_DATA]" at bounding box center [811, 451] width 1383 height 833
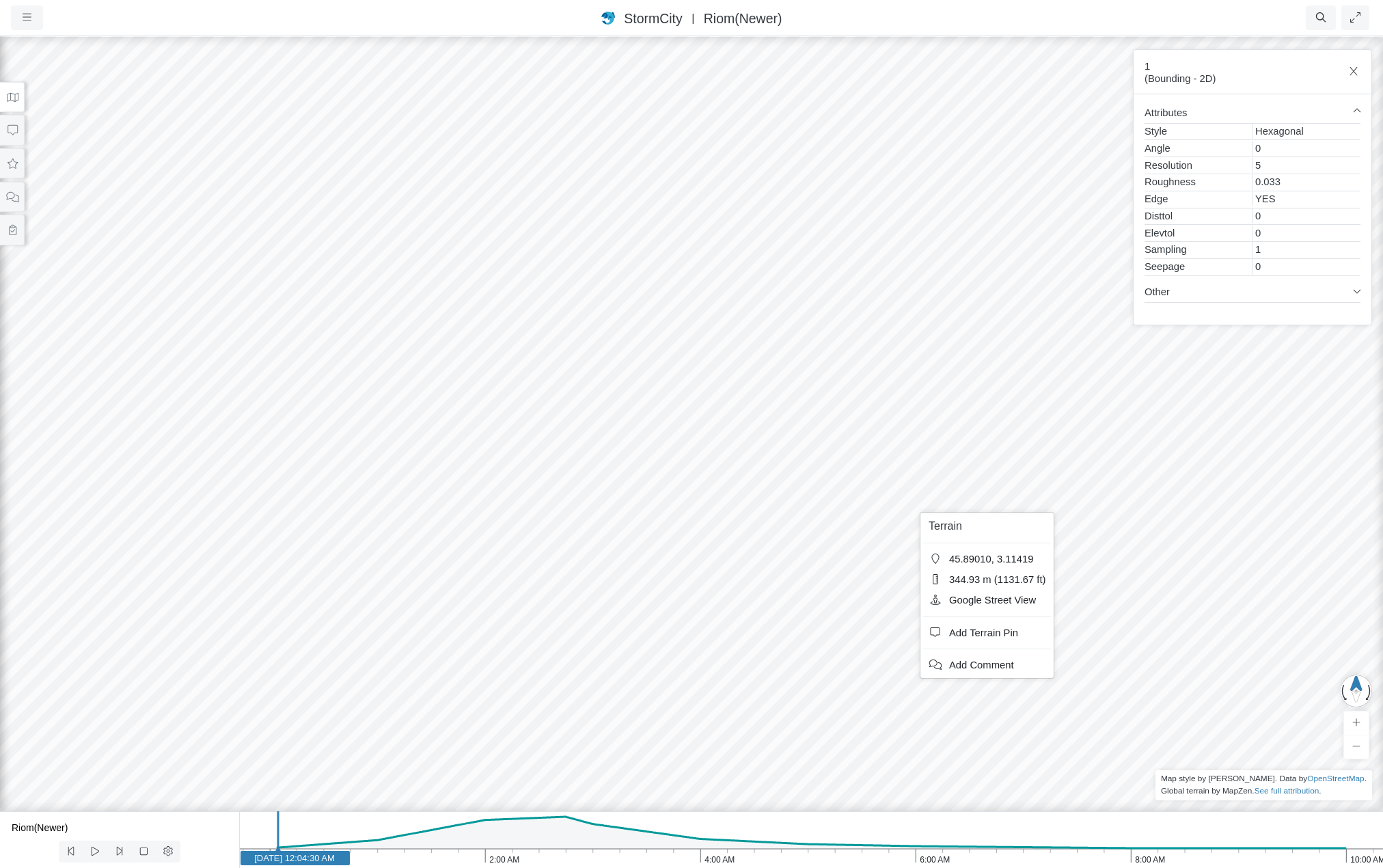
click at [817, 509] on div "JC [GEOGRAPHIC_DATA] [GEOGRAPHIC_DATA]" at bounding box center [691, 451] width 1383 height 833
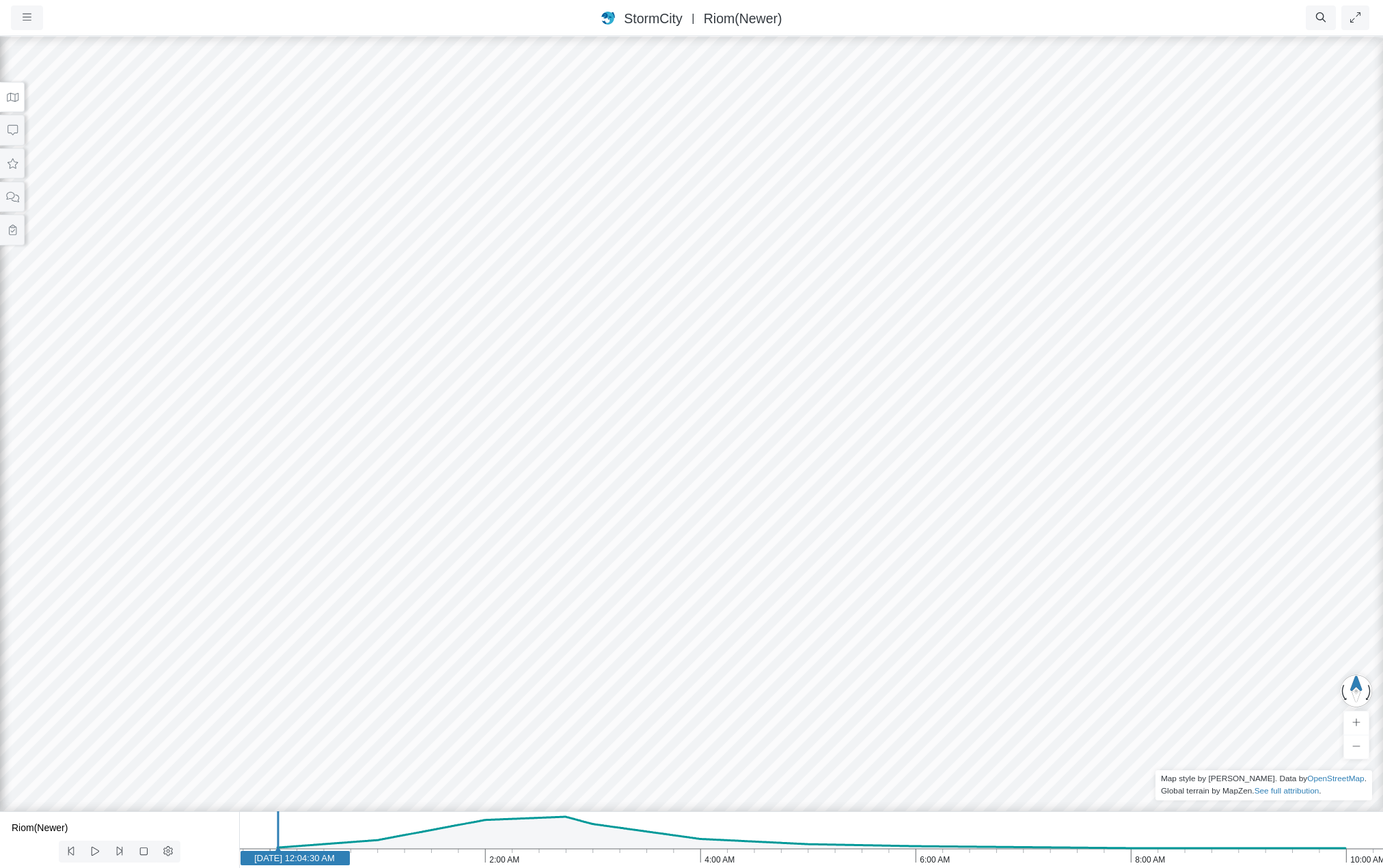
click at [783, 511] on div "JC [GEOGRAPHIC_DATA] [GEOGRAPHIC_DATA]" at bounding box center [691, 451] width 1383 height 833
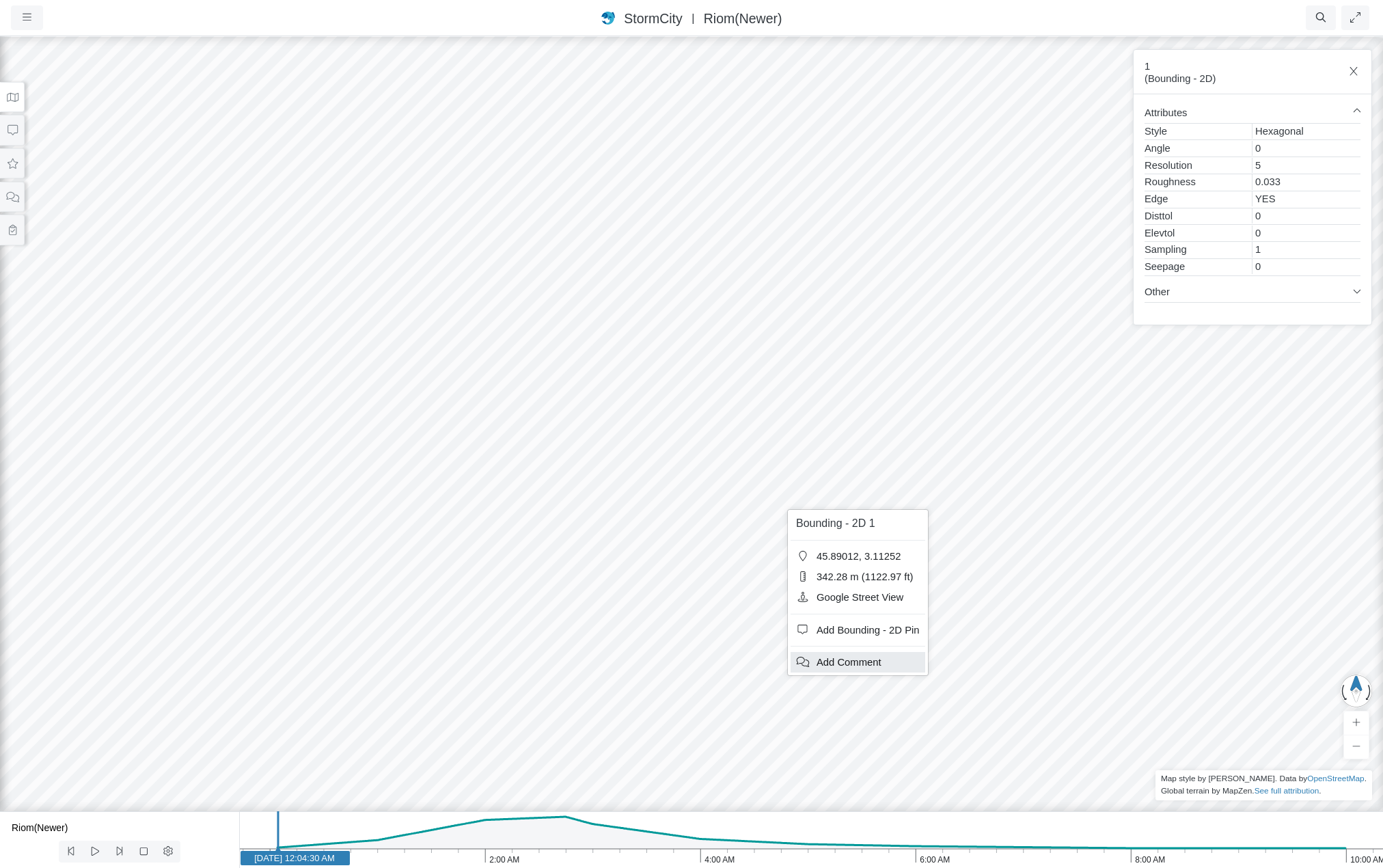
click at [846, 664] on span "Add Comment" at bounding box center [849, 662] width 65 height 11
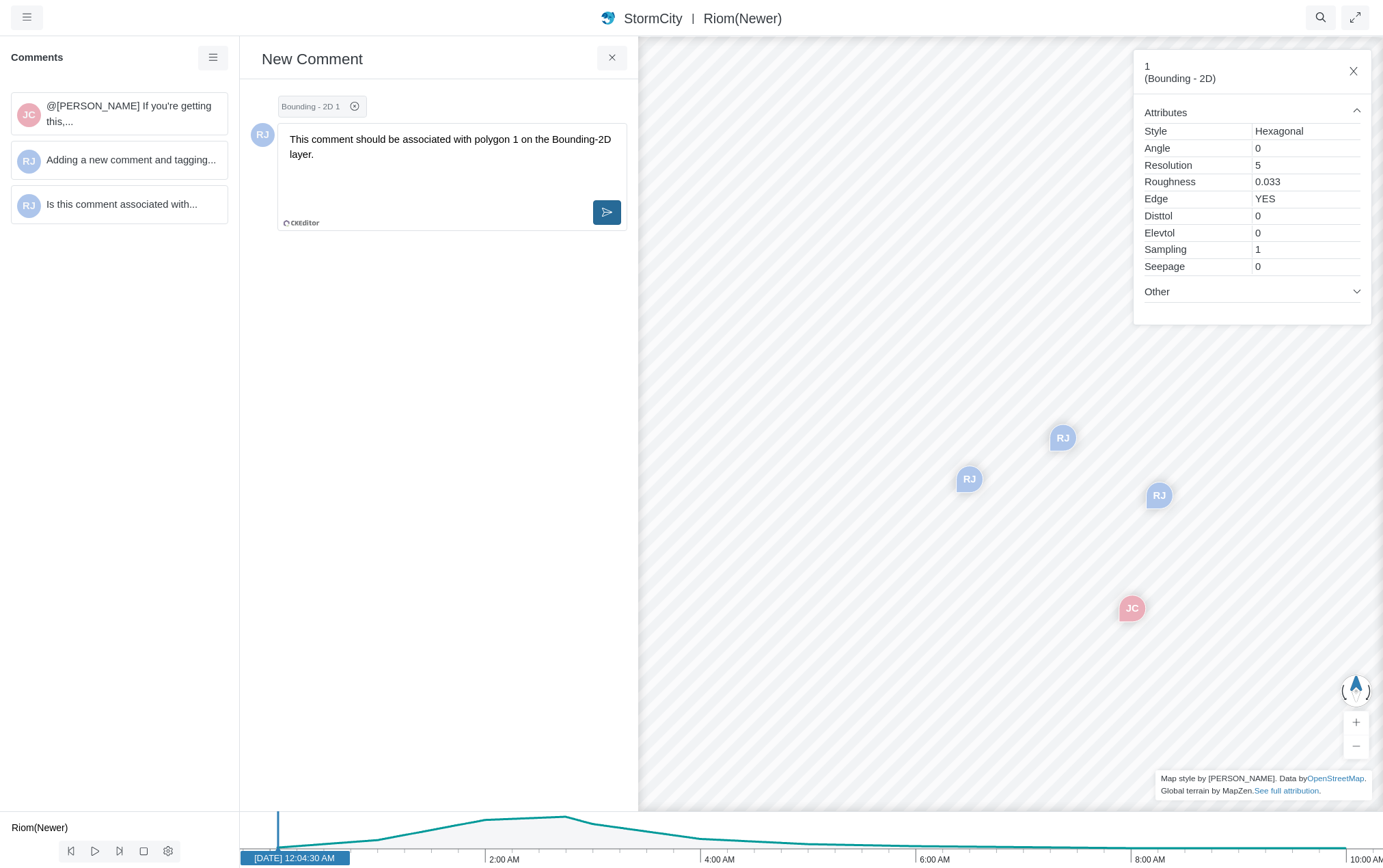
click at [603, 211] on icon at bounding box center [607, 212] width 10 height 9
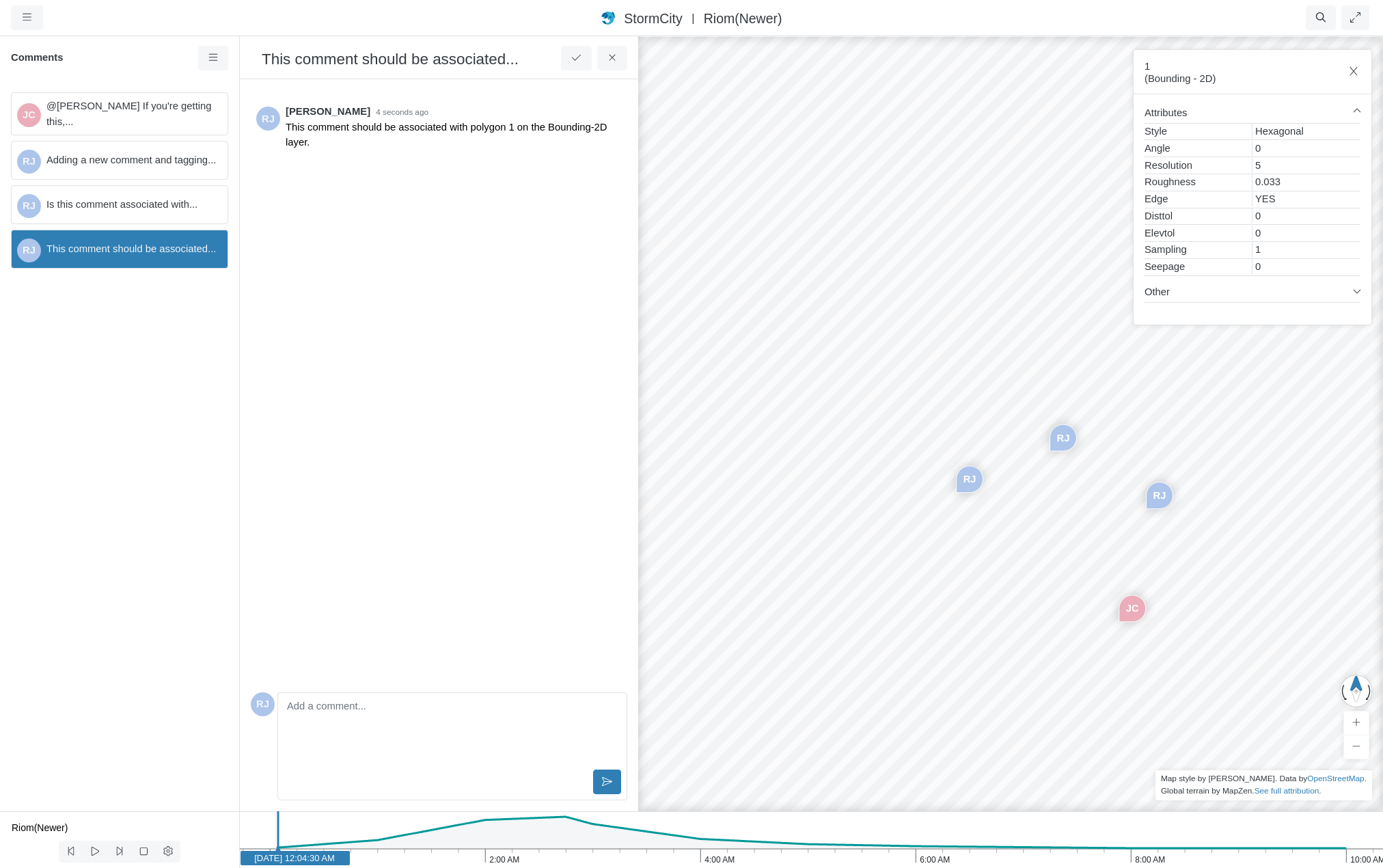
click at [128, 201] on span "Is this comment associated with..." at bounding box center [131, 204] width 170 height 15
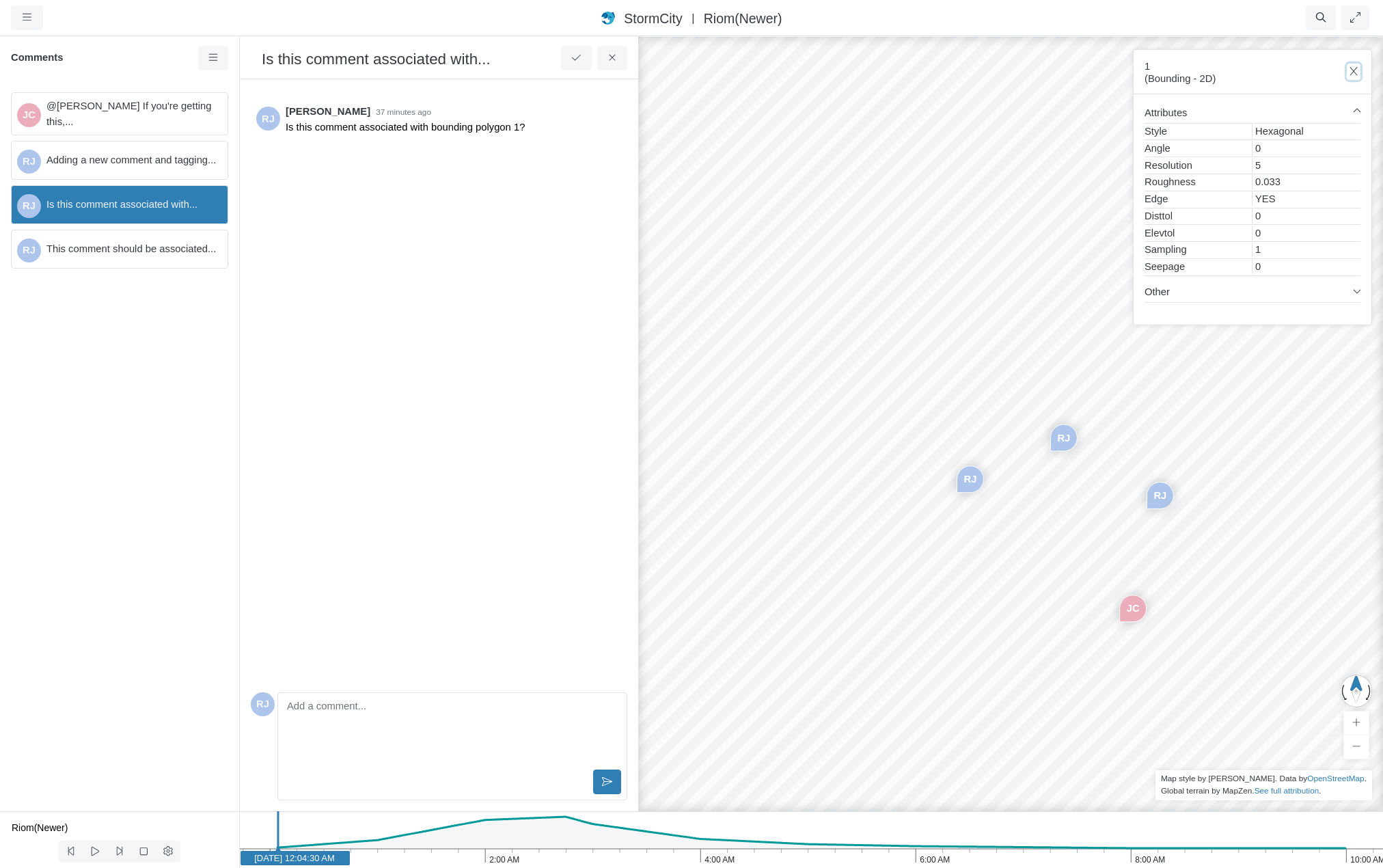
click at [1356, 68] on icon "button" at bounding box center [1354, 71] width 13 height 10
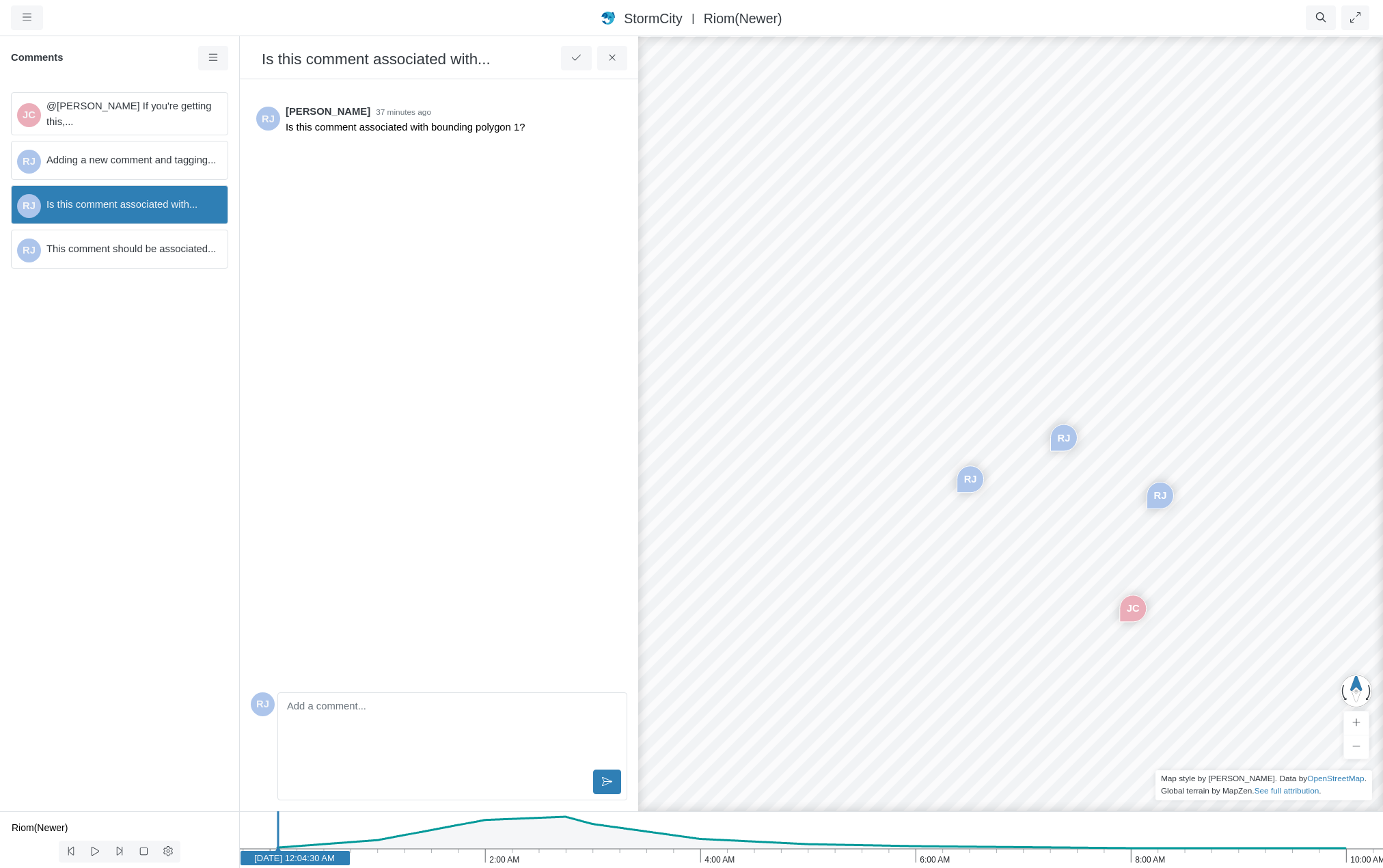
click at [147, 162] on span "Adding a new comment and tagging..." at bounding box center [131, 159] width 170 height 15
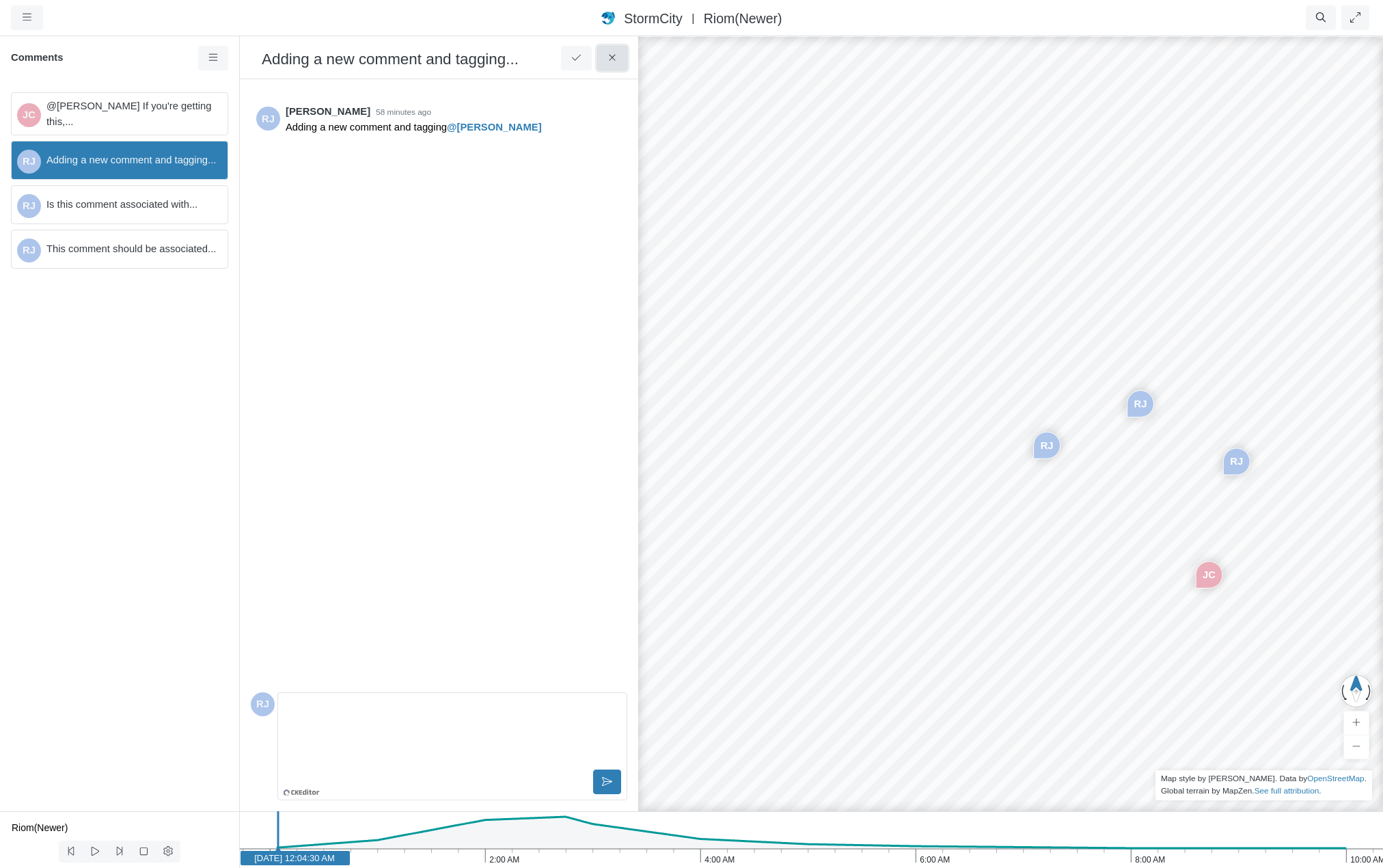
click at [617, 54] on icon at bounding box center [613, 58] width 13 height 10
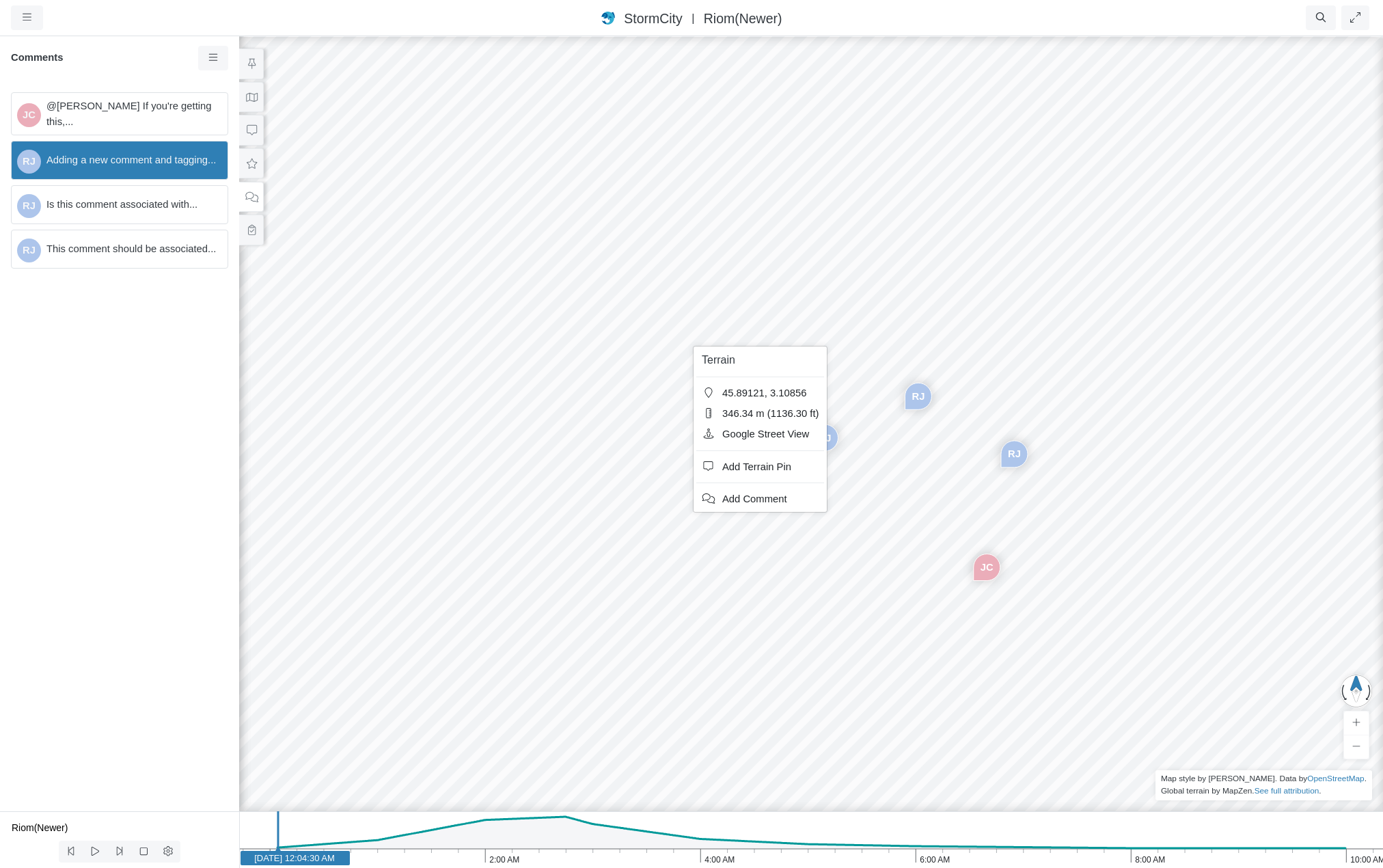
click at [665, 317] on div "JC [GEOGRAPHIC_DATA] [GEOGRAPHIC_DATA] [GEOGRAPHIC_DATA]" at bounding box center [811, 451] width 1383 height 833
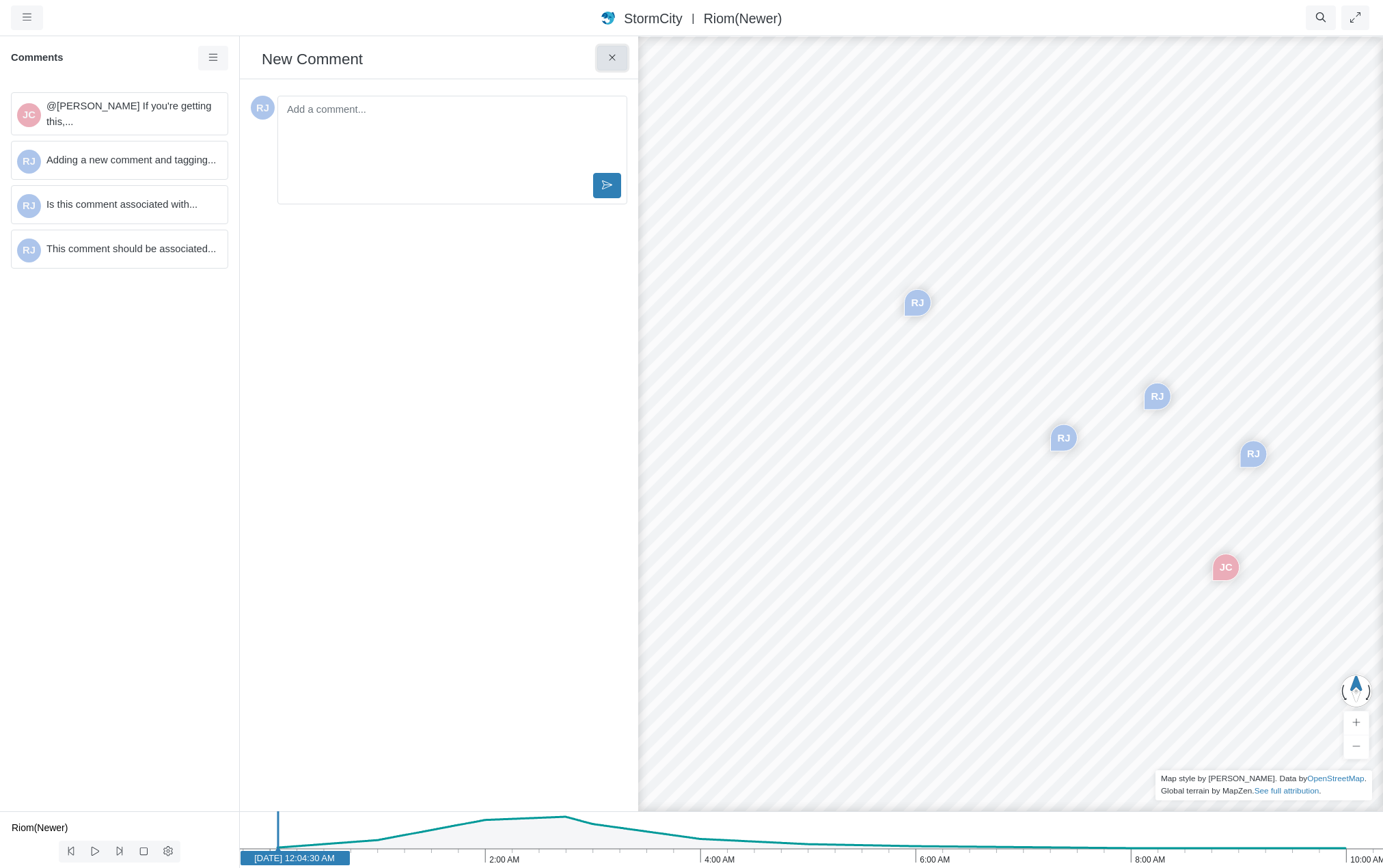
click at [612, 60] on icon at bounding box center [613, 58] width 13 height 10
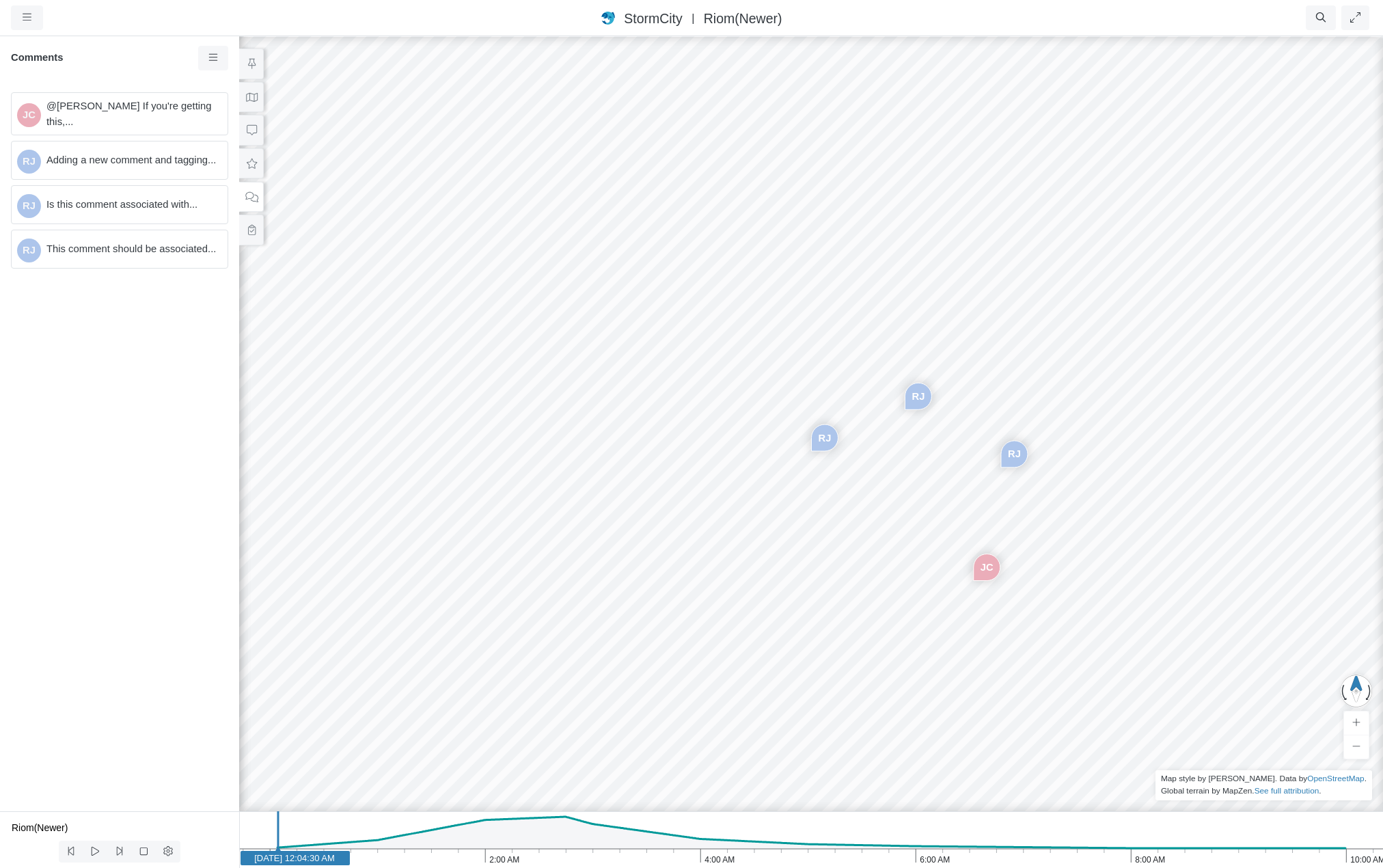
click at [125, 164] on span "Adding a new comment and tagging..." at bounding box center [131, 159] width 170 height 15
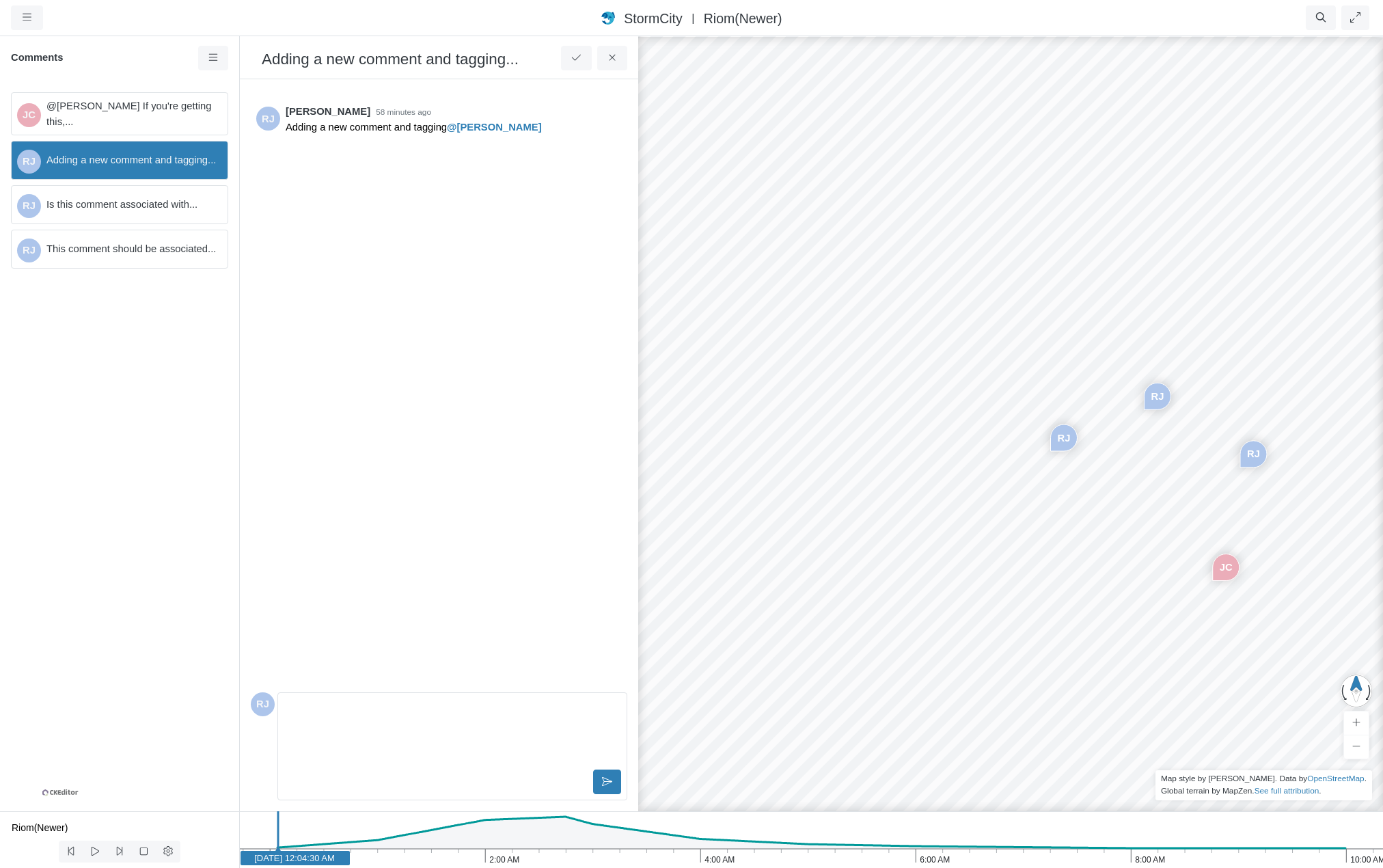
click at [136, 250] on span "This comment should be associated..." at bounding box center [131, 248] width 170 height 15
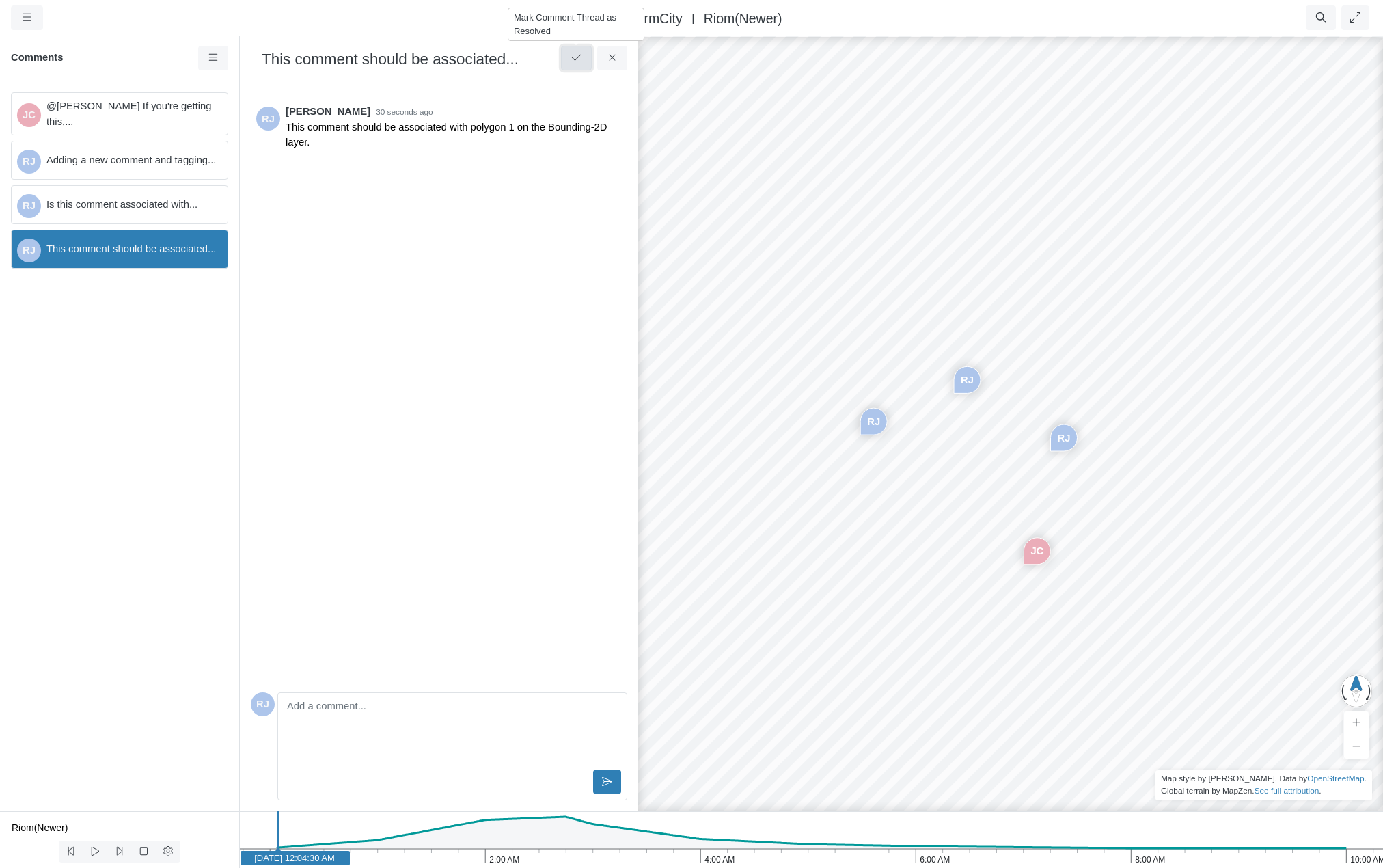
click at [574, 56] on icon at bounding box center [576, 58] width 13 height 10
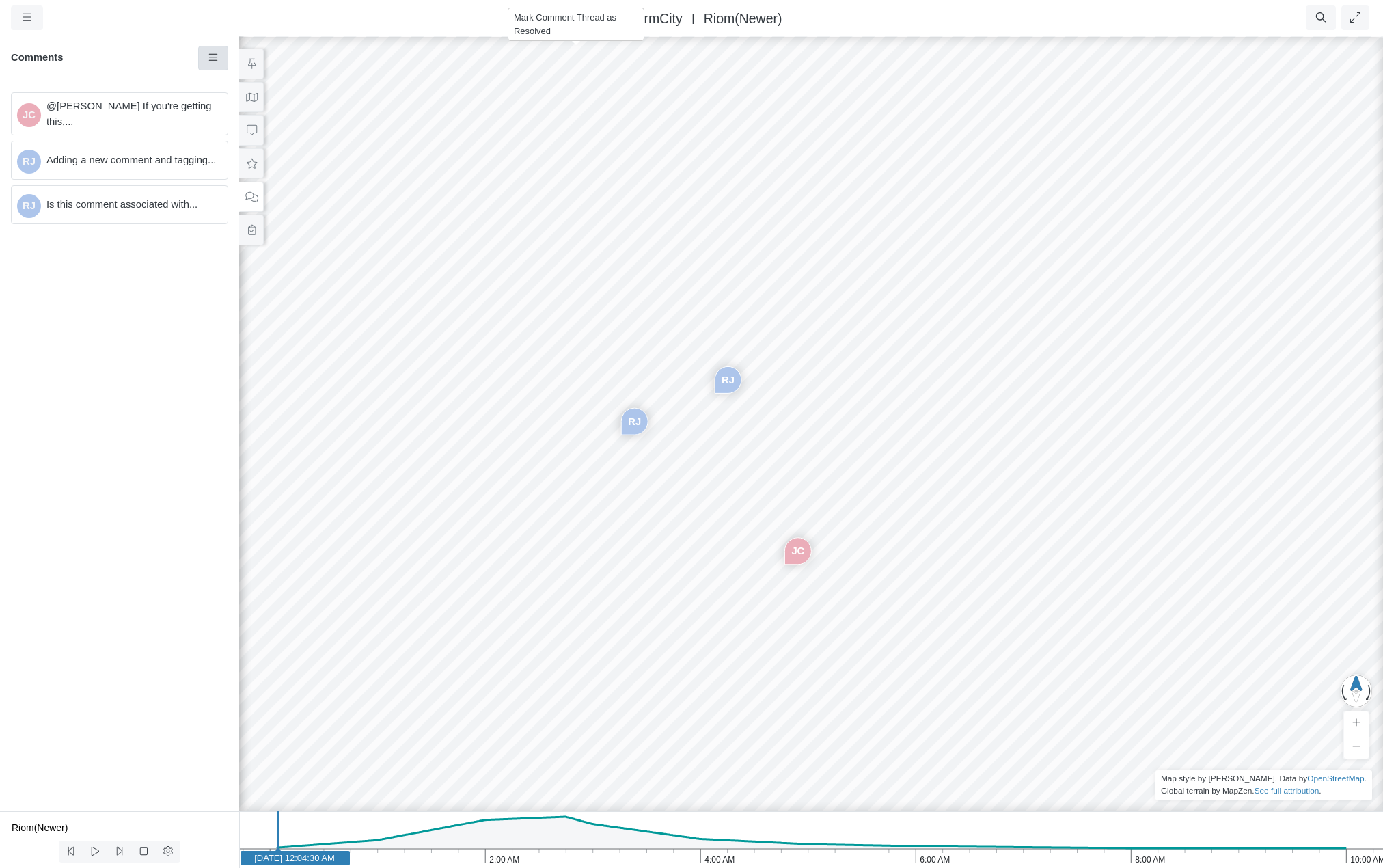
click at [214, 59] on icon at bounding box center [214, 58] width 13 height 10
click at [255, 86] on span "Show Resolved Comments" at bounding box center [288, 84] width 122 height 11
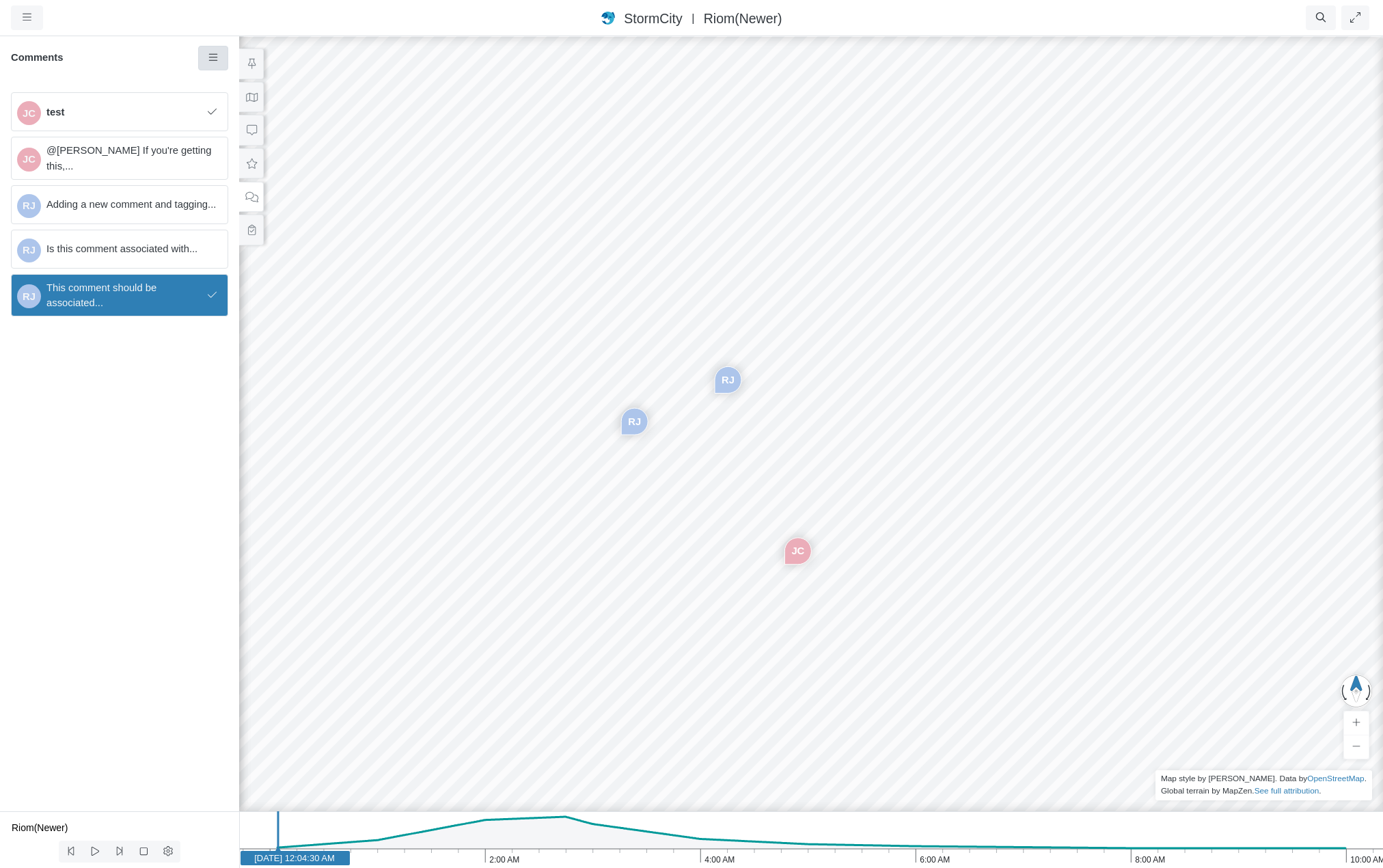
click at [216, 58] on icon at bounding box center [214, 58] width 13 height 10
click at [245, 84] on span "Show Resolved Comments" at bounding box center [288, 84] width 122 height 11
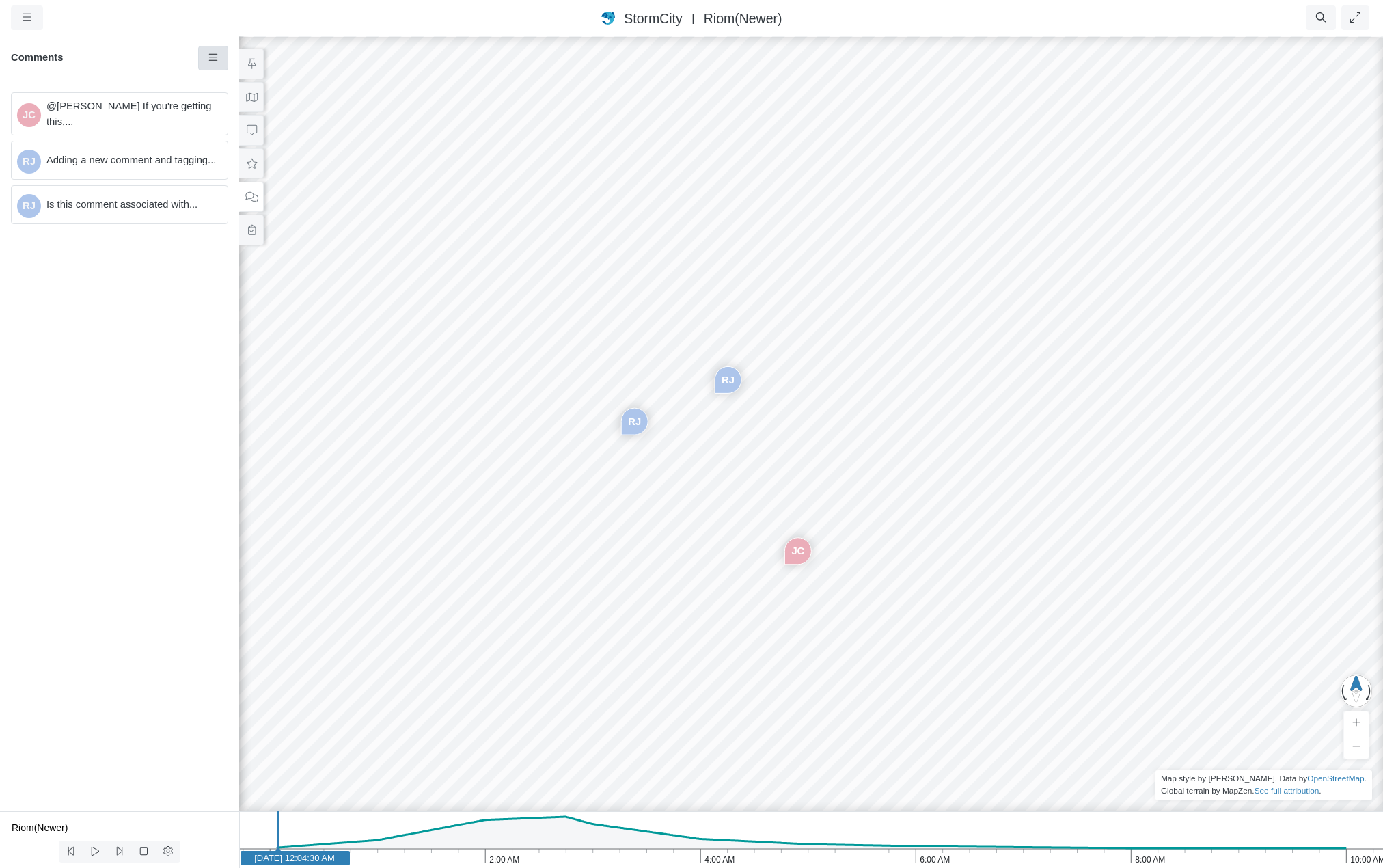
click at [216, 57] on icon at bounding box center [214, 58] width 13 height 10
click at [247, 84] on span "Show Resolved Comments" at bounding box center [288, 84] width 122 height 11
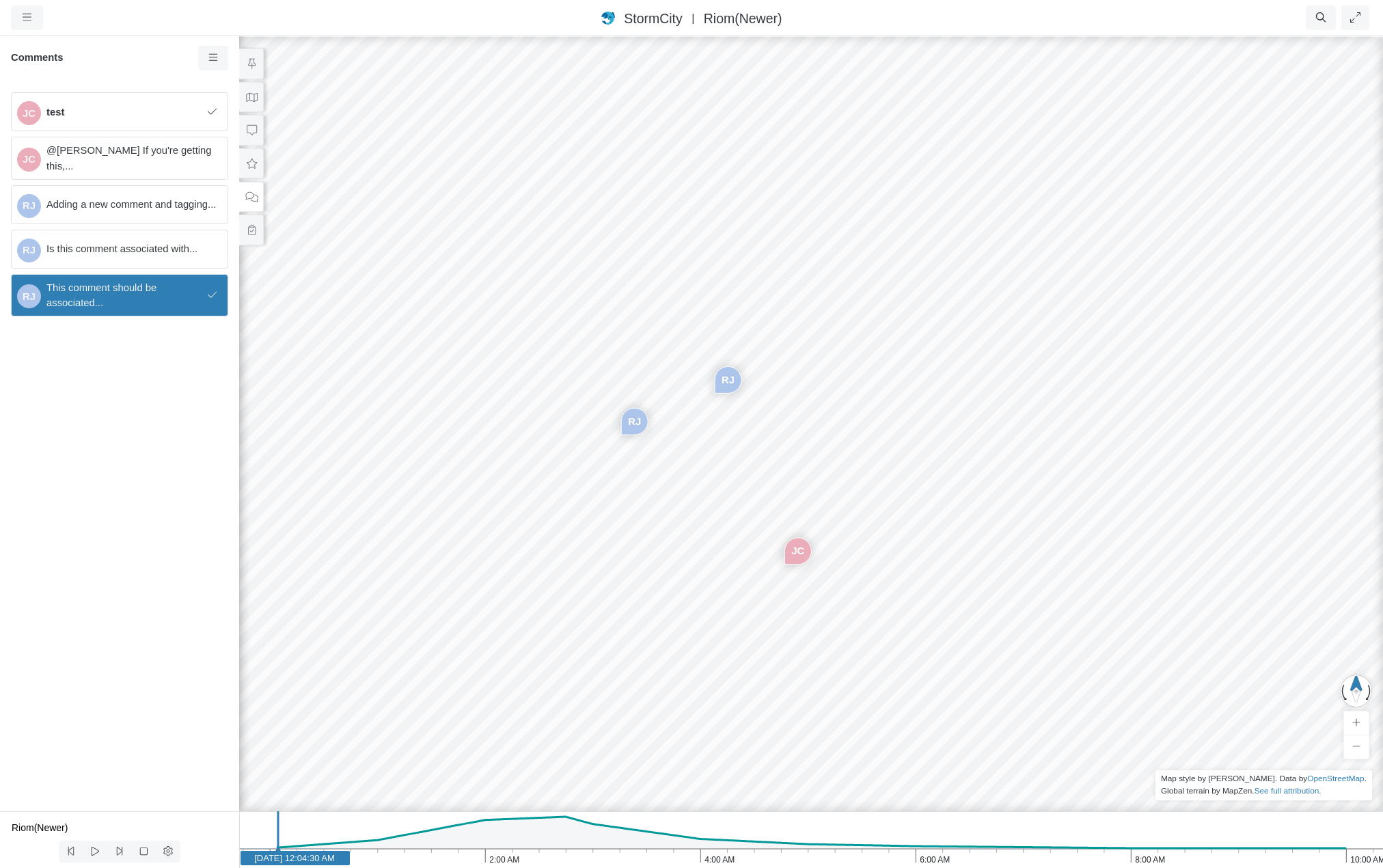
click at [157, 294] on span "This comment should be associated..." at bounding box center [124, 295] width 156 height 30
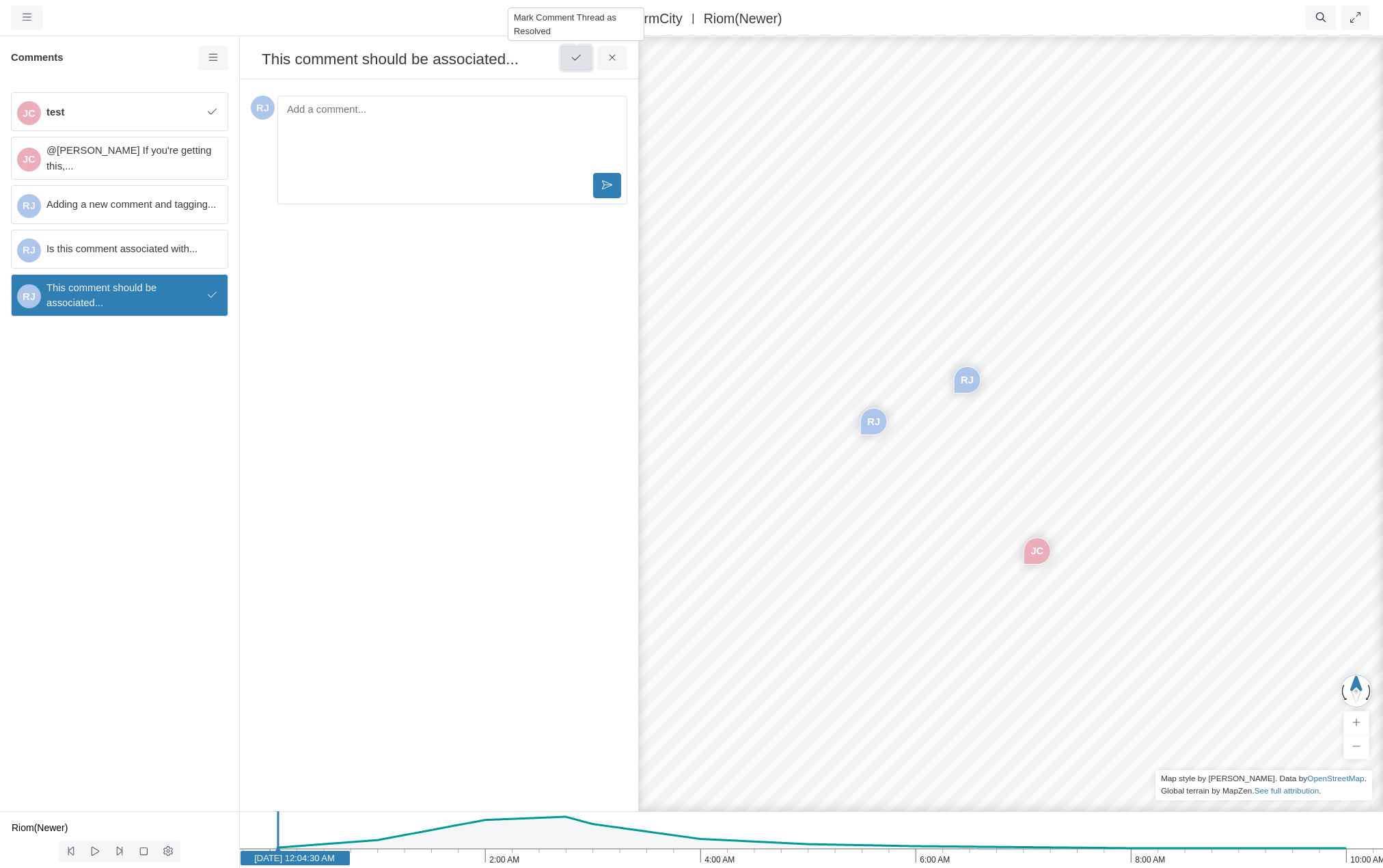
click at [578, 61] on icon at bounding box center [576, 58] width 13 height 10
click at [325, 312] on div "Created 30 seconds ago by Rob James Status: To Do To Do In Progress On Hold For…" at bounding box center [439, 445] width 377 height 710
click at [243, 307] on span "Unresolve Comment" at bounding box center [268, 307] width 92 height 11
click at [338, 266] on div "Created 30 seconds ago by Rob James Status: To Do To Do In Progress On Hold For…" at bounding box center [439, 445] width 377 height 710
click at [528, 359] on div "Created 30 seconds ago by Rob James Status: To Do To Do In Progress On Hold For…" at bounding box center [439, 445] width 377 height 710
